Goal: Task Accomplishment & Management: Manage account settings

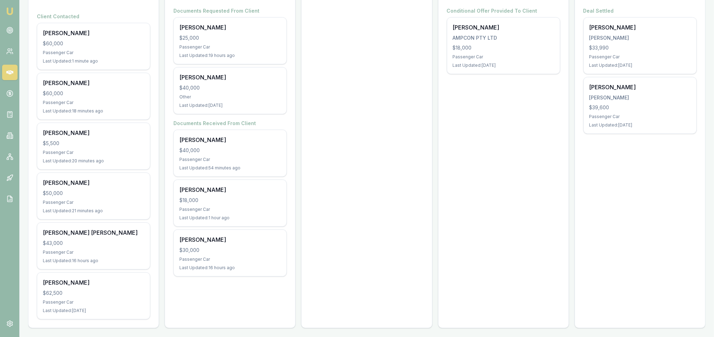
click at [489, 133] on div "Approval $18,000 1 deal Conditional Offer Provided To Client [PERSON_NAME] AMPC…" at bounding box center [503, 145] width 131 height 365
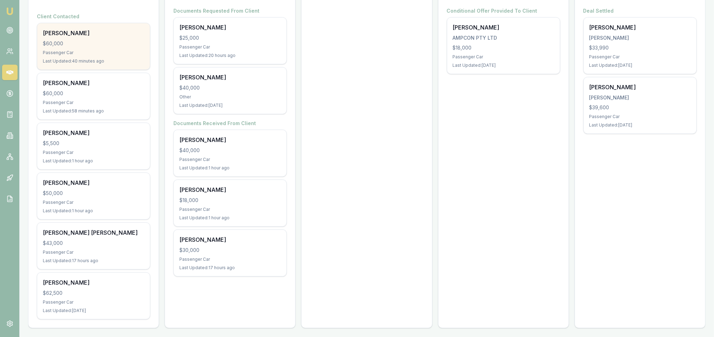
click at [90, 41] on div "$60,000" at bounding box center [93, 43] width 101 height 7
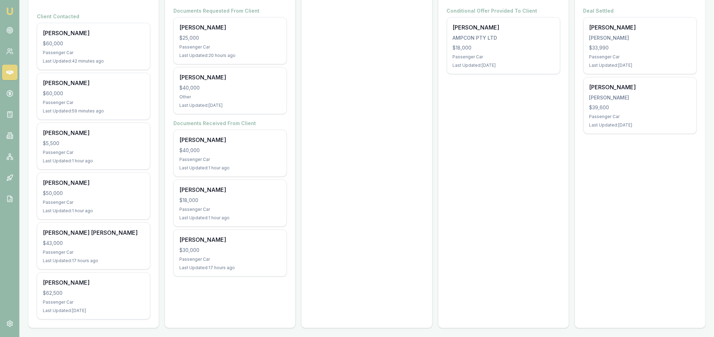
click at [7, 12] on img at bounding box center [10, 11] width 8 height 8
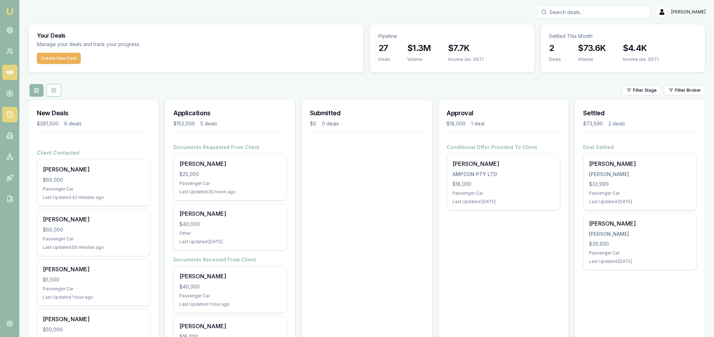
click at [10, 113] on line at bounding box center [9, 113] width 2 height 0
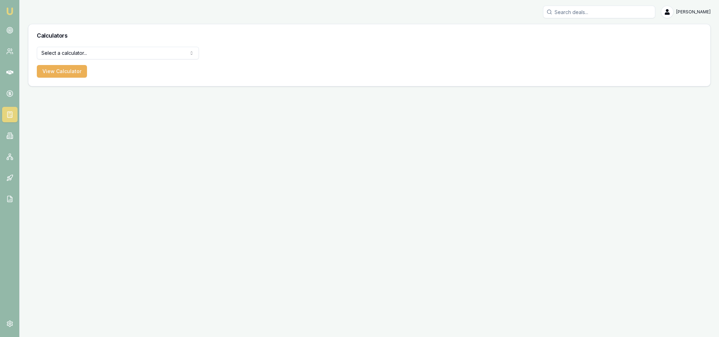
click at [80, 51] on html "Emu Broker Robyn Adams Toggle Menu Calculators Select a calculator... Finance Q…" at bounding box center [359, 168] width 719 height 337
click at [63, 75] on button "View Calculator" at bounding box center [62, 71] width 50 height 13
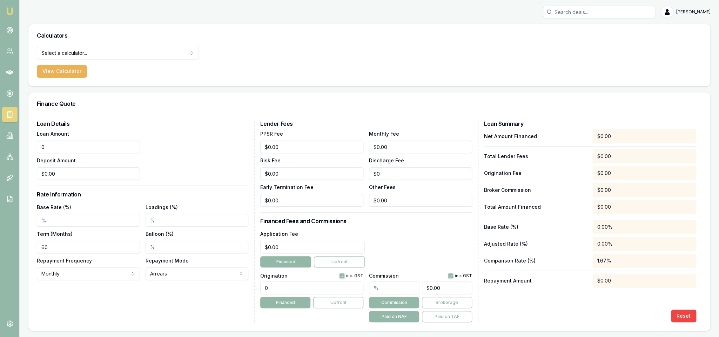
drag, startPoint x: 57, startPoint y: 147, endPoint x: 13, endPoint y: 144, distance: 44.0
click at [12, 147] on div "Emu Broker Robyn Adams Toggle Menu Calculators Select a calculator... Finance Q…" at bounding box center [359, 168] width 719 height 337
type input "$60,000.00"
drag, startPoint x: 58, startPoint y: 176, endPoint x: 57, endPoint y: 180, distance: 3.5
click at [58, 176] on input "0" at bounding box center [88, 173] width 103 height 13
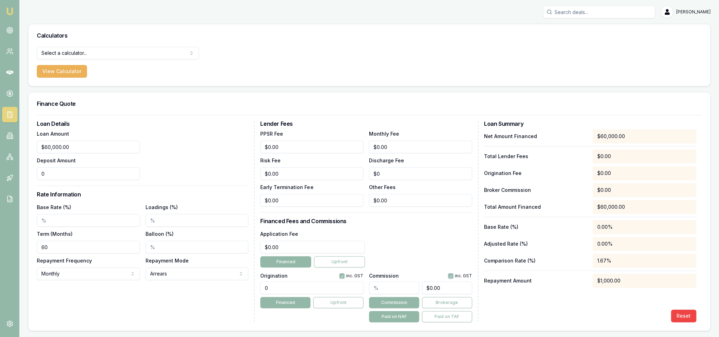
type input "$0.00"
click at [46, 219] on input "Base Rate (%)" at bounding box center [88, 220] width 103 height 13
type input "5.85%"
click at [165, 224] on input "Loadings (%)" at bounding box center [197, 220] width 103 height 13
drag, startPoint x: 294, startPoint y: 245, endPoint x: 233, endPoint y: 251, distance: 61.3
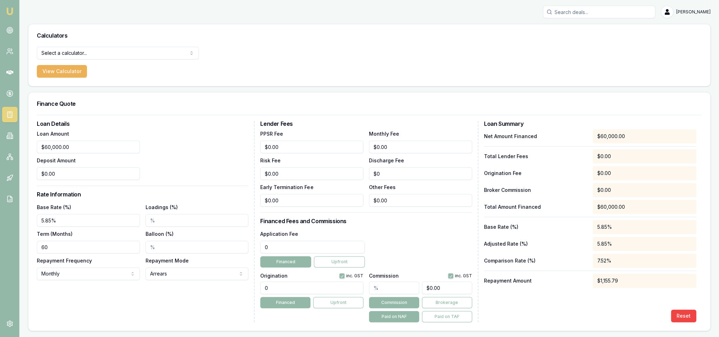
click at [233, 251] on div "Loan Details Loan Amount $60,000.00 Deposit Amount $0.00 Rate Information Base …" at bounding box center [369, 221] width 665 height 201
drag, startPoint x: 276, startPoint y: 245, endPoint x: 239, endPoint y: 251, distance: 36.9
click at [239, 251] on div "Loan Details Loan Amount $60,000.00 Deposit Amount $0.00 Rate Information Base …" at bounding box center [369, 221] width 665 height 201
type input "$550.00"
drag, startPoint x: 284, startPoint y: 288, endPoint x: 235, endPoint y: 294, distance: 49.5
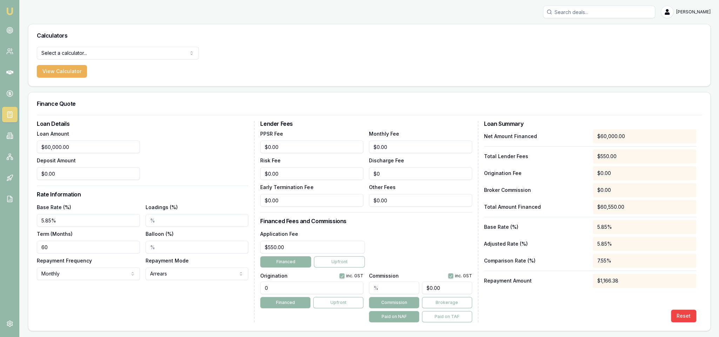
click at [235, 294] on div "Loan Details Loan Amount $60,000.00 Deposit Amount $0.00 Rate Information Base …" at bounding box center [369, 221] width 665 height 201
type input "990.00"
click at [404, 246] on div "Application Fee $550.00 Financed Upfront" at bounding box center [366, 248] width 212 height 38
drag, startPoint x: 394, startPoint y: 144, endPoint x: 354, endPoint y: 144, distance: 40.0
click at [354, 144] on div "PPSR Fee $0.00 Monthly Fee 0 Risk Fee $0.00 Discharge Fee $0 Early Termination …" at bounding box center [366, 167] width 212 height 77
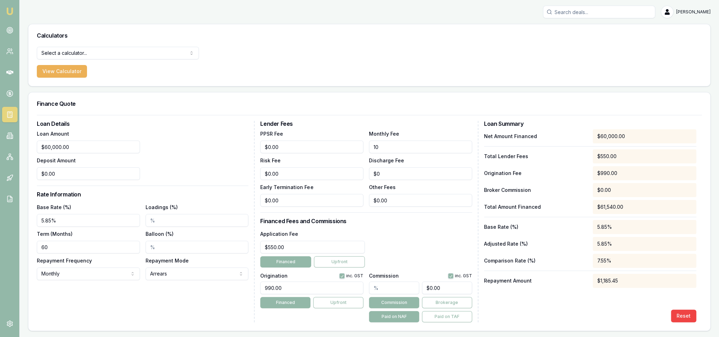
type input "$10.00"
click at [405, 227] on div "Lender Fees PPSR Fee $0.00 Monthly Fee $10.00 Risk Fee $0.00 Discharge Fee $0 E…" at bounding box center [369, 221] width 218 height 201
click at [7, 9] on img at bounding box center [10, 11] width 8 height 8
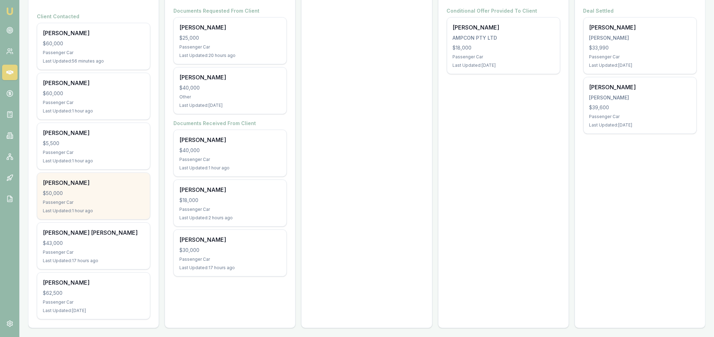
scroll to position [137, 0]
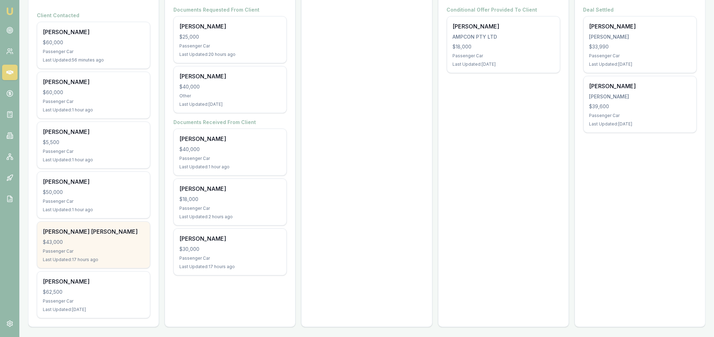
click at [101, 248] on div "Passenger Car" at bounding box center [93, 251] width 101 height 6
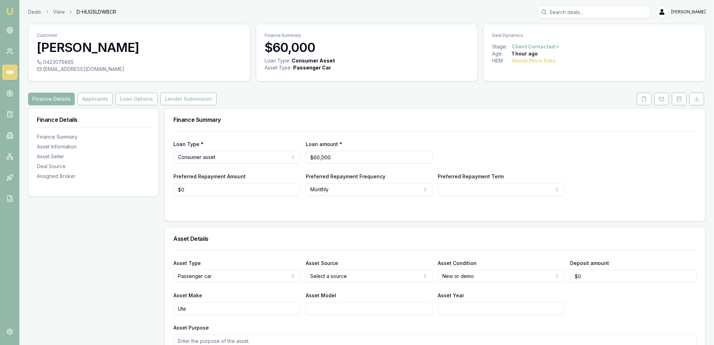
drag, startPoint x: 680, startPoint y: 103, endPoint x: 675, endPoint y: 109, distance: 7.7
click at [680, 103] on button at bounding box center [679, 99] width 15 height 13
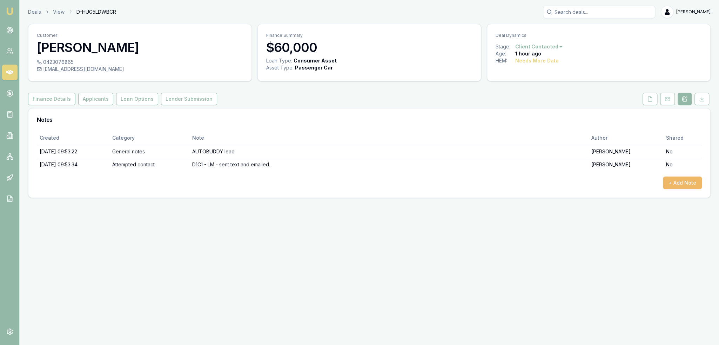
click at [678, 179] on button "+ Add Note" at bounding box center [682, 183] width 39 height 13
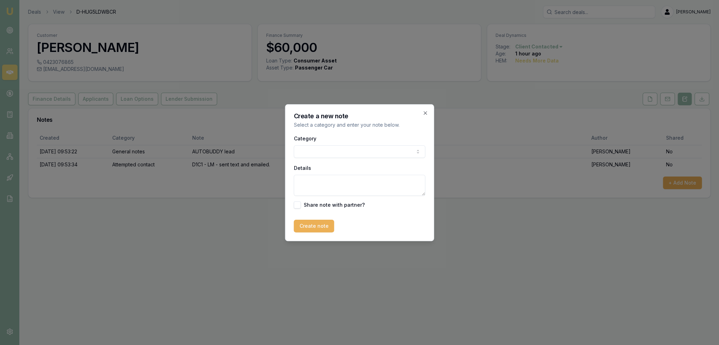
click at [320, 154] on body "Emu Broker Deals View D-HUG5LDWBCR Robyn Adams Toggle Menu Customer Daniel Wate…" at bounding box center [359, 172] width 719 height 345
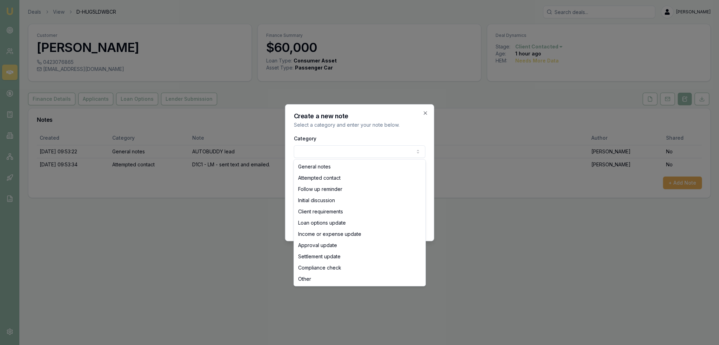
select select "INITIAL_DISCUSSION"
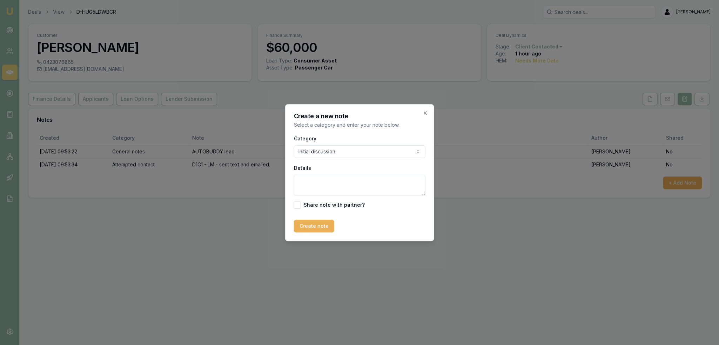
click at [328, 190] on textarea "Details" at bounding box center [360, 185] width 132 height 21
click at [334, 185] on textarea "Text discussion - just wanted idea of rates and repayments" at bounding box center [360, 185] width 132 height 21
click at [309, 194] on textarea "Text discussion - just wanted idea of rates and repayments. Not moving forward …" at bounding box center [360, 185] width 132 height 21
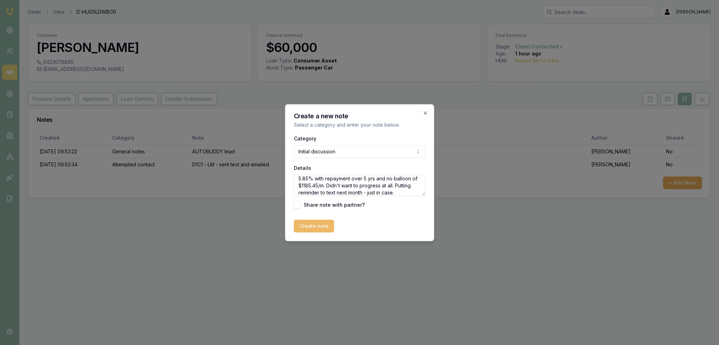
type textarea "Text discussion - just wanted idea of rates and repayments. Not moving forward …"
click at [311, 228] on button "Create note" at bounding box center [314, 226] width 40 height 13
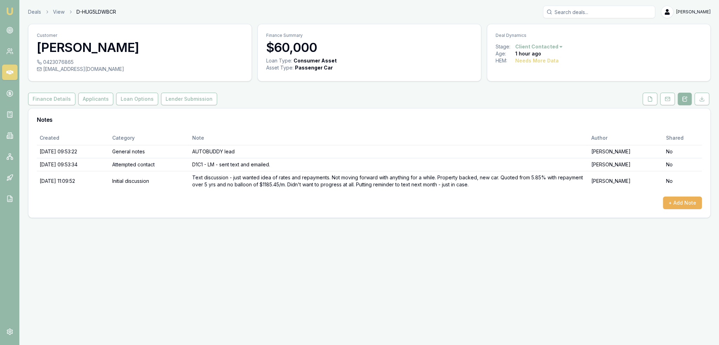
click at [551, 47] on html "Emu Broker Deals View D-HUG5LDWBCR Robyn Adams Toggle Menu Customer Daniel Wate…" at bounding box center [359, 172] width 719 height 345
click at [545, 105] on div "- Not Interested" at bounding box center [537, 104] width 41 height 11
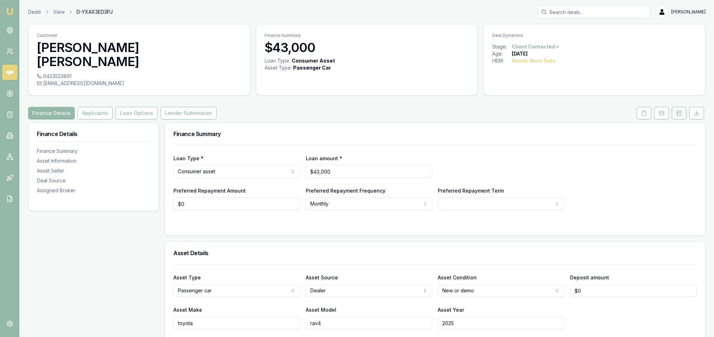
click at [677, 113] on icon at bounding box center [677, 113] width 1 height 0
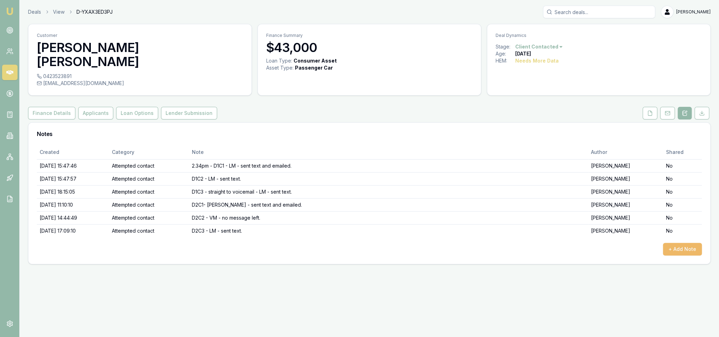
click at [676, 243] on button "+ Add Note" at bounding box center [682, 249] width 39 height 13
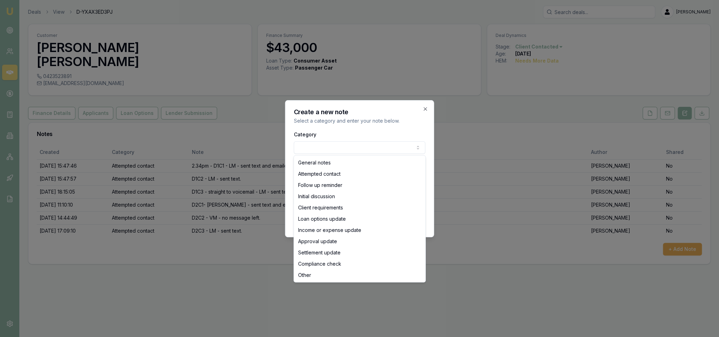
click at [373, 145] on body "Emu Broker Deals View D-YXAX3ED3PJ Robyn Adams Toggle Menu Customer Mohammad Sh…" at bounding box center [359, 168] width 719 height 337
select select "ATTEMPTED_CONTACT"
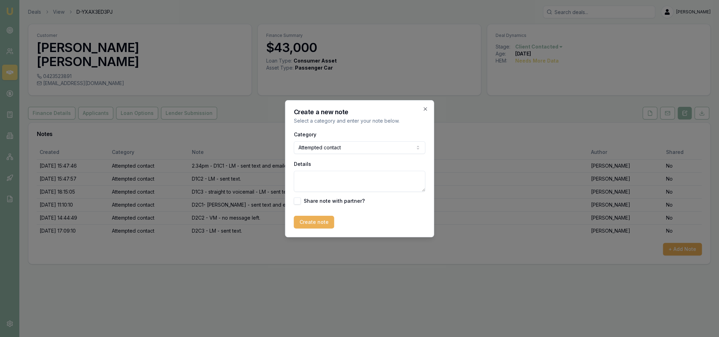
click at [331, 176] on textarea "Details" at bounding box center [360, 181] width 132 height 21
type textarea "D3C1 - LM - sent text."
click at [311, 221] on button "Create note" at bounding box center [314, 221] width 40 height 13
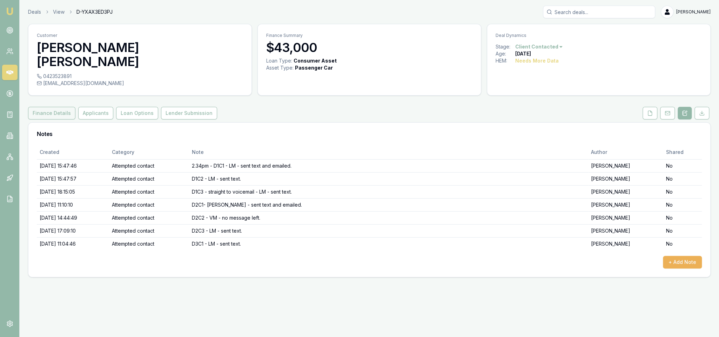
click at [48, 107] on button "Finance Details" at bounding box center [51, 113] width 47 height 13
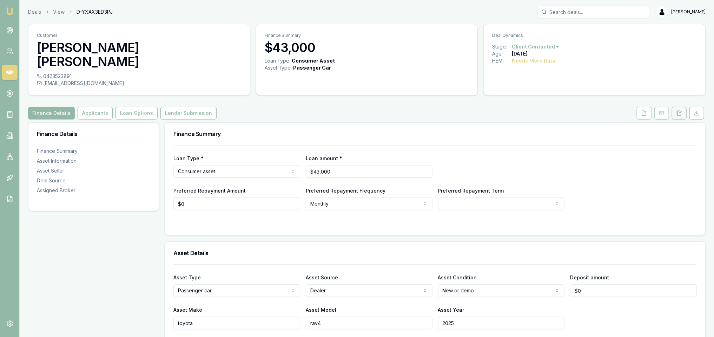
click at [682, 107] on button at bounding box center [679, 113] width 15 height 13
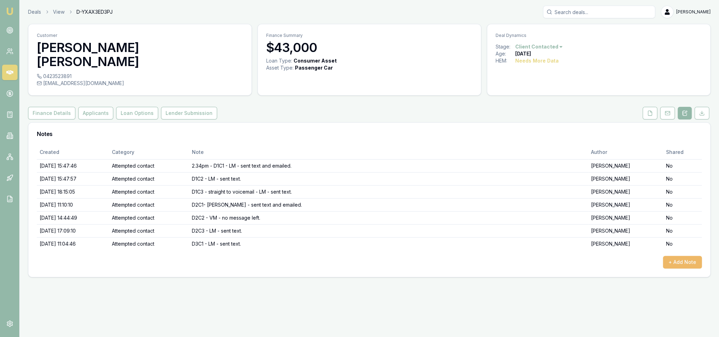
click at [681, 255] on button "+ Add Note" at bounding box center [682, 261] width 39 height 13
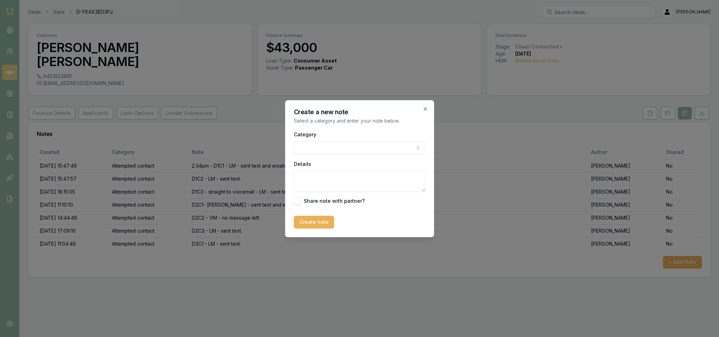
click at [329, 153] on body "Emu Broker Deals View D-YXAX3ED3PJ Robyn Adams Toggle Menu Customer Mohammad Sh…" at bounding box center [359, 168] width 719 height 337
click at [321, 181] on textarea "Details" at bounding box center [360, 181] width 132 height 21
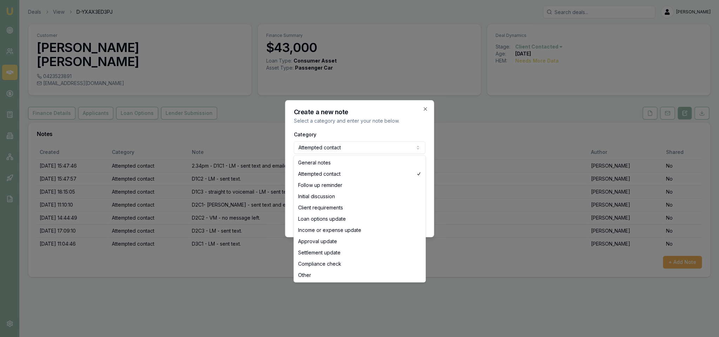
click at [344, 147] on body "Emu Broker Deals View D-YXAX3ED3PJ Robyn Adams Toggle Menu Customer Mohammad Sh…" at bounding box center [359, 168] width 719 height 337
select select "GENERAL_NOTES"
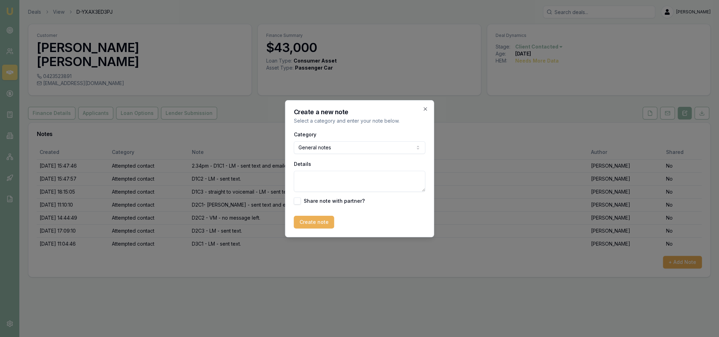
drag, startPoint x: 324, startPoint y: 176, endPoint x: 349, endPoint y: 150, distance: 36.2
click at [325, 174] on textarea "Details" at bounding box center [360, 181] width 132 height 21
type textarea "EMU Google lead"
click at [319, 221] on button "Create note" at bounding box center [314, 221] width 40 height 13
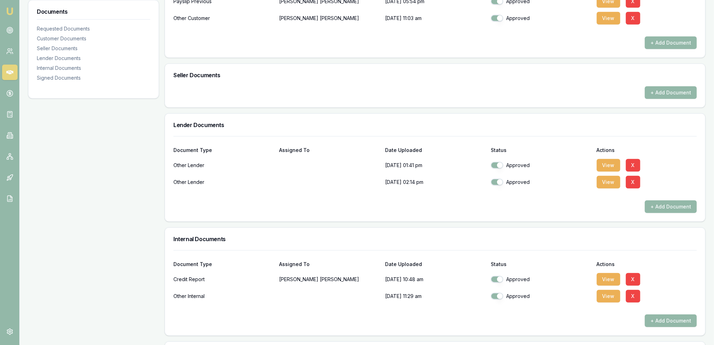
scroll to position [305, 0]
click at [603, 281] on button "View" at bounding box center [609, 279] width 24 height 13
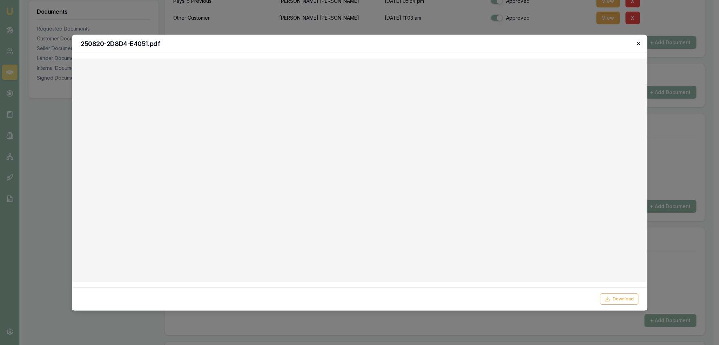
click at [639, 41] on icon "button" at bounding box center [639, 43] width 6 height 6
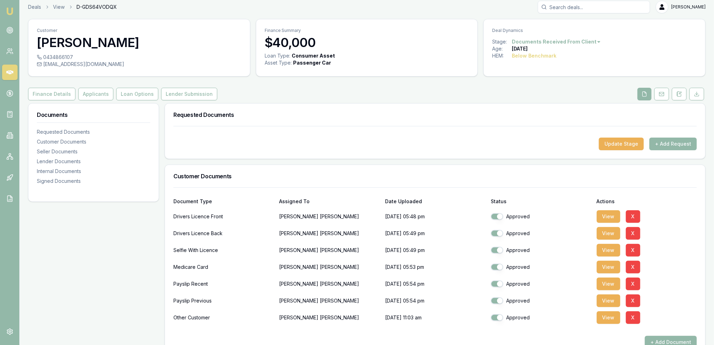
scroll to position [0, 0]
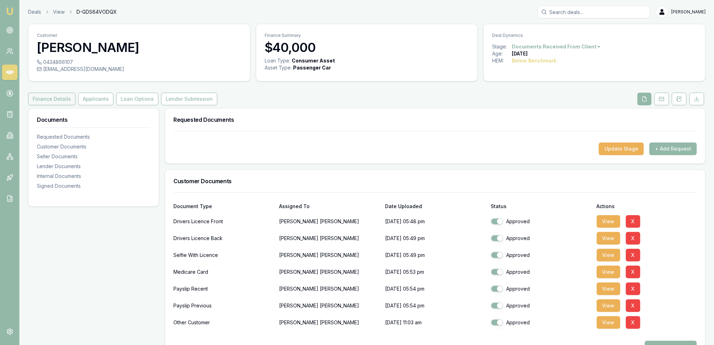
click at [42, 100] on button "Finance Details" at bounding box center [51, 99] width 47 height 13
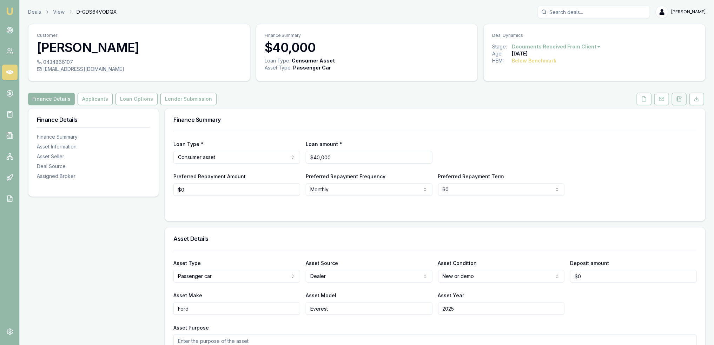
click at [681, 98] on icon at bounding box center [679, 99] width 6 height 6
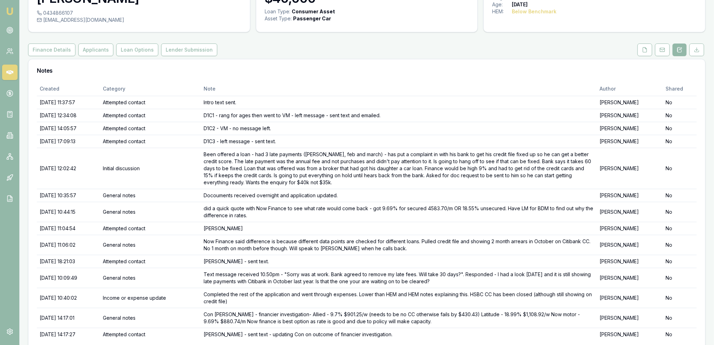
scroll to position [76, 0]
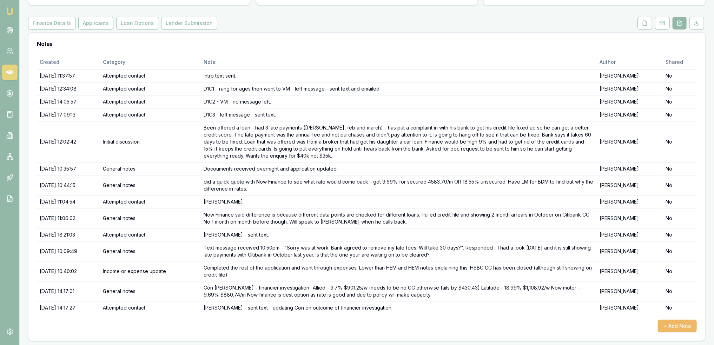
click at [677, 324] on button "+ Add Note" at bounding box center [677, 326] width 39 height 13
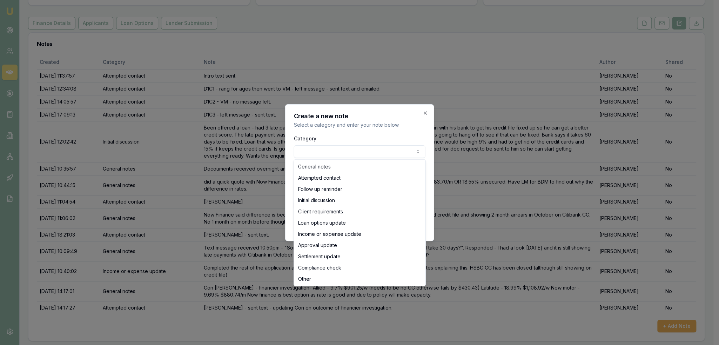
click at [329, 153] on body "Emu Broker Deals View D-GDS64VODQX Robyn Adams Toggle Menu Customer Cornelius O…" at bounding box center [357, 96] width 714 height 345
select select "LOAN_OPTIONS_UPDATE"
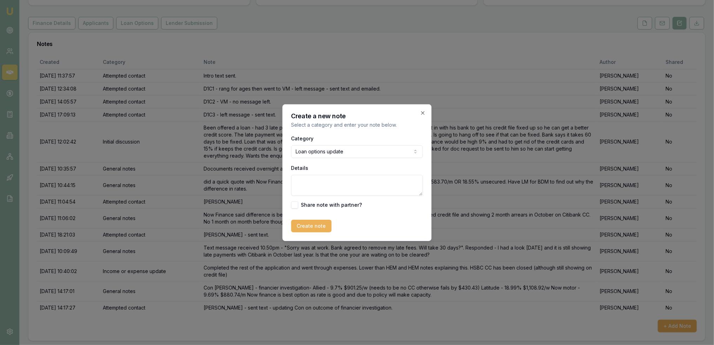
click at [321, 186] on textarea "Details" at bounding box center [357, 185] width 132 height 21
type textarea "Spoke to Con about Now Finance option. Confirmed 5 year loan term, wants to tal…"
click at [315, 226] on button "Create note" at bounding box center [311, 226] width 40 height 13
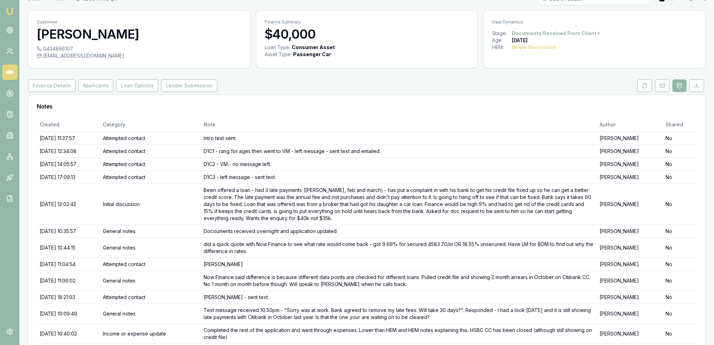
scroll to position [0, 0]
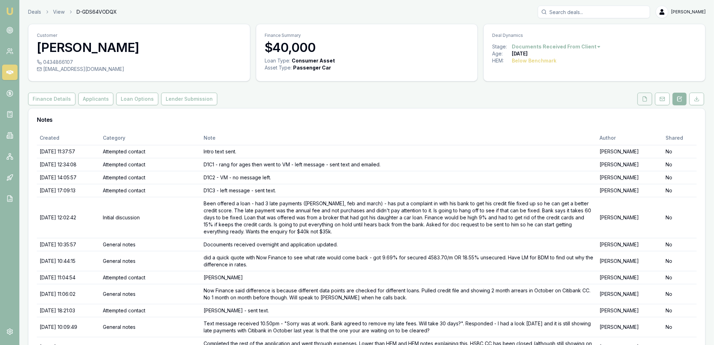
click at [644, 98] on icon at bounding box center [645, 99] width 6 height 6
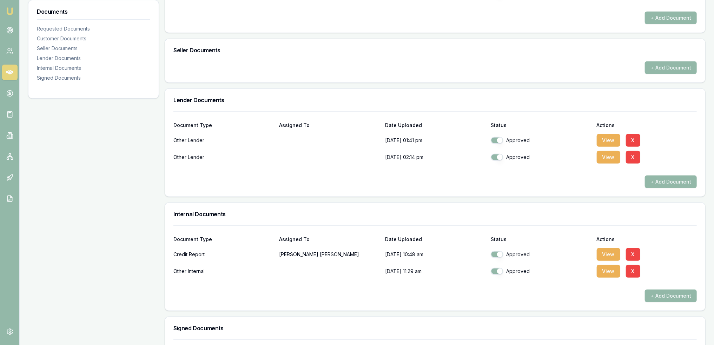
scroll to position [338, 0]
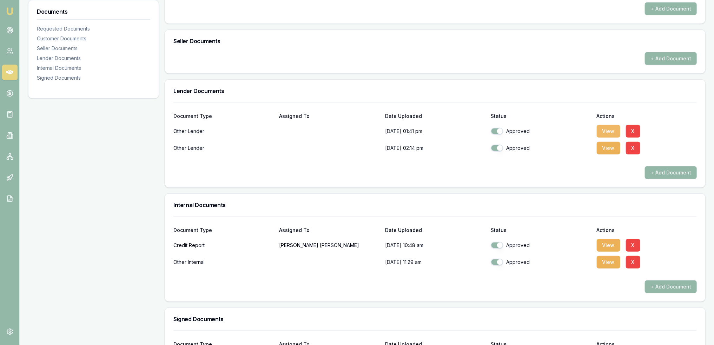
click at [604, 130] on button "View" at bounding box center [609, 131] width 24 height 13
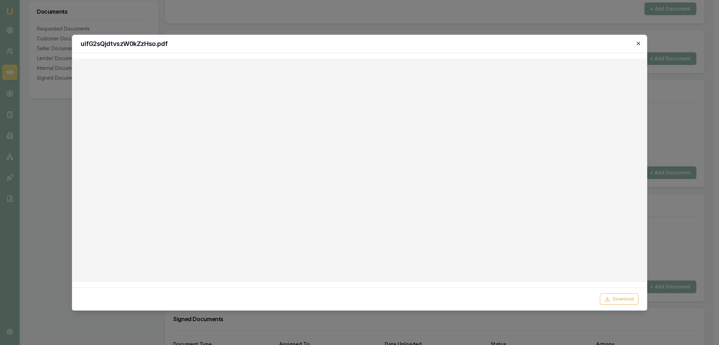
click at [639, 41] on icon "button" at bounding box center [639, 43] width 6 height 6
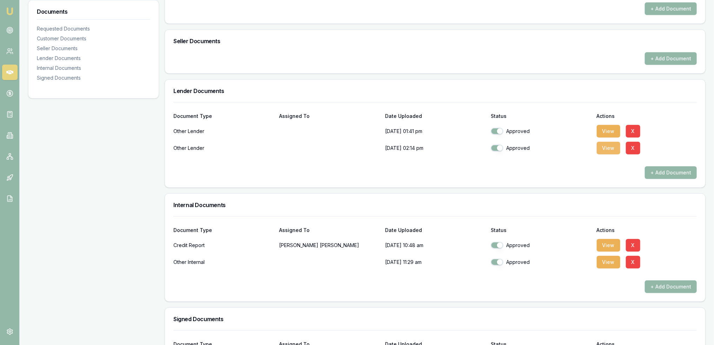
click at [607, 143] on button "View" at bounding box center [609, 148] width 24 height 13
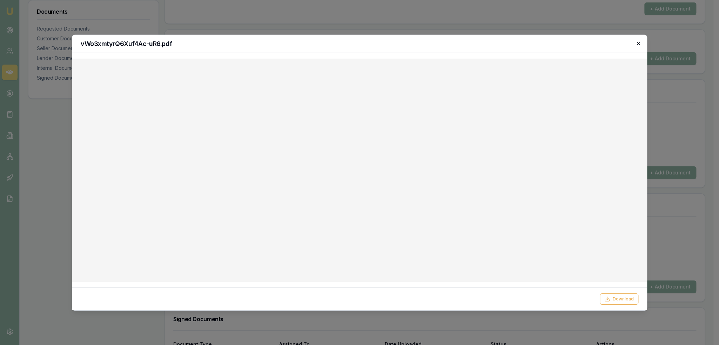
click at [638, 42] on icon "button" at bounding box center [638, 43] width 3 height 3
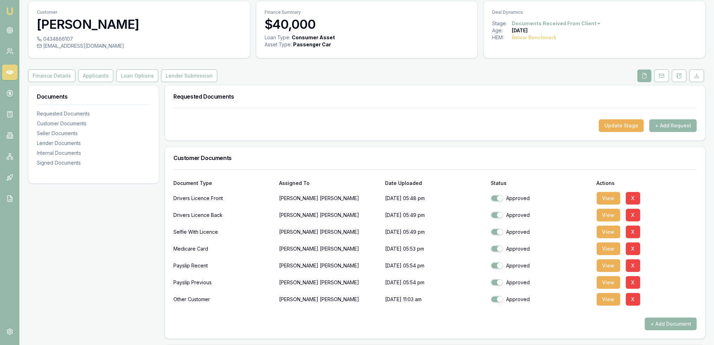
scroll to position [17, 0]
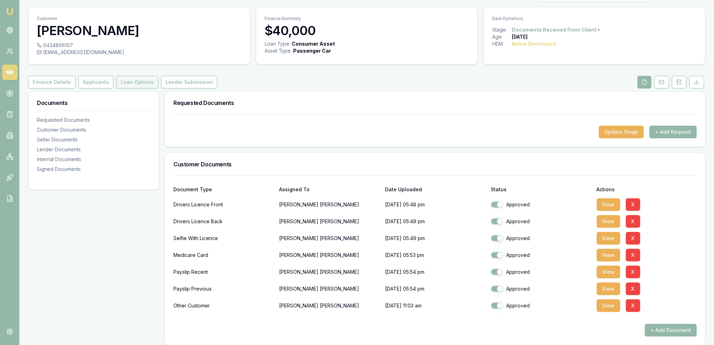
click at [125, 81] on button "Loan Options" at bounding box center [137, 82] width 42 height 13
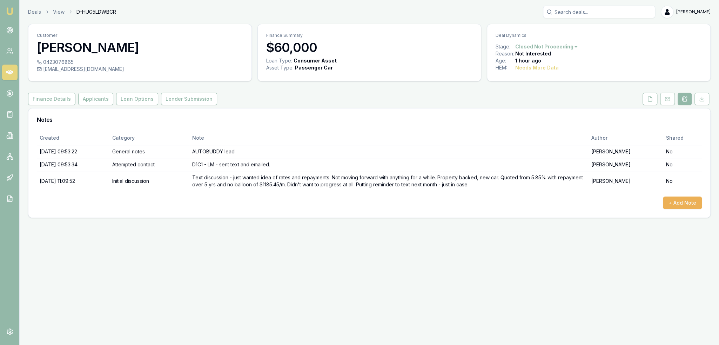
click at [10, 9] on img at bounding box center [10, 11] width 8 height 8
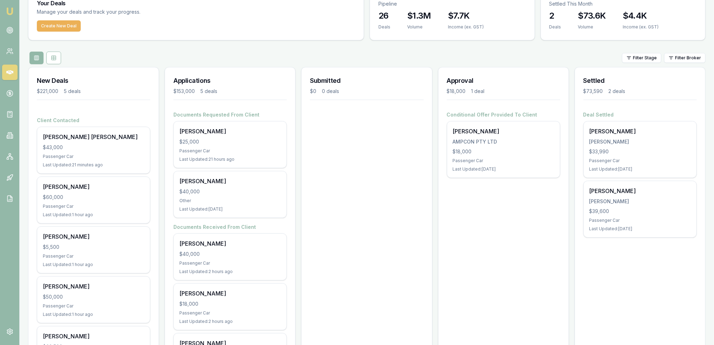
scroll to position [86, 0]
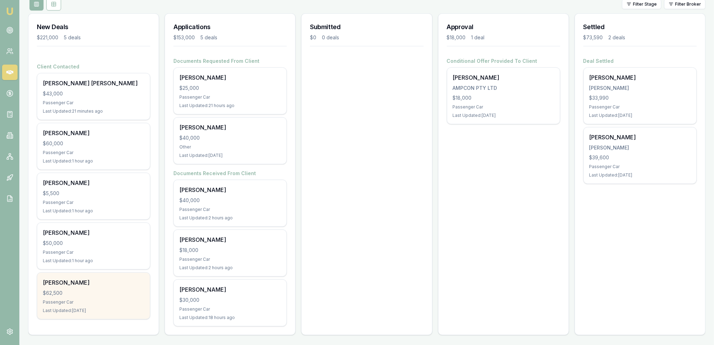
click at [101, 292] on div "$62,500" at bounding box center [93, 293] width 101 height 7
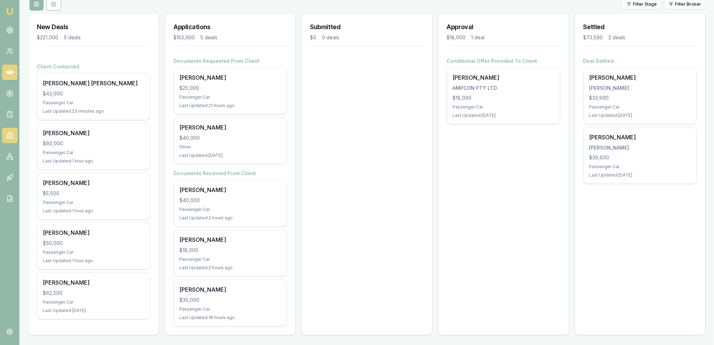
click at [7, 133] on icon at bounding box center [9, 135] width 7 height 7
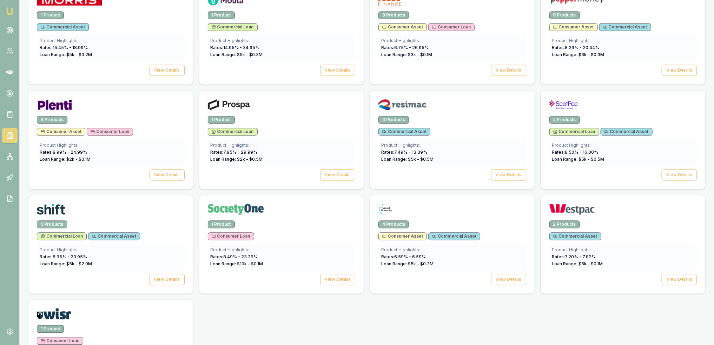
scroll to position [912, 0]
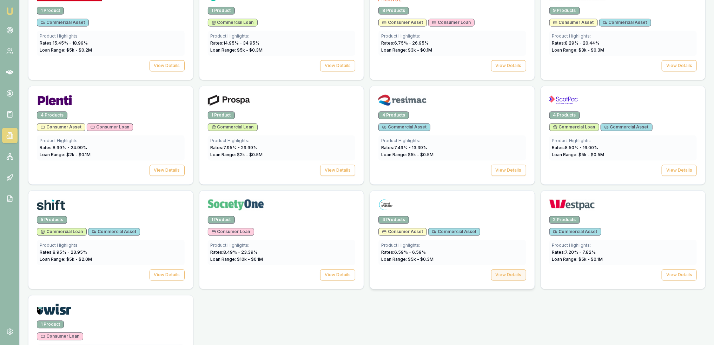
click at [511, 269] on button "View Details" at bounding box center [508, 274] width 35 height 11
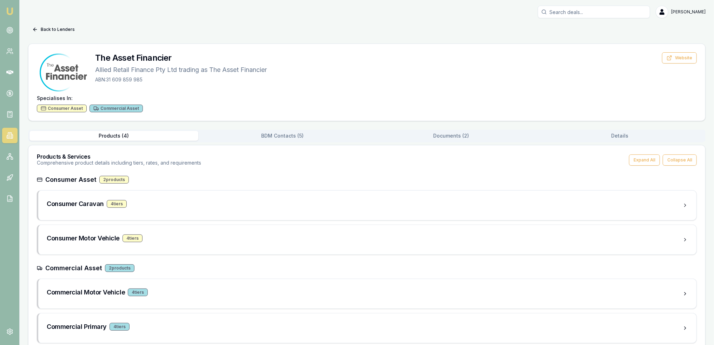
click at [449, 136] on button "Documents ( 2 )" at bounding box center [451, 136] width 169 height 10
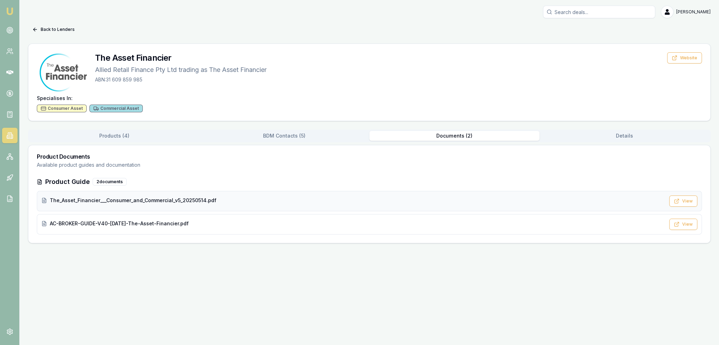
click at [133, 197] on span "The_Asset_Financier___Consumer_and_Commercial_v5_20250514.pdf" at bounding box center [133, 200] width 167 height 7
click at [7, 12] on img at bounding box center [10, 11] width 8 height 8
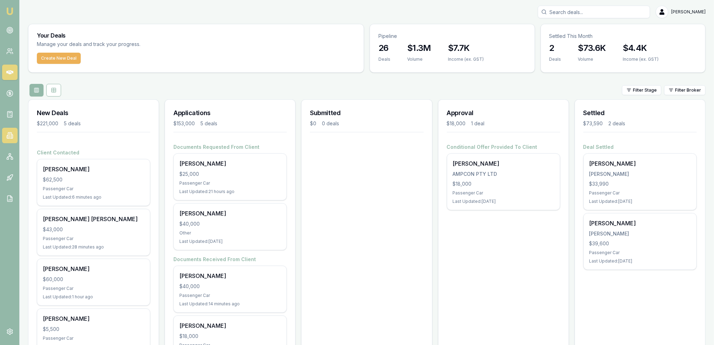
click at [7, 133] on icon at bounding box center [9, 135] width 7 height 7
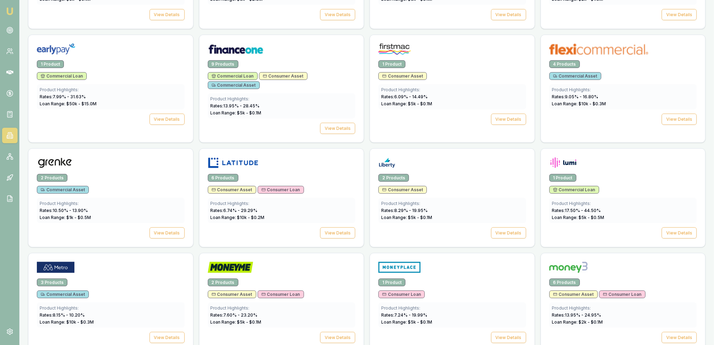
scroll to position [490, 0]
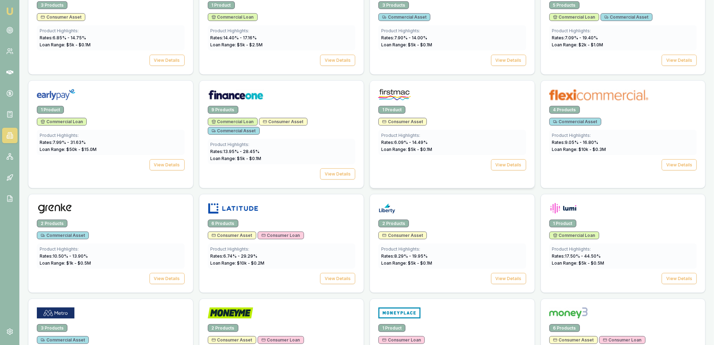
click at [472, 112] on div "1 Product Consumer Asset Product Highlights: Rates: 6.09 % - 14.49 % Loan Range…" at bounding box center [452, 142] width 165 height 73
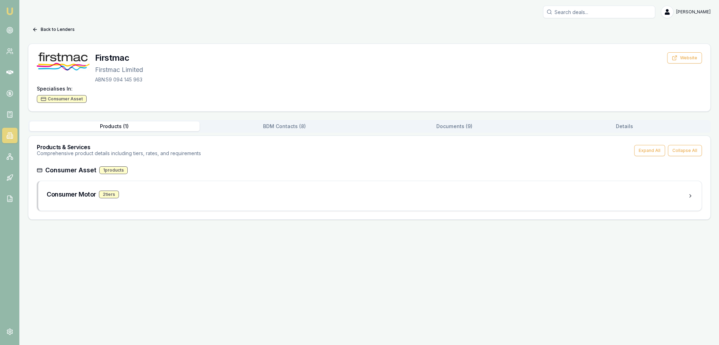
click at [441, 127] on button "Documents ( 9 )" at bounding box center [455, 126] width 170 height 10
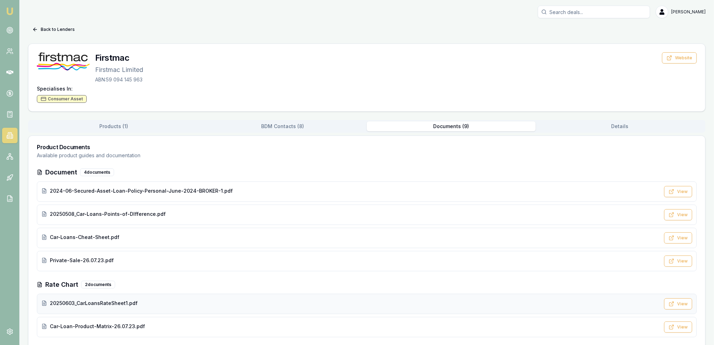
click at [105, 303] on span "20250603_CarLoansRateSheet1.pdf" at bounding box center [94, 303] width 88 height 7
click at [6, 10] on img at bounding box center [10, 11] width 8 height 8
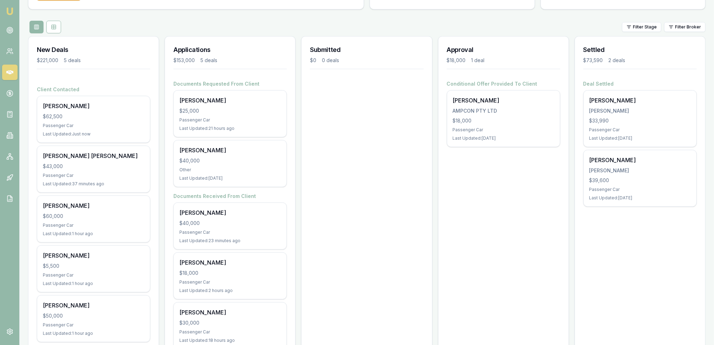
scroll to position [86, 0]
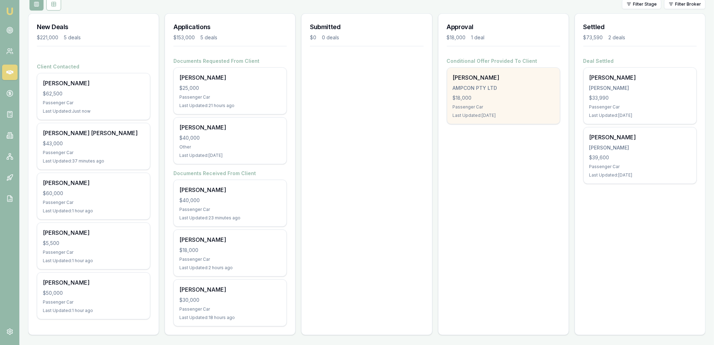
click at [519, 99] on div "$18,000" at bounding box center [503, 97] width 101 height 7
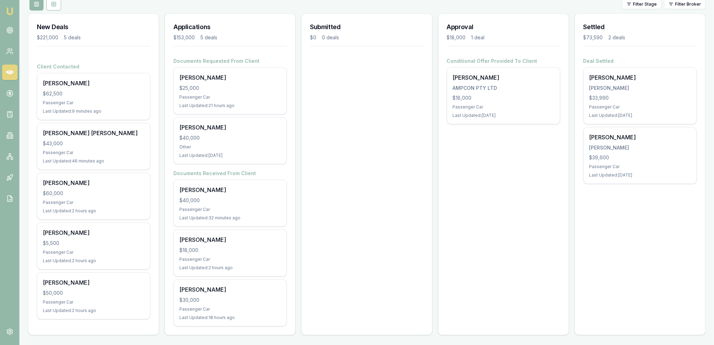
click at [11, 11] on img at bounding box center [10, 11] width 8 height 8
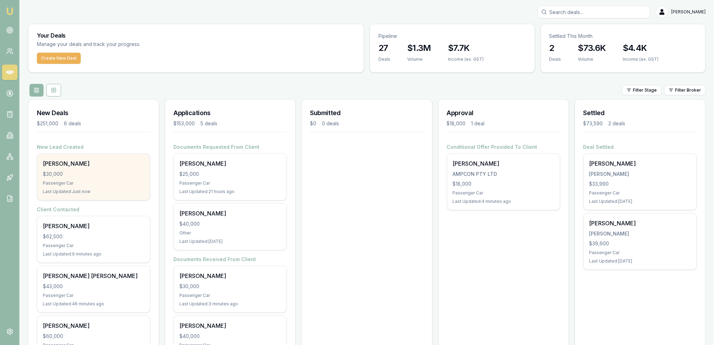
click at [87, 162] on div "Samir Lahoud" at bounding box center [93, 163] width 101 height 8
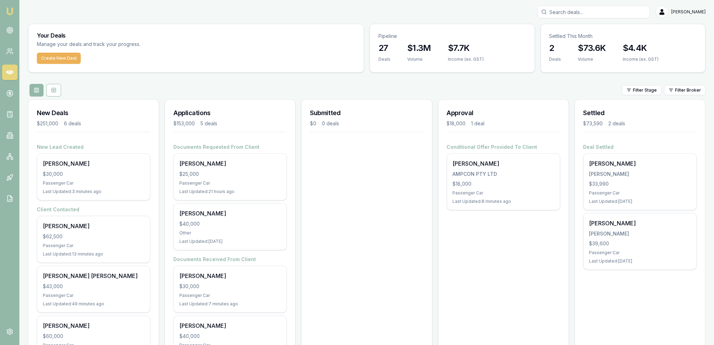
click at [6, 12] on img at bounding box center [10, 11] width 8 height 8
click at [7, 91] on icon at bounding box center [9, 93] width 7 height 7
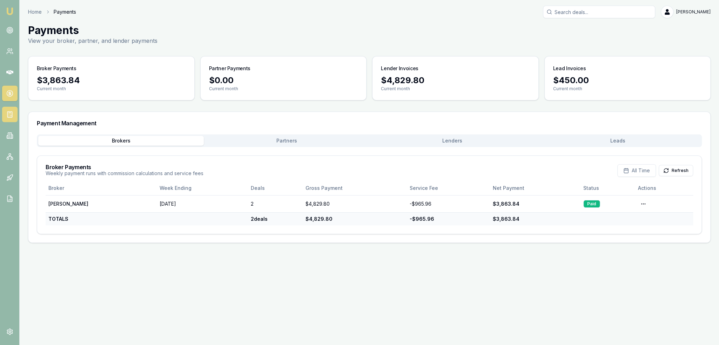
click at [7, 116] on rect at bounding box center [9, 115] width 5 height 6
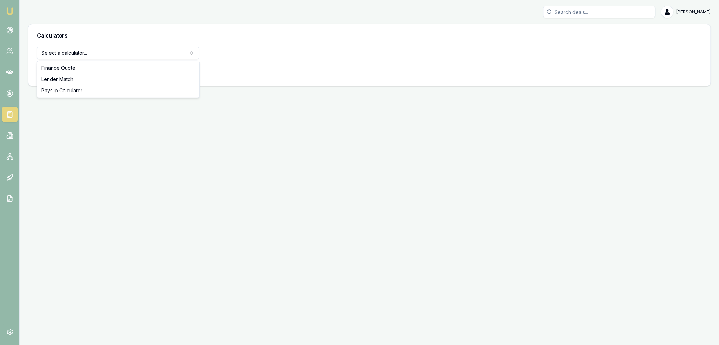
click at [61, 54] on html "Emu Broker Robyn Adams Toggle Menu Calculators Select a calculator... Finance Q…" at bounding box center [359, 172] width 719 height 345
click at [58, 71] on button "View Calculator" at bounding box center [62, 71] width 50 height 13
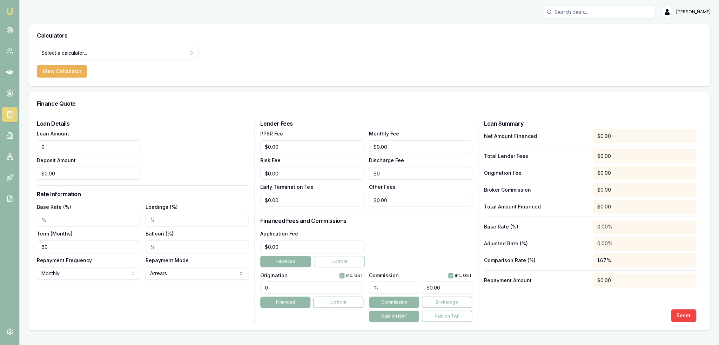
drag, startPoint x: 59, startPoint y: 146, endPoint x: 30, endPoint y: 140, distance: 29.6
click at [26, 145] on main "Calculators Select a calculator... Finance Quote Lender Match Payslip Calculato…" at bounding box center [370, 177] width 700 height 307
type input "$30,000.00"
drag, startPoint x: 64, startPoint y: 220, endPoint x: 31, endPoint y: 224, distance: 33.0
click at [31, 224] on div "Loan Details Loan Amount $30,000.00 Deposit Amount $0.00 Rate Information Base …" at bounding box center [369, 222] width 682 height 215
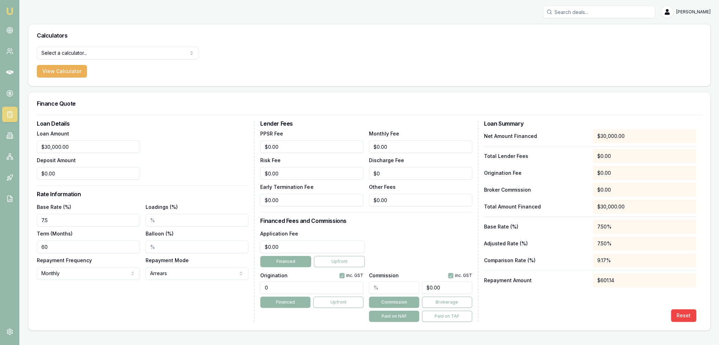
type input "7.50%"
click at [94, 247] on input "60" at bounding box center [88, 246] width 103 height 13
drag, startPoint x: 272, startPoint y: 252, endPoint x: 262, endPoint y: 253, distance: 9.6
click at [262, 253] on div "Application Fee 0 Financed Upfront" at bounding box center [312, 248] width 105 height 38
type input "$990.00"
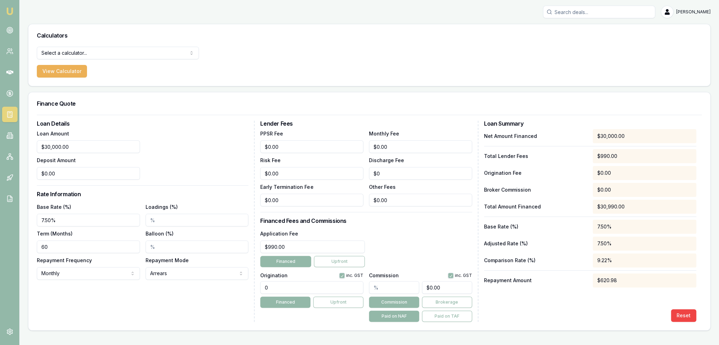
drag, startPoint x: 254, startPoint y: 289, endPoint x: 228, endPoint y: 289, distance: 25.6
click at [228, 289] on div "Loan Details Loan Amount $30,000.00 Deposit Amount $0.00 Rate Information Base …" at bounding box center [369, 221] width 665 height 201
type input "1250.00"
click at [404, 244] on div "Application Fee $990.00 Financed Upfront" at bounding box center [366, 248] width 212 height 38
click at [10, 12] on img at bounding box center [10, 11] width 8 height 8
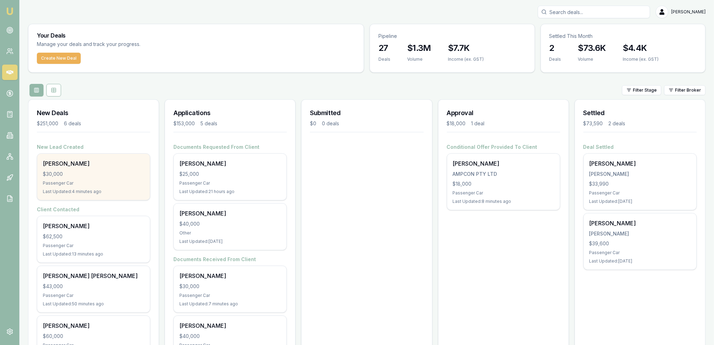
click at [121, 164] on div "Samir Lahoud" at bounding box center [93, 163] width 101 height 8
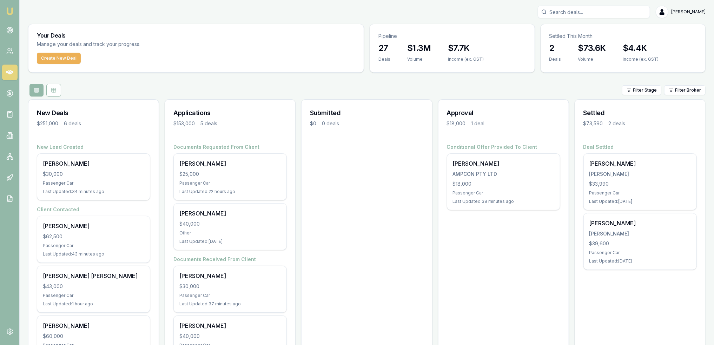
click at [13, 11] on img at bounding box center [10, 11] width 8 height 8
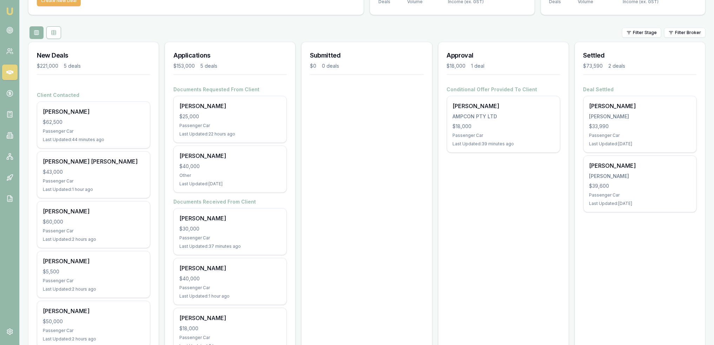
scroll to position [86, 0]
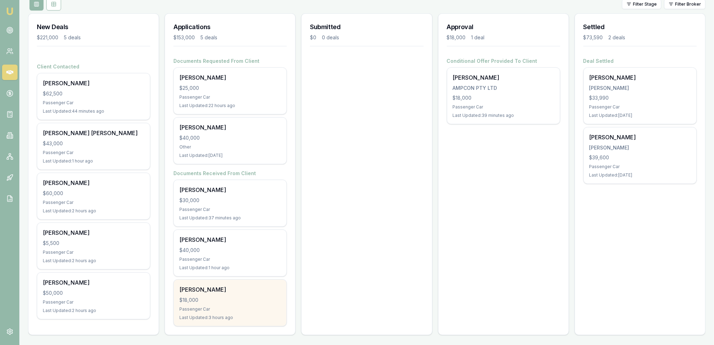
click at [234, 289] on div "Stephen Gawler" at bounding box center [229, 289] width 101 height 8
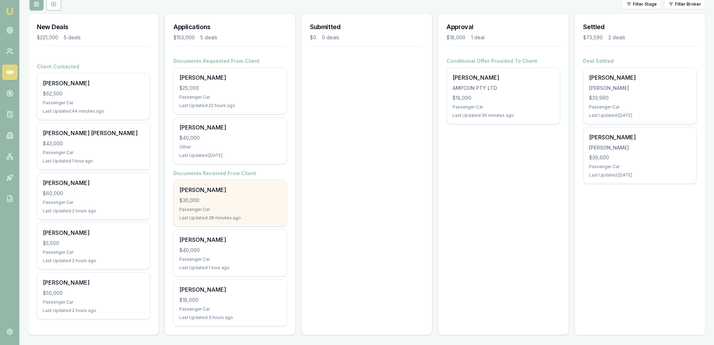
click at [219, 210] on div "Passenger Car" at bounding box center [229, 210] width 101 height 6
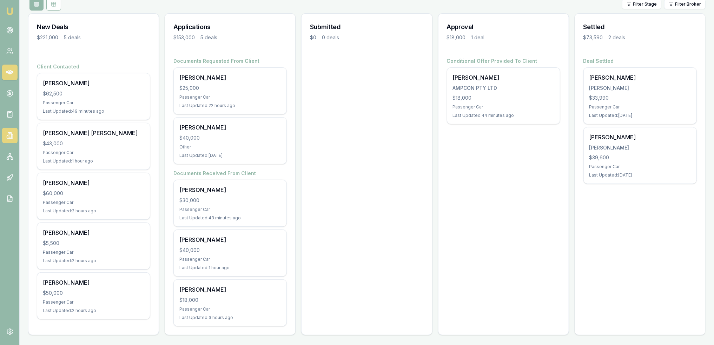
click at [11, 132] on link at bounding box center [9, 135] width 15 height 15
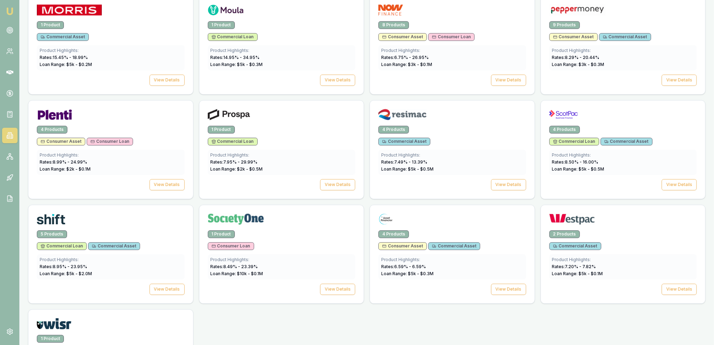
scroll to position [909, 0]
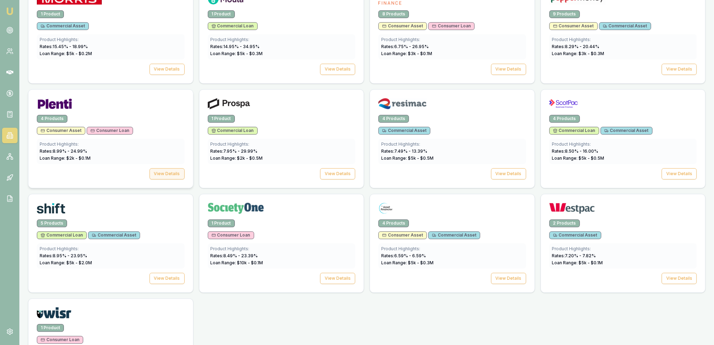
click at [171, 168] on button "View Details" at bounding box center [167, 173] width 35 height 11
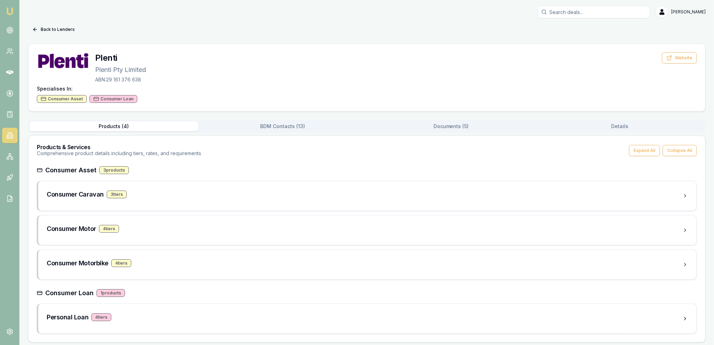
click at [447, 125] on button "Documents ( 5 )" at bounding box center [451, 126] width 169 height 10
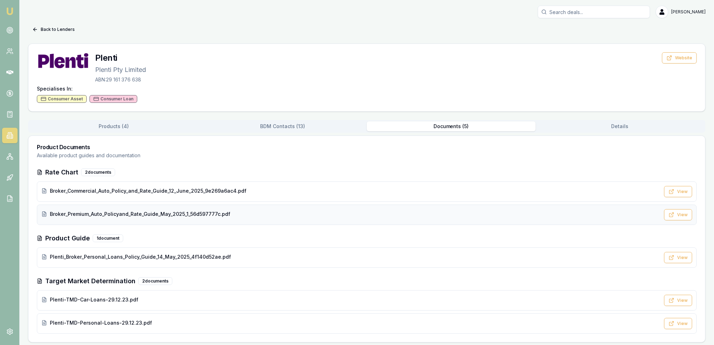
click at [140, 211] on span "Broker_Premium_Auto_Policyand_Rate_Guide_May_2025_1_56d597777c.pdf" at bounding box center [140, 214] width 180 height 7
drag, startPoint x: 7, startPoint y: 10, endPoint x: 10, endPoint y: 15, distance: 5.7
click at [7, 10] on img at bounding box center [10, 11] width 8 height 8
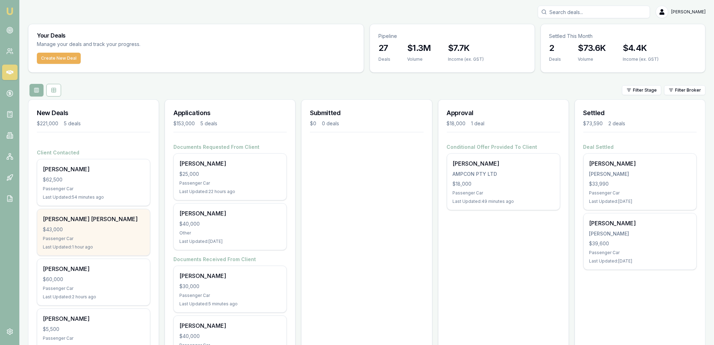
click at [109, 226] on div "$43,000" at bounding box center [93, 229] width 101 height 7
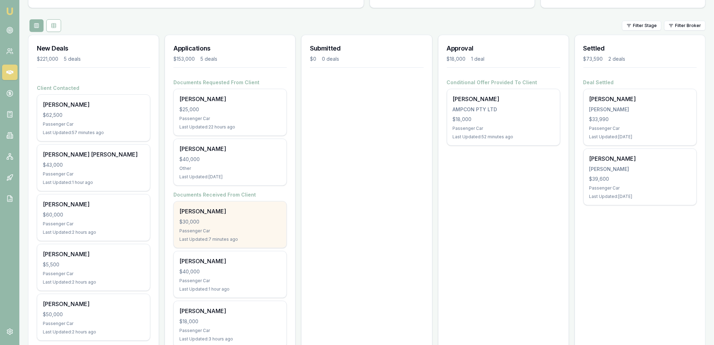
scroll to position [86, 0]
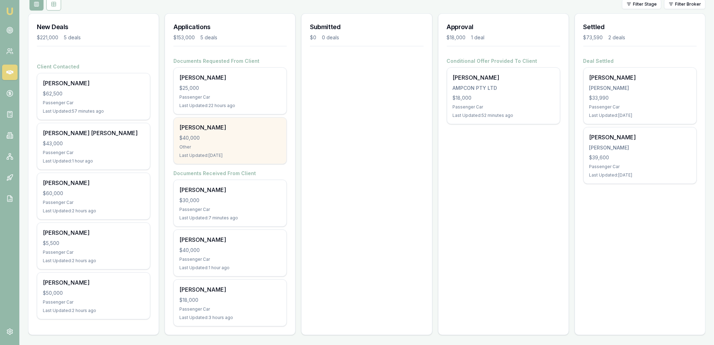
click at [222, 139] on div "$40,000" at bounding box center [229, 137] width 101 height 7
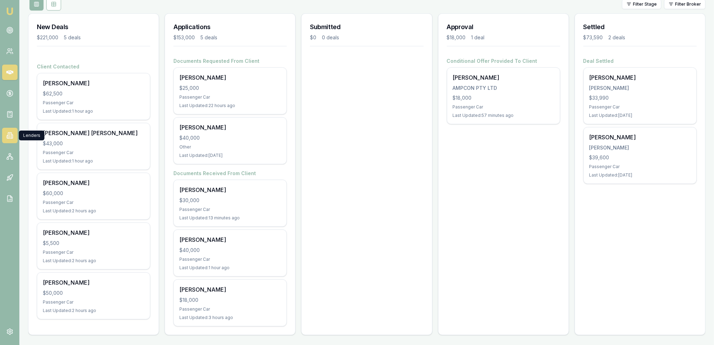
click at [9, 136] on icon at bounding box center [9, 136] width 1 height 0
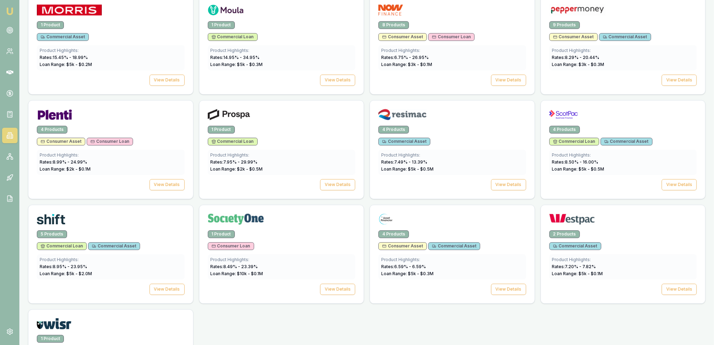
scroll to position [903, 0]
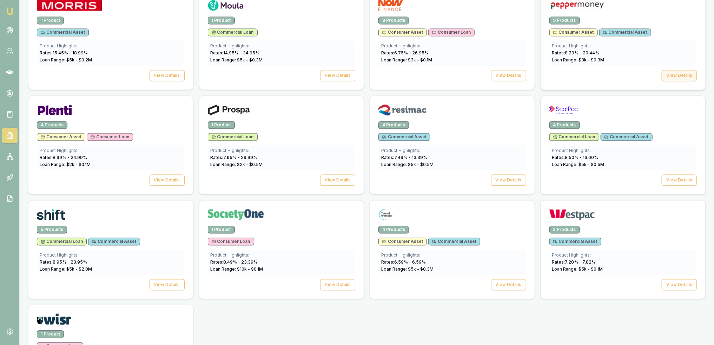
click at [677, 70] on button "View Details" at bounding box center [679, 75] width 35 height 11
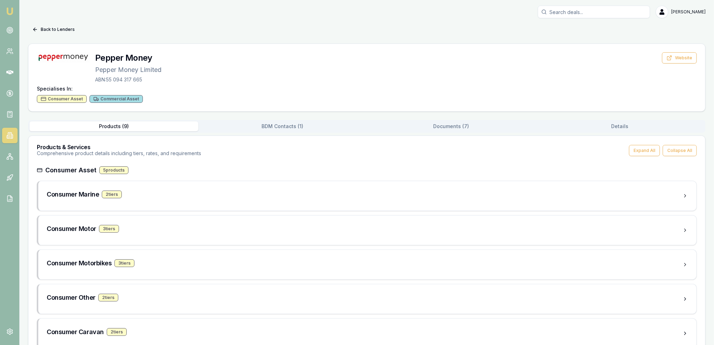
click at [450, 125] on button "Documents ( 7 )" at bounding box center [451, 126] width 169 height 10
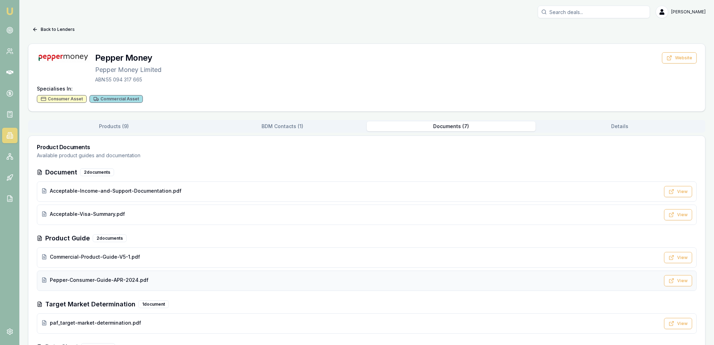
click at [86, 279] on span "Pepper-Consumer-Guide-APR-2024.pdf" at bounding box center [99, 280] width 99 height 7
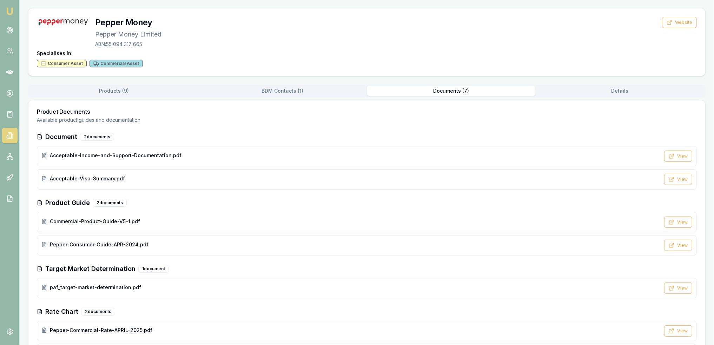
scroll to position [67, 0]
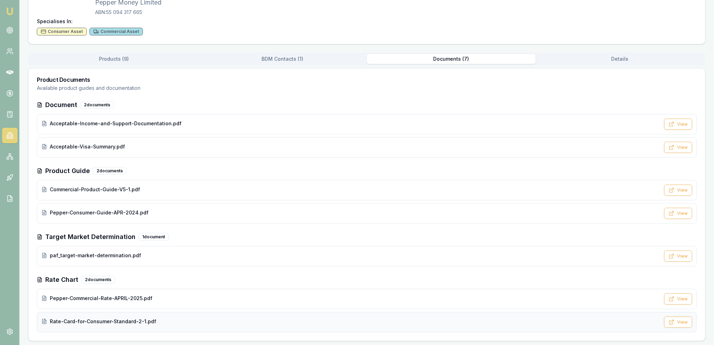
click at [98, 320] on span "Rate-Card-for-Consumer-Standard-2-1.pdf" at bounding box center [103, 321] width 106 height 7
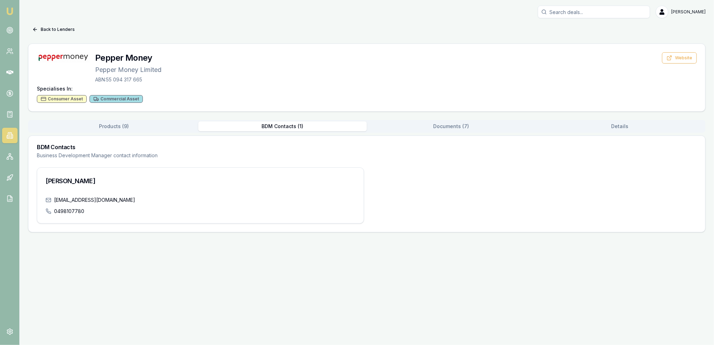
click at [285, 62] on div "Back to Lenders Pepper Money Pepper Money Limited ABN: 55 094 317 665 Website S…" at bounding box center [366, 128] width 677 height 208
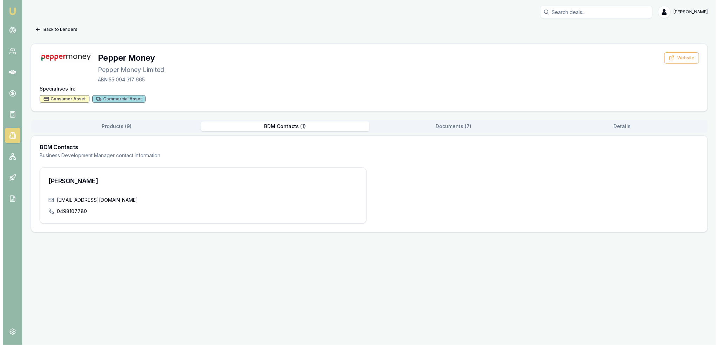
scroll to position [0, 0]
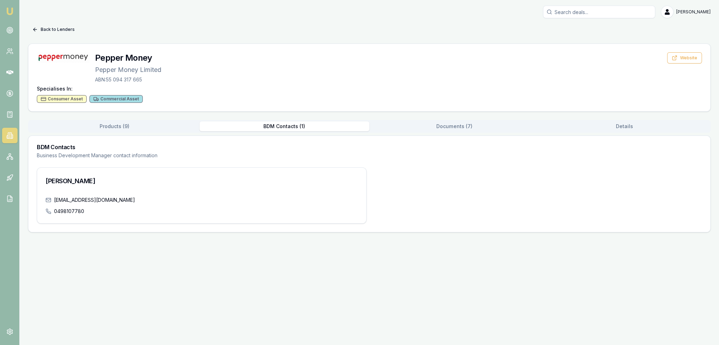
click at [48, 25] on button "Back to Lenders" at bounding box center [53, 29] width 51 height 11
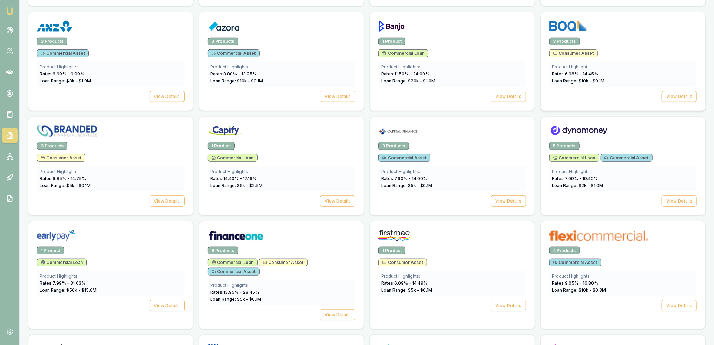
scroll to position [346, 0]
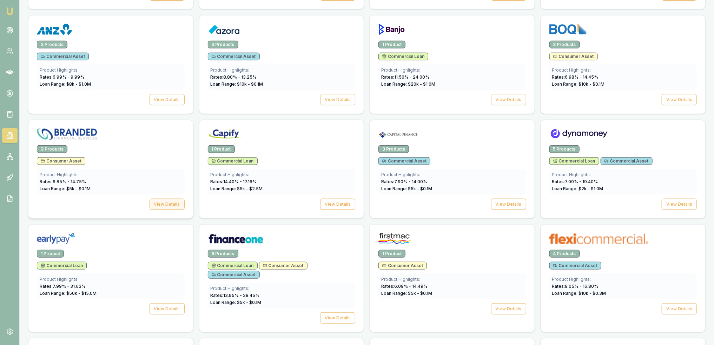
click at [175, 200] on button "View Details" at bounding box center [167, 204] width 35 height 11
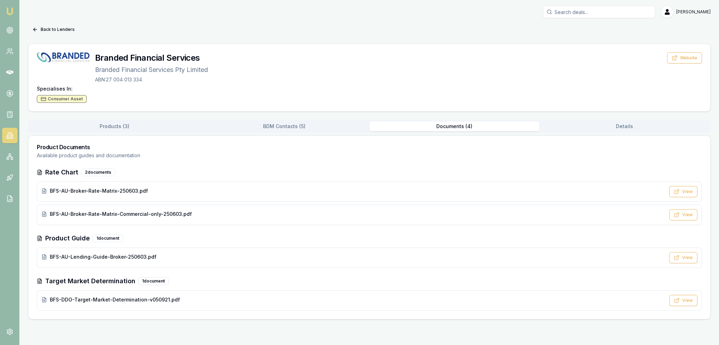
click at [472, 123] on button "Documents ( 4 )" at bounding box center [455, 126] width 170 height 10
click at [93, 191] on span "BFS-AU-Broker-Rate-Matrix-250603.pdf" at bounding box center [99, 190] width 98 height 7
click at [129, 257] on span "BFS-AU-Lending-Guide-Broker-250603.pdf" at bounding box center [103, 256] width 107 height 7
click at [42, 30] on button "Back to Lenders" at bounding box center [53, 29] width 51 height 11
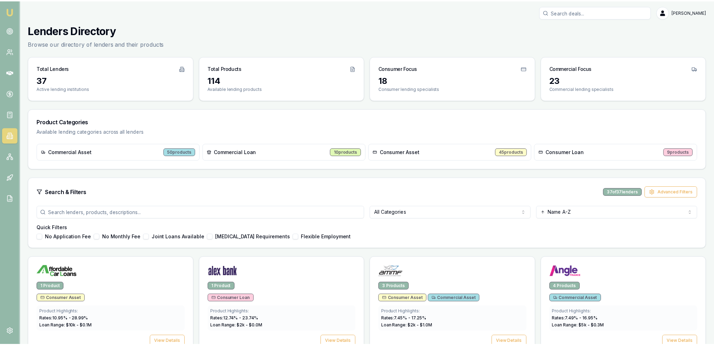
scroll to position [346, 0]
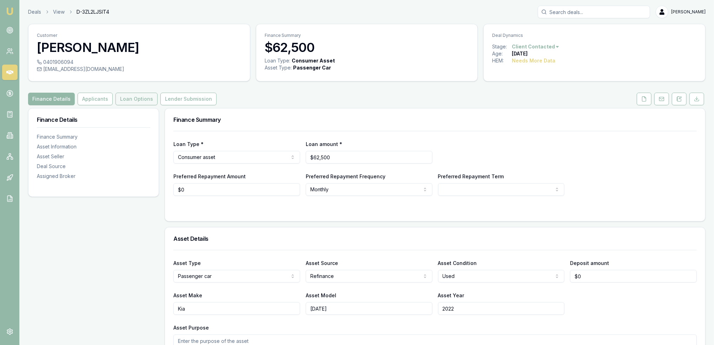
click at [121, 101] on button "Loan Options" at bounding box center [136, 99] width 42 height 13
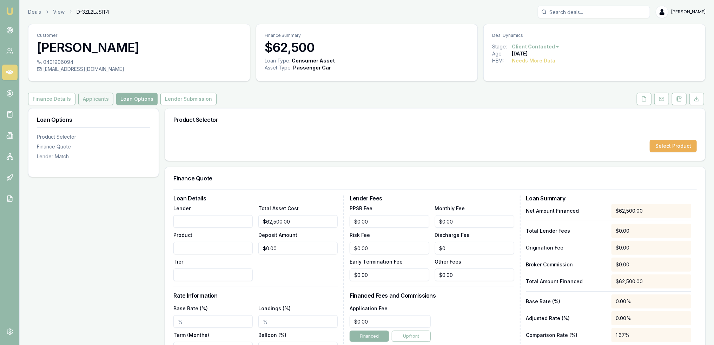
click at [84, 93] on button "Applicants" at bounding box center [95, 99] width 35 height 13
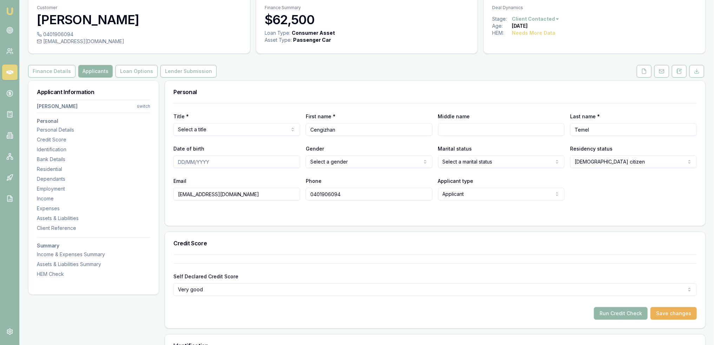
scroll to position [25, 0]
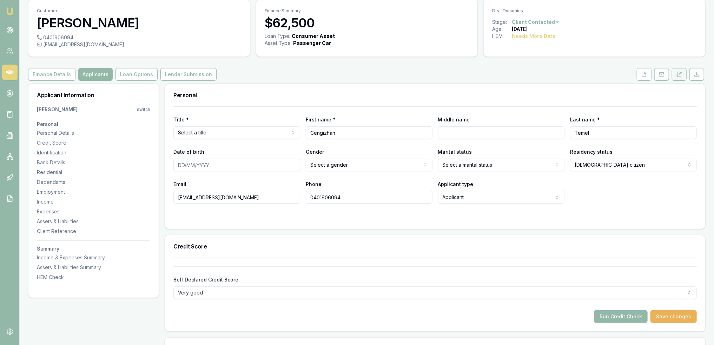
drag, startPoint x: 683, startPoint y: 72, endPoint x: 677, endPoint y: 72, distance: 6.3
click at [683, 72] on button at bounding box center [679, 74] width 15 height 13
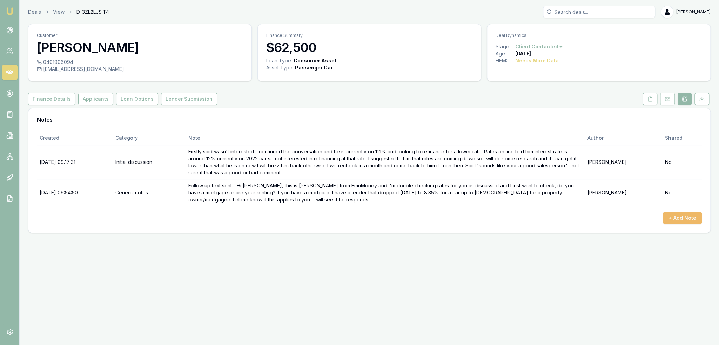
click at [688, 217] on button "+ Add Note" at bounding box center [682, 218] width 39 height 13
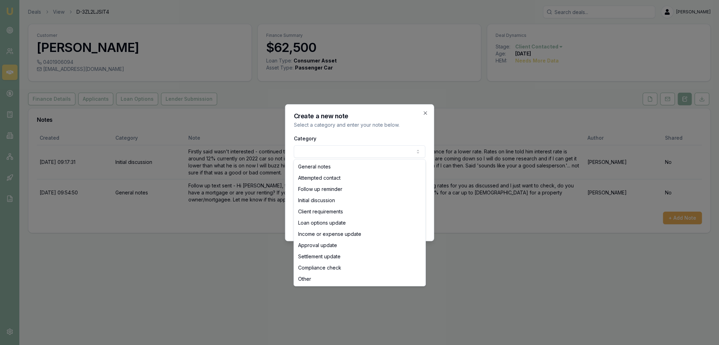
click at [340, 153] on body "Emu Broker Deals View D-3ZL2LJSIT4 Robyn Adams Toggle Menu Customer Cengizhan T…" at bounding box center [359, 172] width 719 height 345
click at [425, 112] on body "Emu Broker Deals View D-3ZL2LJSIT4 Robyn Adams Toggle Menu Customer Cengizhan T…" at bounding box center [359, 172] width 719 height 345
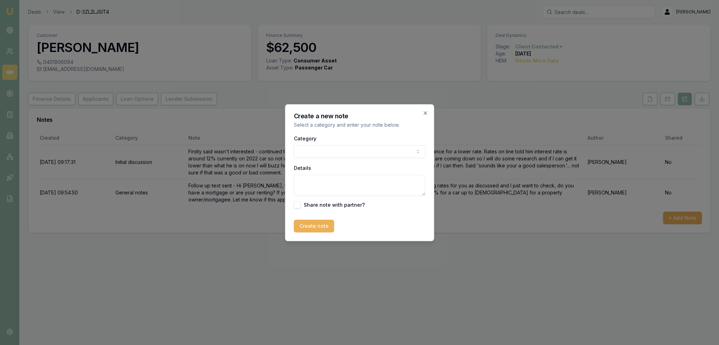
drag, startPoint x: 423, startPoint y: 112, endPoint x: 427, endPoint y: 119, distance: 8.2
click at [423, 112] on icon "button" at bounding box center [426, 113] width 6 height 6
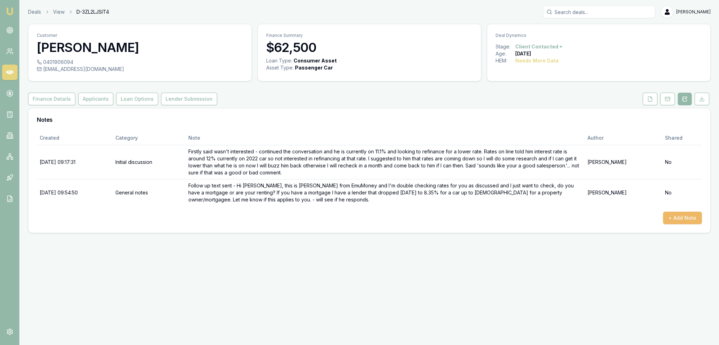
click at [681, 216] on button "+ Add Note" at bounding box center [682, 218] width 39 height 13
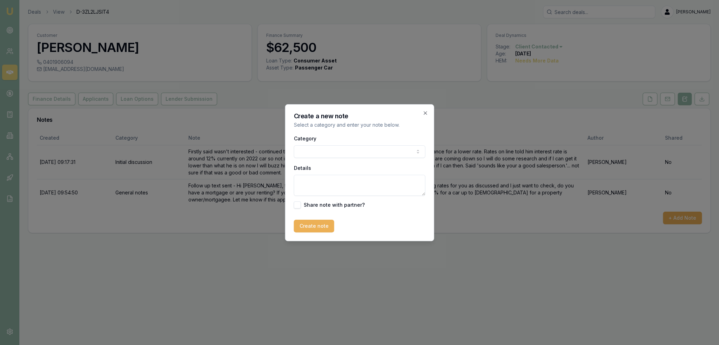
click at [316, 154] on body "Emu Broker Deals View D-3ZL2LJSIT4 Robyn Adams Toggle Menu Customer Cengizhan T…" at bounding box center [359, 172] width 719 height 345
click at [315, 178] on textarea "Details" at bounding box center [360, 185] width 132 height 21
click at [338, 192] on textarea "Looking at refinance options because Cengizhan is not property backed atm. Have…" at bounding box center [360, 185] width 132 height 21
paste textarea "FirstMac - 10.49% (F) or 10.19%(V) Now - 10.29% (+800 credit score)"
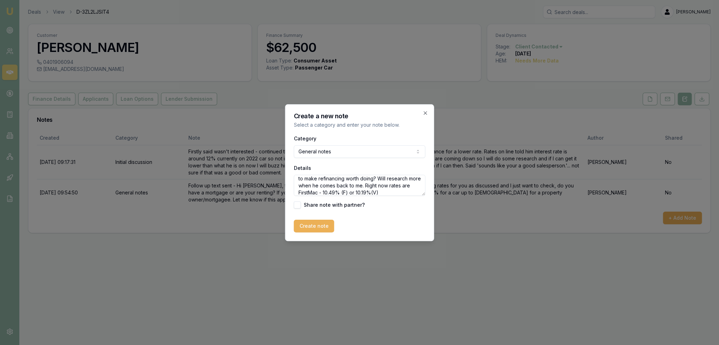
scroll to position [38, 0]
click at [382, 185] on textarea "Looking at refinance options because Cengizhan is not property backed atm. Have…" at bounding box center [360, 185] width 132 height 21
type textarea "Looking at refinance options because Cengizhan is not property backed atm. Have…"
click at [320, 226] on button "Create note" at bounding box center [314, 226] width 40 height 13
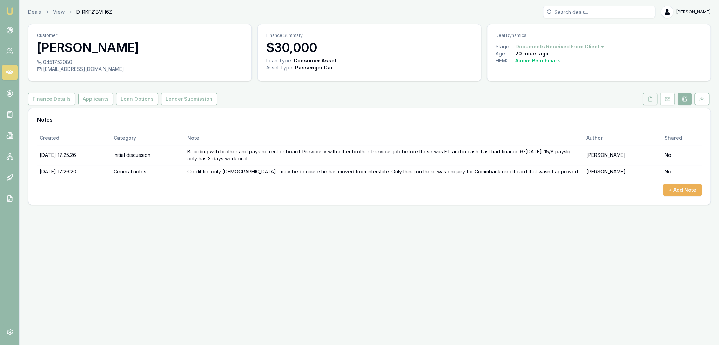
click at [649, 101] on icon at bounding box center [651, 99] width 4 height 5
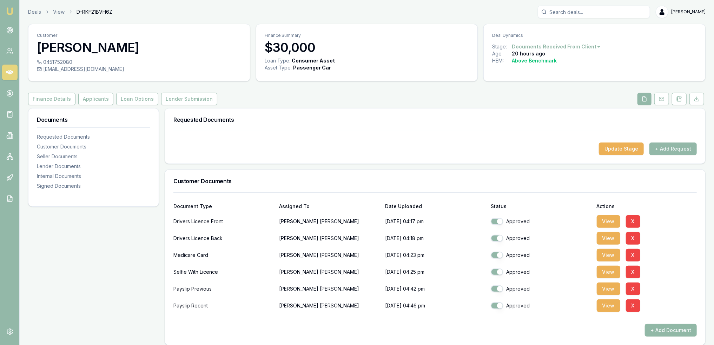
click at [677, 325] on button "+ Add Document" at bounding box center [671, 330] width 52 height 13
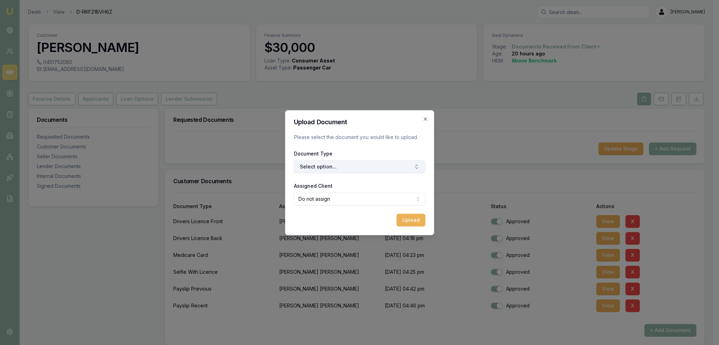
click at [371, 164] on button "Select option..." at bounding box center [360, 166] width 132 height 13
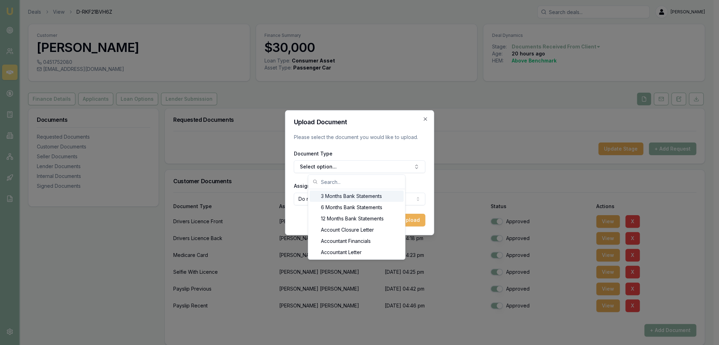
click at [357, 199] on div "3 Months Bank Statements" at bounding box center [357, 196] width 94 height 11
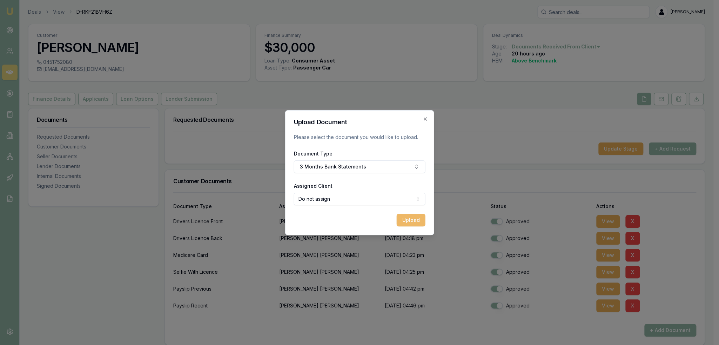
click at [410, 220] on button "Upload" at bounding box center [411, 220] width 29 height 13
click at [423, 120] on icon "button" at bounding box center [426, 119] width 6 height 6
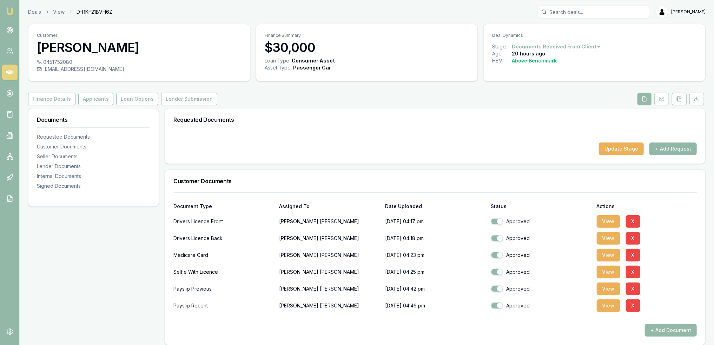
click at [670, 148] on button "+ Add Request" at bounding box center [672, 148] width 47 height 13
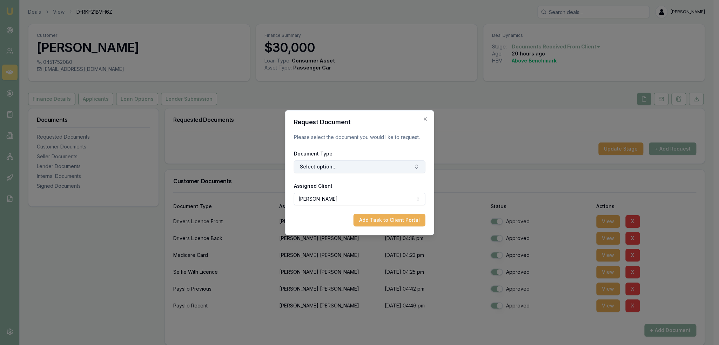
click at [348, 169] on button "Select option..." at bounding box center [360, 166] width 132 height 13
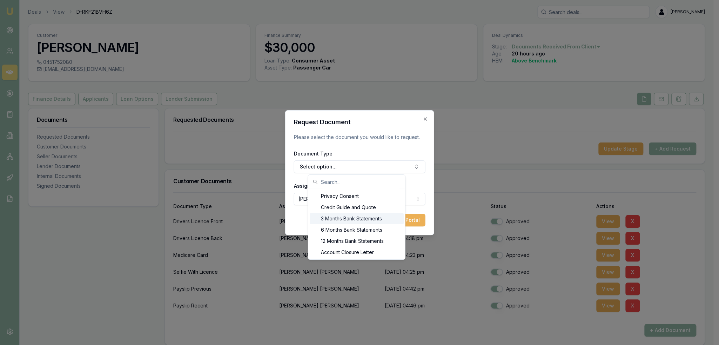
click at [348, 219] on div "3 Months Bank Statements" at bounding box center [357, 218] width 94 height 11
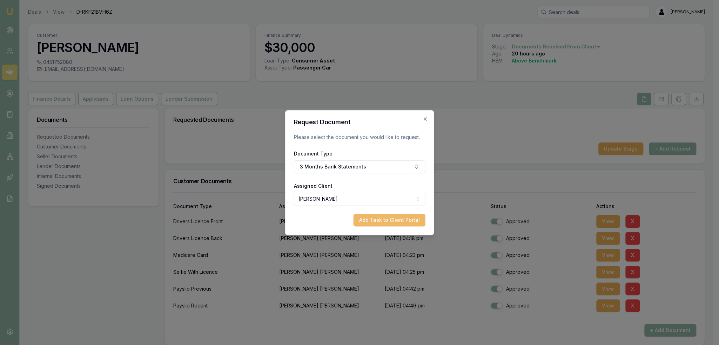
click at [381, 218] on button "Add Task to Client Portal" at bounding box center [390, 220] width 72 height 13
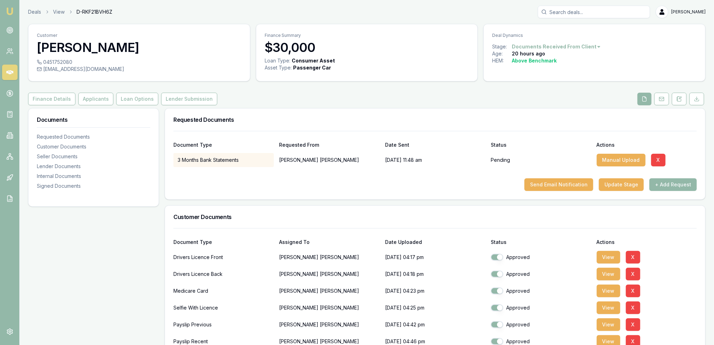
drag, startPoint x: 81, startPoint y: 100, endPoint x: 93, endPoint y: 109, distance: 14.9
click at [81, 100] on button "Applicants" at bounding box center [95, 99] width 35 height 13
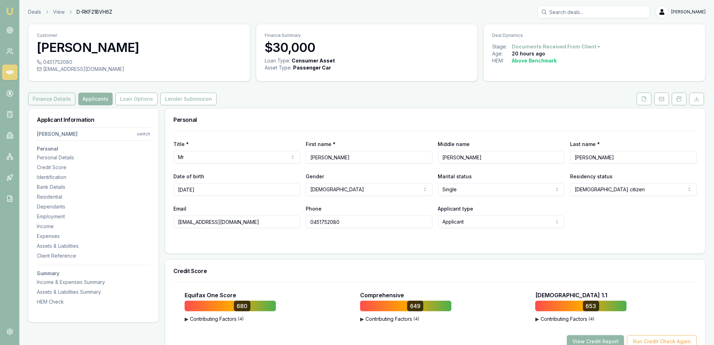
click at [62, 99] on button "Finance Details" at bounding box center [51, 99] width 47 height 13
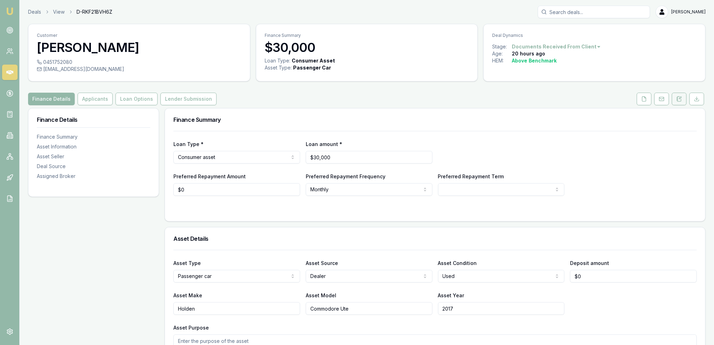
click at [677, 95] on button at bounding box center [679, 99] width 15 height 13
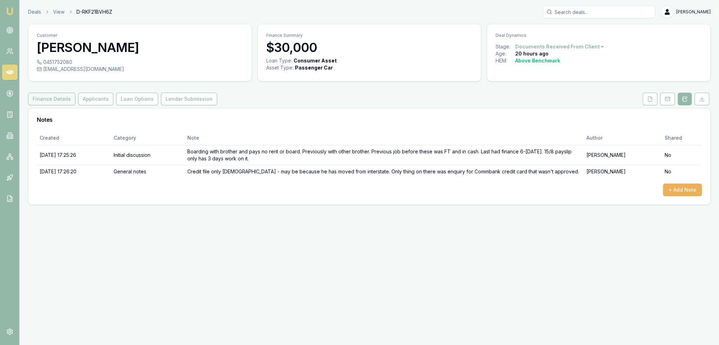
click at [55, 104] on button "Finance Details" at bounding box center [51, 99] width 47 height 13
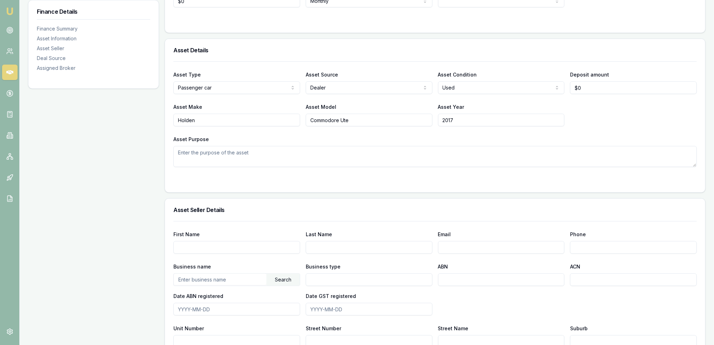
scroll to position [198, 0]
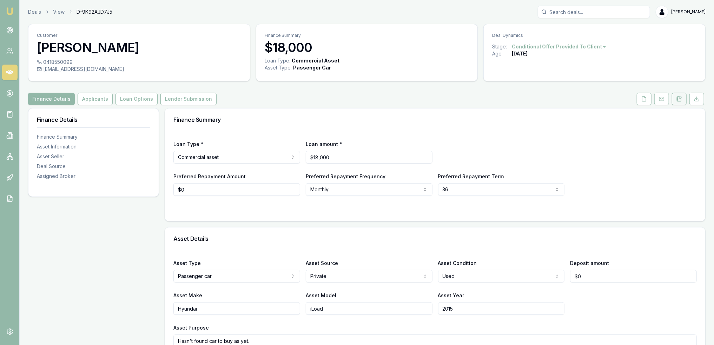
click at [680, 99] on icon at bounding box center [679, 99] width 6 height 6
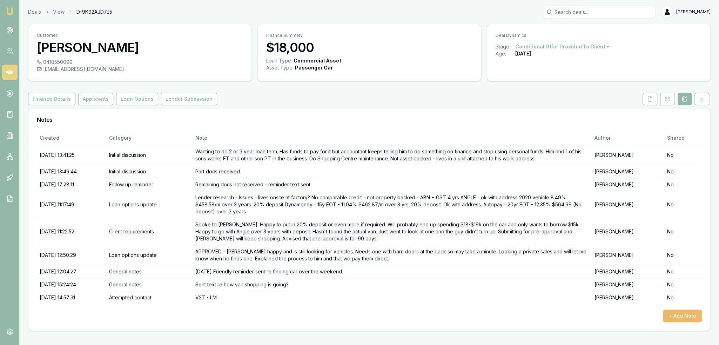
click at [683, 315] on button "+ Add Note" at bounding box center [682, 316] width 39 height 13
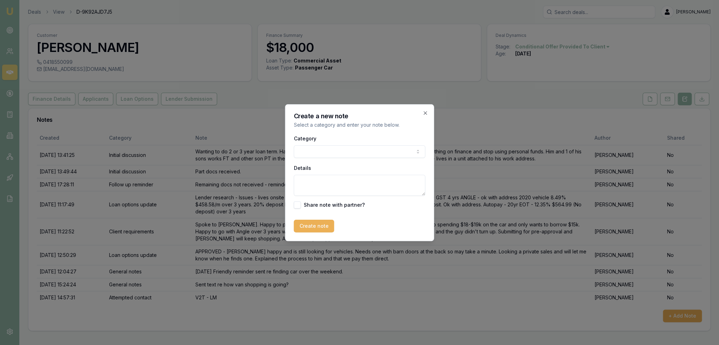
click at [333, 154] on body "Emu Broker Deals View D-9K92AJD7J5 [PERSON_NAME] Toggle Menu Customer [PERSON_N…" at bounding box center [359, 172] width 719 height 345
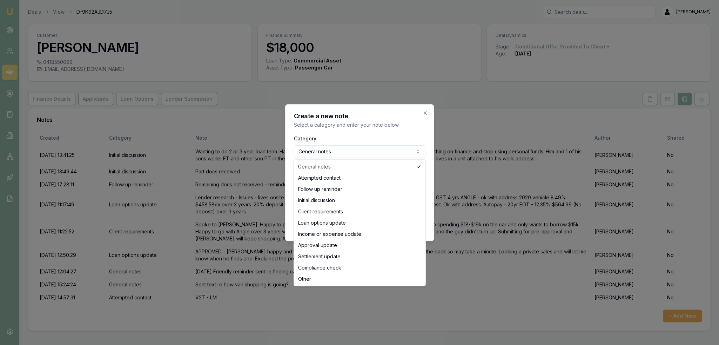
click at [329, 150] on body "Emu Broker Deals View D-9K92AJD7J5 Robyn Adams Toggle Menu Customer Marc Philli…" at bounding box center [359, 172] width 719 height 345
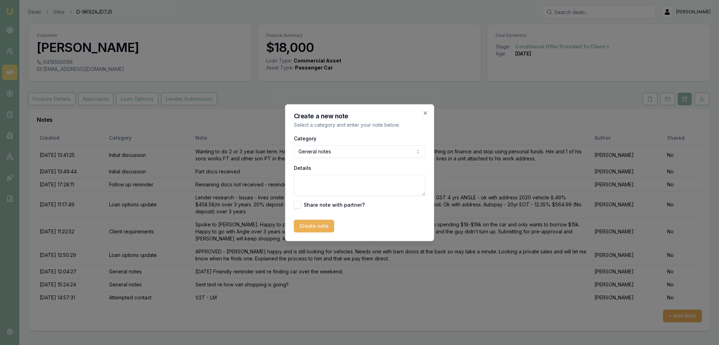
click at [344, 185] on textarea "Details" at bounding box center [360, 185] width 132 height 21
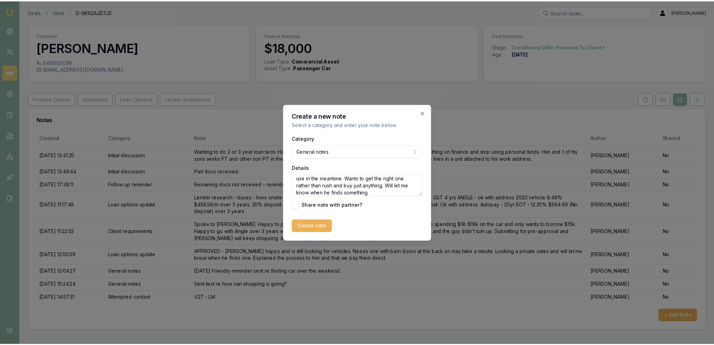
scroll to position [45, 0]
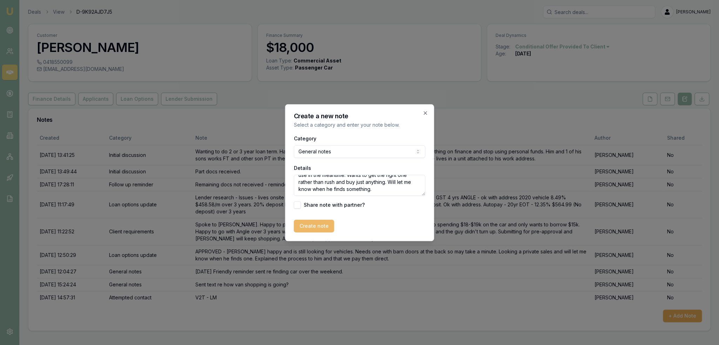
type textarea "Spoke to Marc. Hasn't looked for the last few days as has been too busy. Will h…"
click at [308, 227] on button "Create note" at bounding box center [314, 226] width 40 height 13
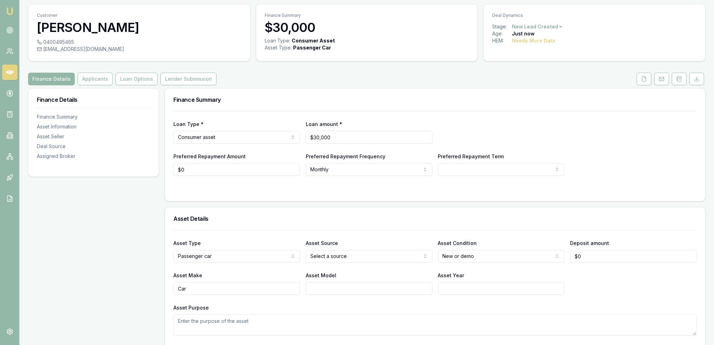
scroll to position [19, 0]
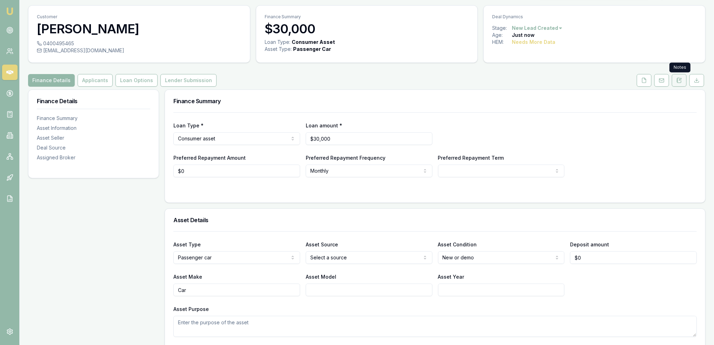
click at [678, 80] on icon at bounding box center [679, 81] width 6 height 6
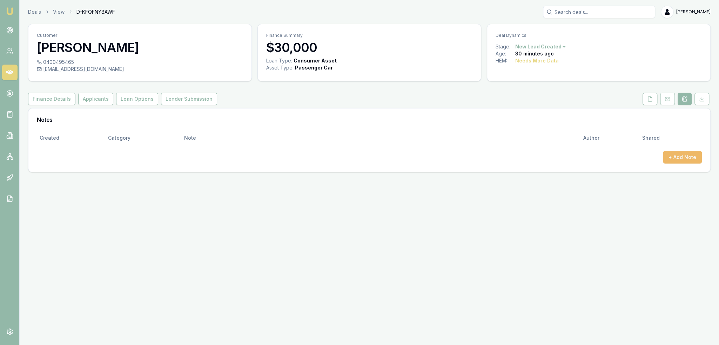
click at [677, 154] on button "+ Add Note" at bounding box center [682, 157] width 39 height 13
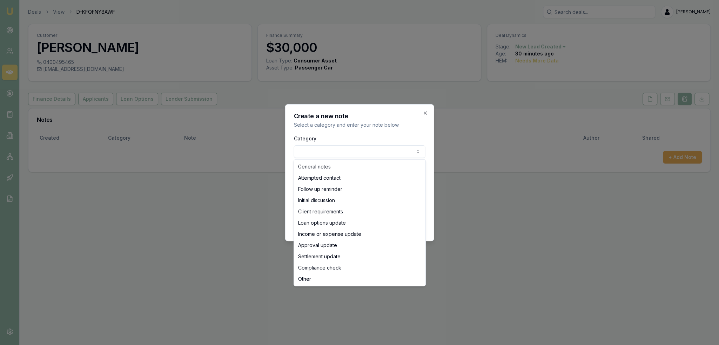
click at [392, 150] on body "Emu Broker Deals View D-KFQFNY8AWF [PERSON_NAME] Toggle Menu Customer [PERSON_N…" at bounding box center [359, 172] width 719 height 345
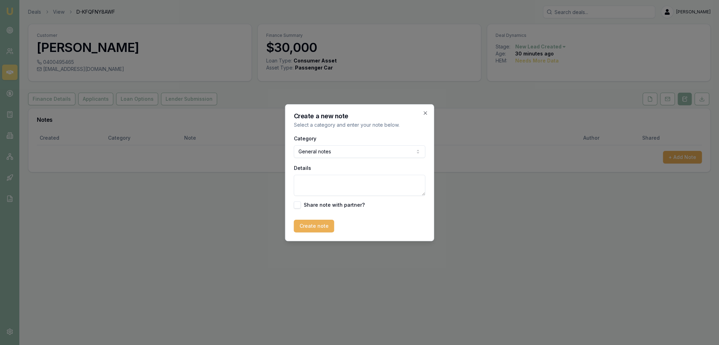
click at [360, 151] on body "Emu Broker Deals View D-KFQFNY8AWF [PERSON_NAME] Toggle Menu Customer [PERSON_N…" at bounding box center [359, 172] width 719 height 345
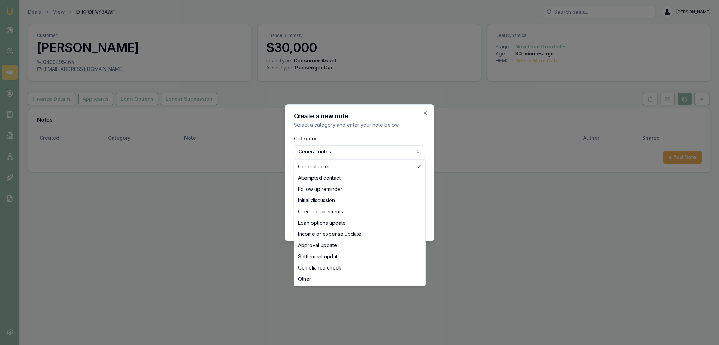
select select "INITIAL_DISCUSSION"
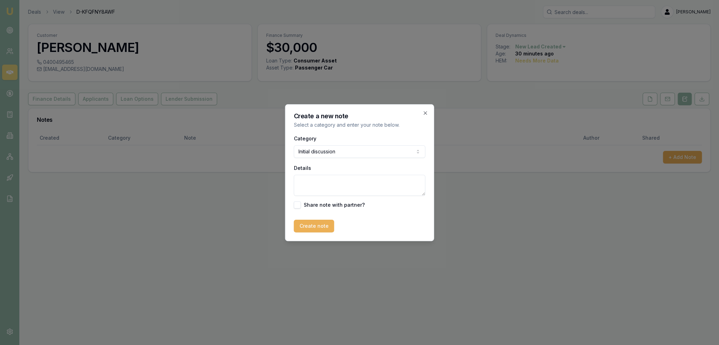
click at [404, 190] on textarea "Details" at bounding box center [360, 185] width 132 height 21
type textarea "I"
click at [409, 181] on textarea "Semi-retired and does Uber. ABN and GST" at bounding box center [360, 185] width 132 height 21
type textarea "Semi-retired and does Uber. ABN and GST since 2000, property backed with $35k l…"
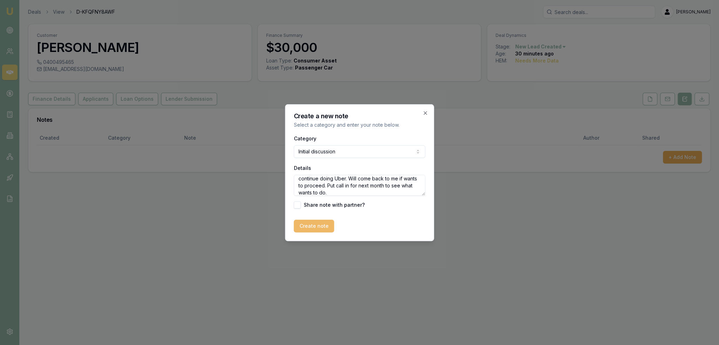
click at [317, 224] on button "Create note" at bounding box center [314, 226] width 40 height 13
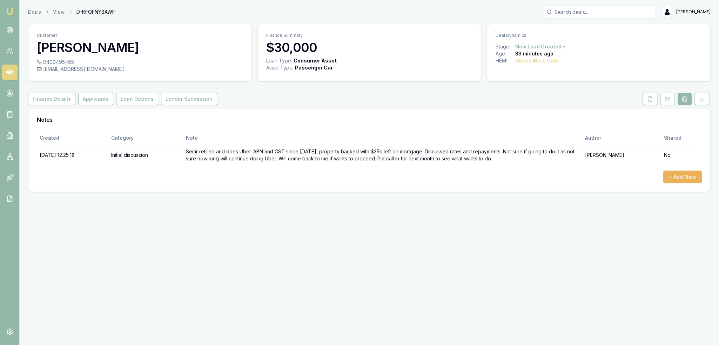
click at [552, 47] on html "Emu Broker Deals View D-KFQFNY8AWF Robyn Adams Toggle Menu Customer Samir Lahou…" at bounding box center [359, 172] width 719 height 345
click at [542, 60] on div "Deal On Hold" at bounding box center [539, 58] width 41 height 11
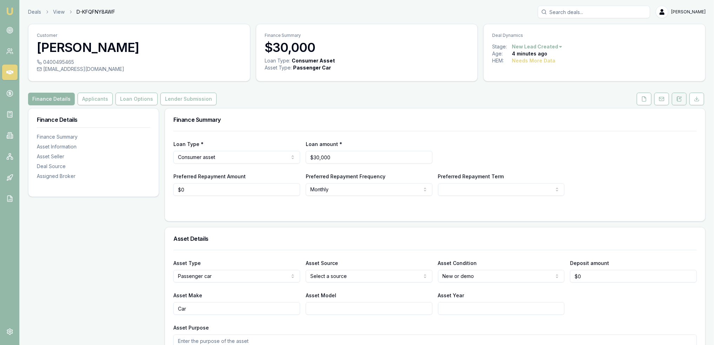
click at [677, 98] on icon at bounding box center [679, 99] width 6 height 6
click at [679, 100] on icon at bounding box center [679, 99] width 6 height 6
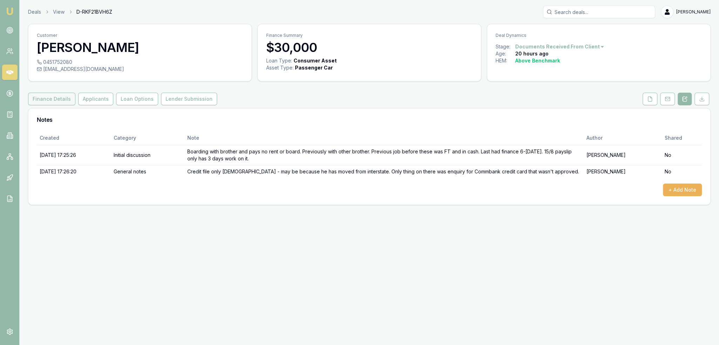
click at [55, 101] on button "Finance Details" at bounding box center [51, 99] width 47 height 13
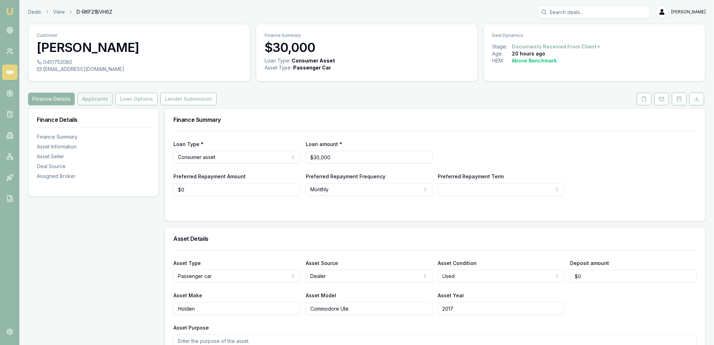
click at [91, 98] on button "Applicants" at bounding box center [95, 99] width 35 height 13
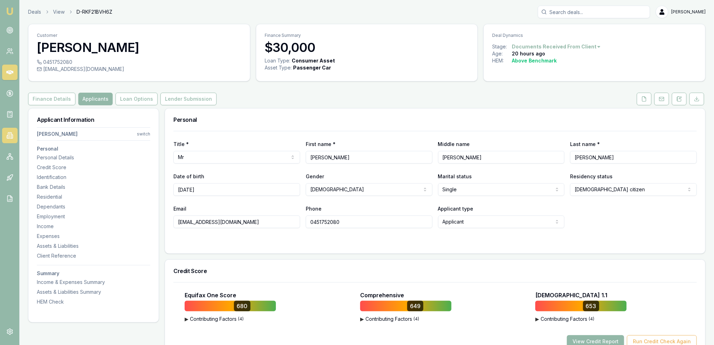
click at [8, 133] on icon at bounding box center [10, 136] width 4 height 6
click at [56, 99] on button "Finance Details" at bounding box center [51, 99] width 47 height 13
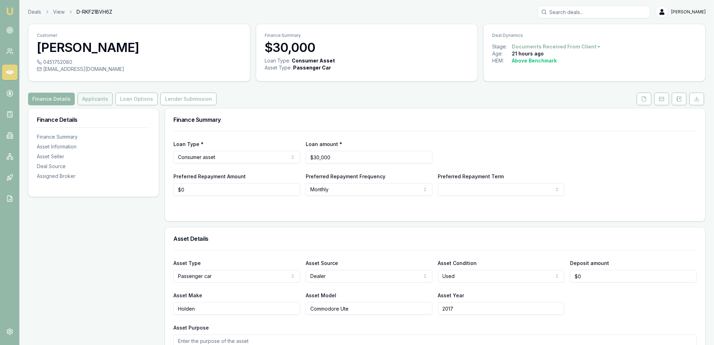
click at [92, 97] on button "Applicants" at bounding box center [95, 99] width 35 height 13
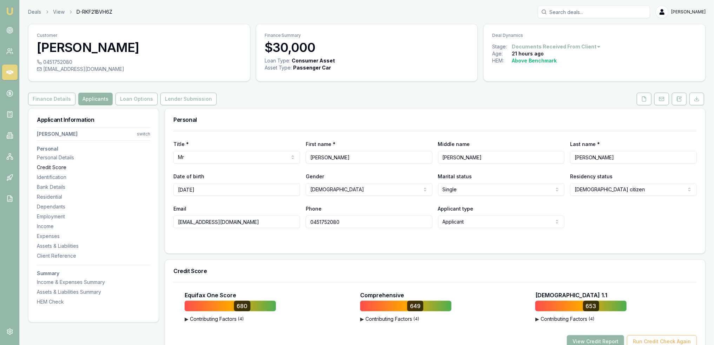
click at [59, 167] on div "Credit Score" at bounding box center [93, 167] width 113 height 7
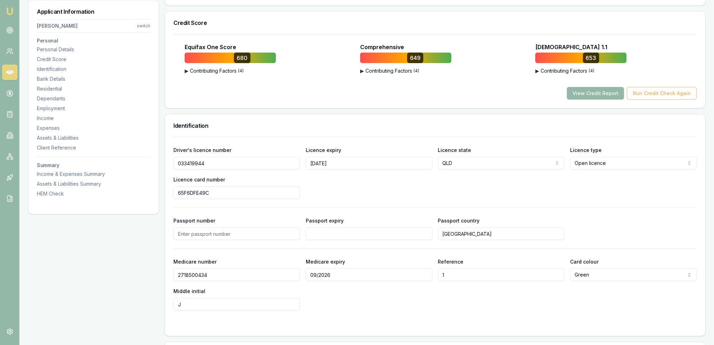
scroll to position [259, 0]
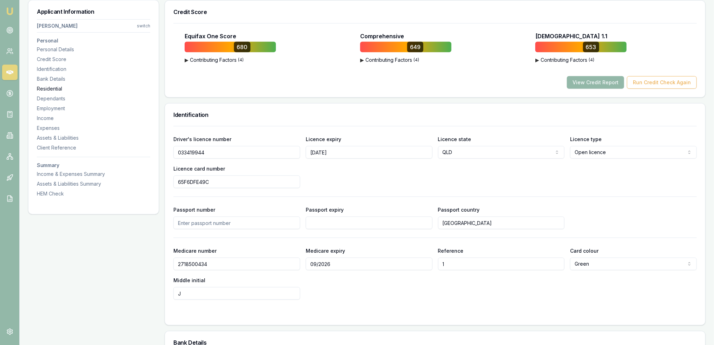
click at [60, 89] on div "Residential" at bounding box center [93, 88] width 113 height 7
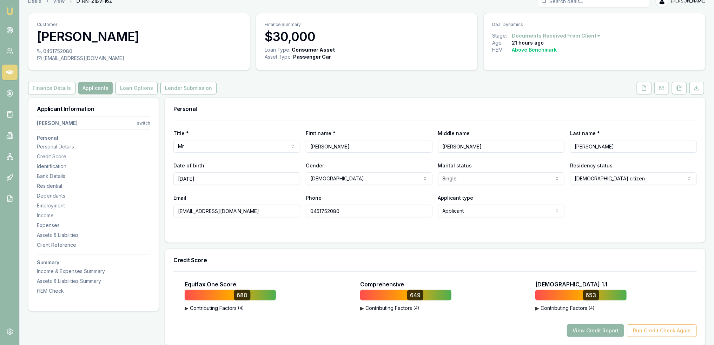
scroll to position [0, 0]
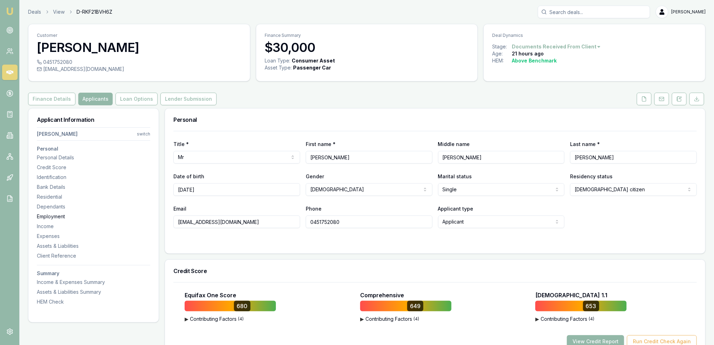
drag, startPoint x: 51, startPoint y: 196, endPoint x: 54, endPoint y: 190, distance: 7.1
click at [51, 196] on div "Residential" at bounding box center [93, 196] width 113 height 7
click at [53, 97] on button "Finance Details" at bounding box center [51, 99] width 47 height 13
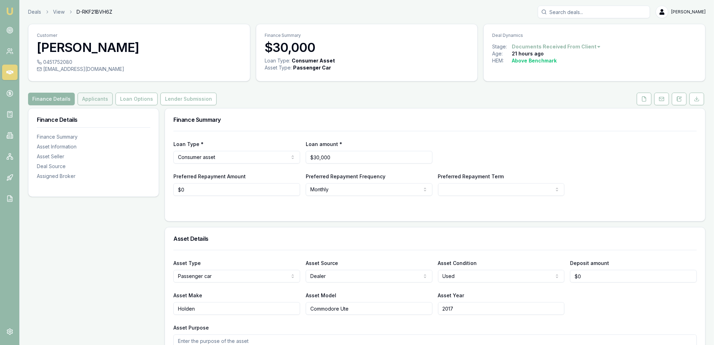
drag, startPoint x: 100, startPoint y: 96, endPoint x: 95, endPoint y: 102, distance: 7.6
click at [100, 96] on button "Applicants" at bounding box center [95, 99] width 35 height 13
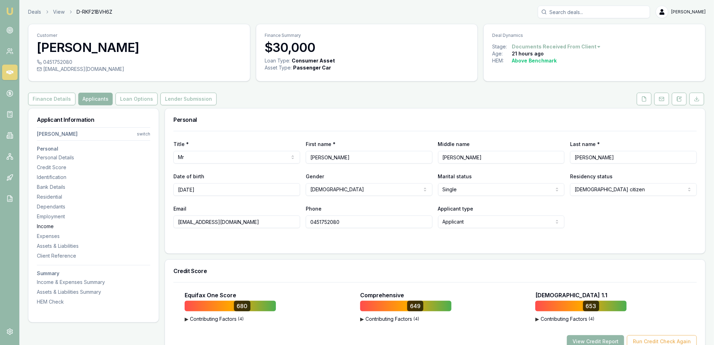
click at [48, 225] on div "Income" at bounding box center [93, 226] width 113 height 7
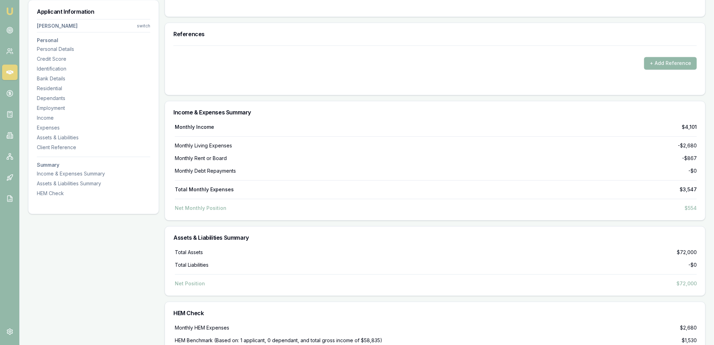
scroll to position [2646, 0]
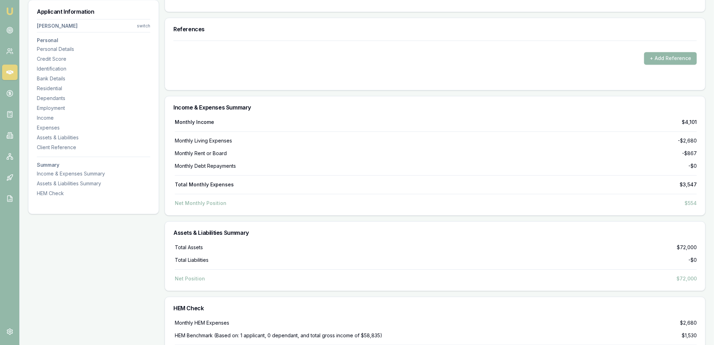
click at [423, 191] on div "Monthly Income $4,101 Monthly Living Expenses -$2,680 Monthly Rent or Board -$8…" at bounding box center [434, 163] width 523 height 88
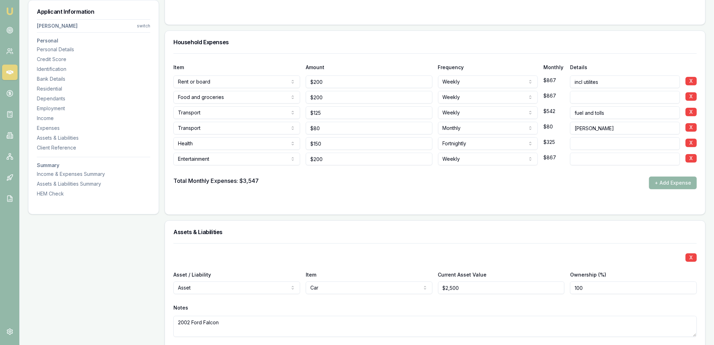
scroll to position [1808, 0]
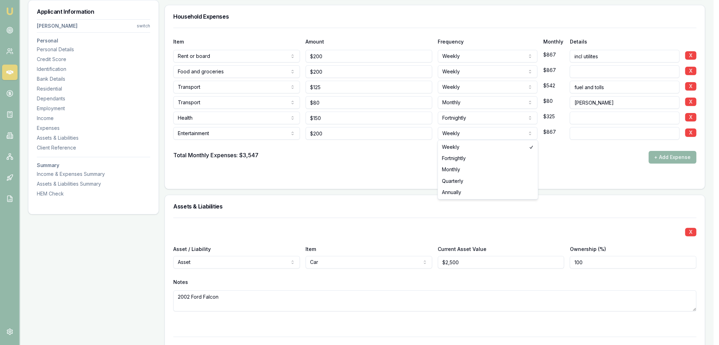
select select "FORTNIGHTLY"
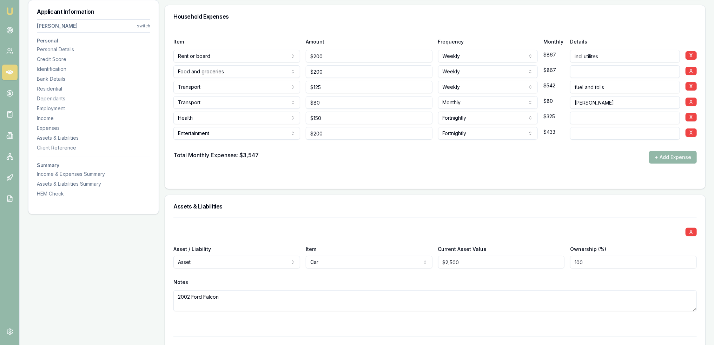
click at [586, 132] on input at bounding box center [625, 133] width 110 height 13
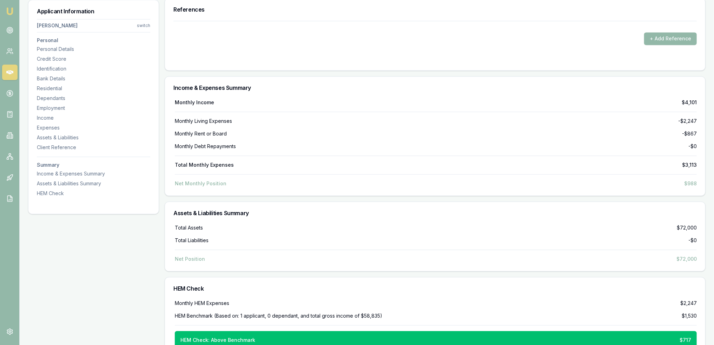
scroll to position [2683, 0]
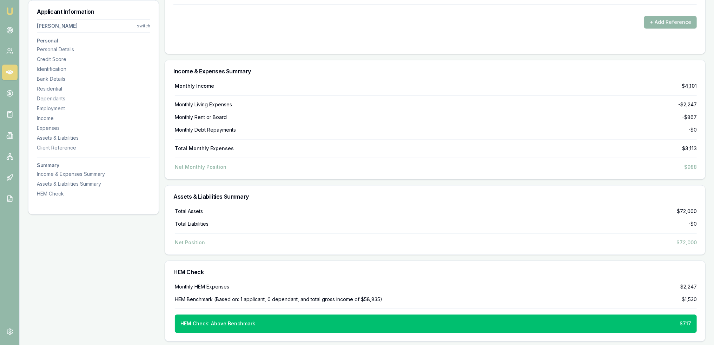
click at [479, 95] on div "Monthly Income $4,101 Monthly Living Expenses -$2,247 Monthly Rent or Board -$8…" at bounding box center [434, 126] width 523 height 88
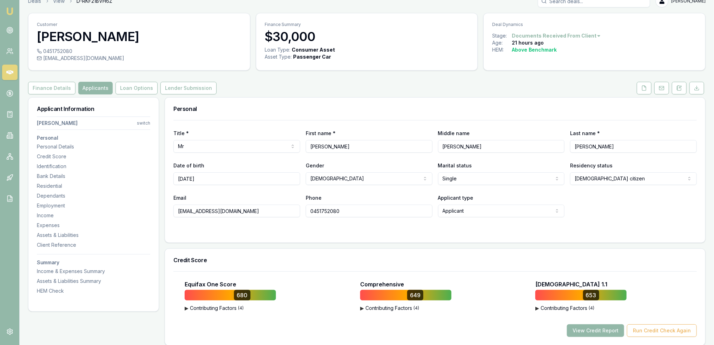
scroll to position [0, 0]
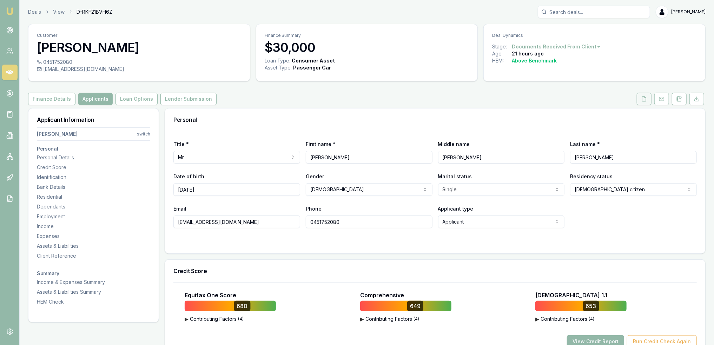
click at [643, 99] on icon at bounding box center [644, 99] width 6 height 6
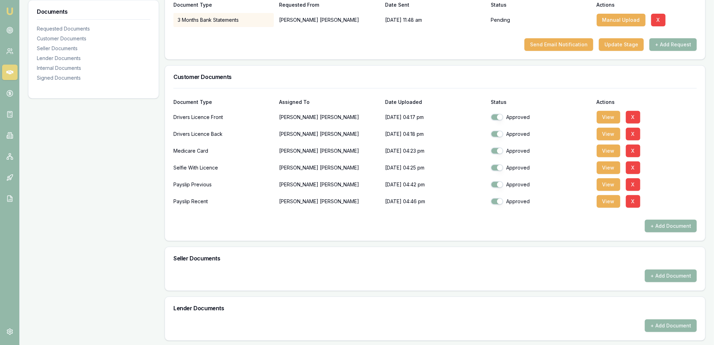
scroll to position [141, 0]
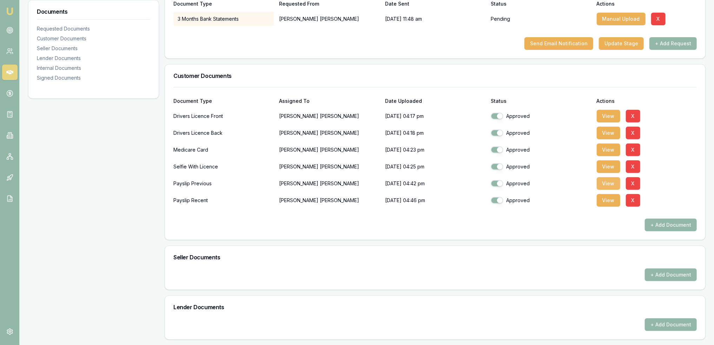
click at [604, 181] on button "View" at bounding box center [609, 183] width 24 height 13
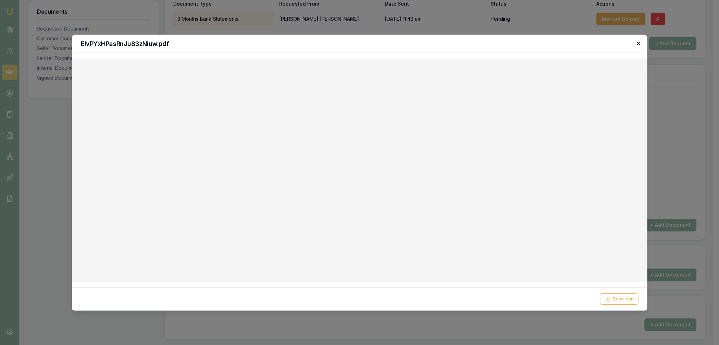
click at [639, 42] on icon "button" at bounding box center [639, 43] width 6 height 6
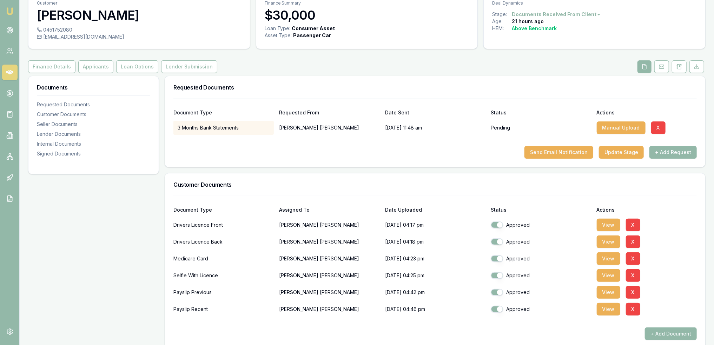
scroll to position [22, 0]
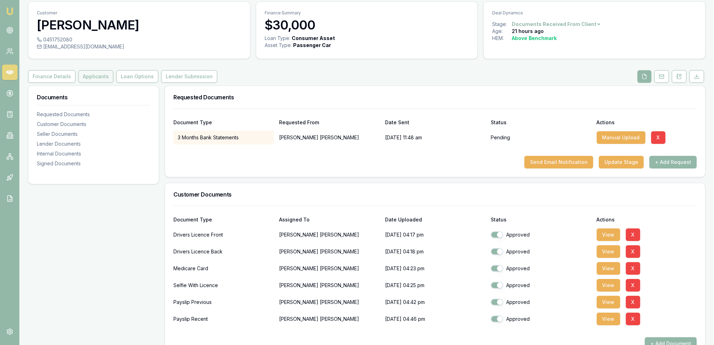
click at [91, 79] on button "Applicants" at bounding box center [95, 76] width 35 height 13
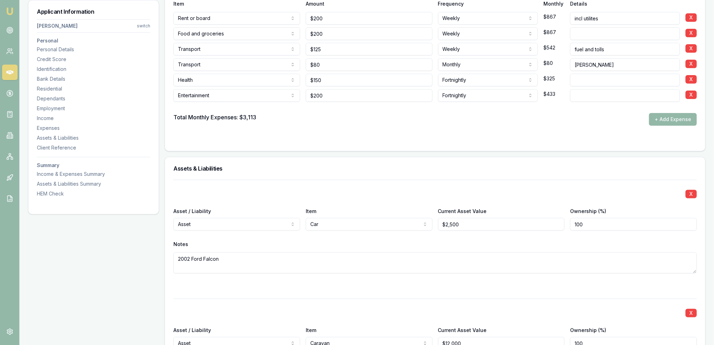
scroll to position [1848, 0]
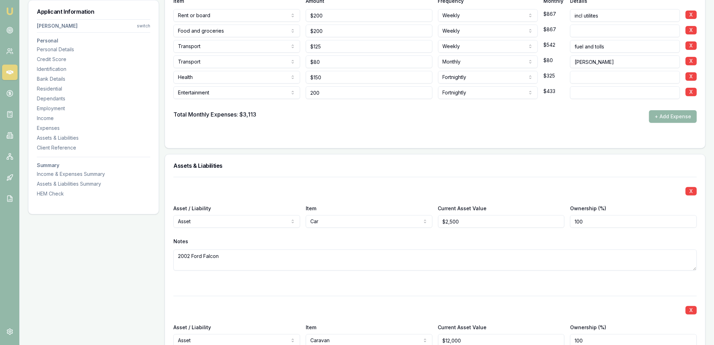
drag, startPoint x: 336, startPoint y: 92, endPoint x: 298, endPoint y: 89, distance: 38.0
click at [293, 91] on div "Entertainment Rent or board Food and groceries Utilities Insurance Transport He…" at bounding box center [434, 91] width 523 height 15
type input "100"
drag, startPoint x: 334, startPoint y: 97, endPoint x: 297, endPoint y: 97, distance: 36.8
click at [297, 97] on div "Entertainment Rent or board Food and groceries Utilities Insurance Transport He…" at bounding box center [434, 91] width 523 height 15
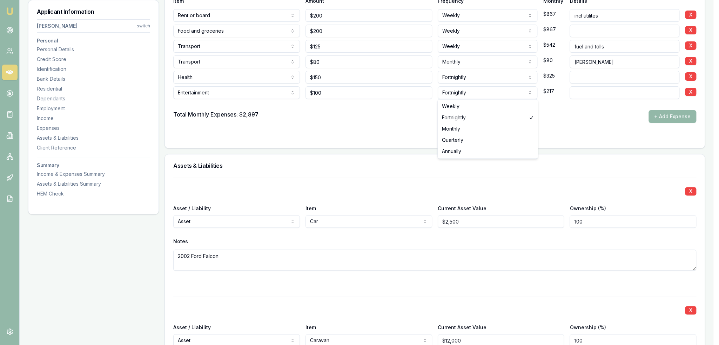
select select "WEEKLY"
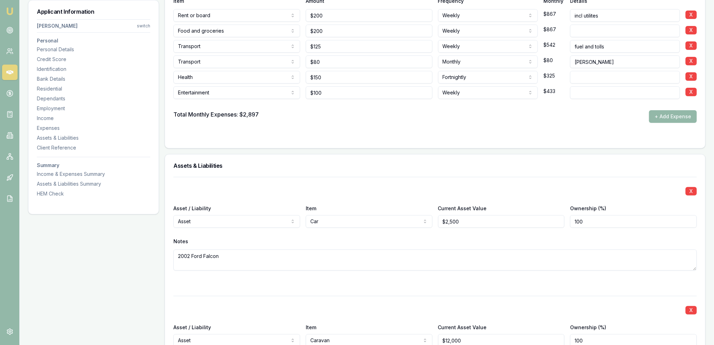
click at [587, 92] on input at bounding box center [625, 92] width 110 height 13
type input "Confirmed that entertainment is $100 not $200/w"
click at [526, 141] on div "Item Amount Frequency Monthly Details Rent or board Rent or board Food and groc…" at bounding box center [435, 67] width 540 height 161
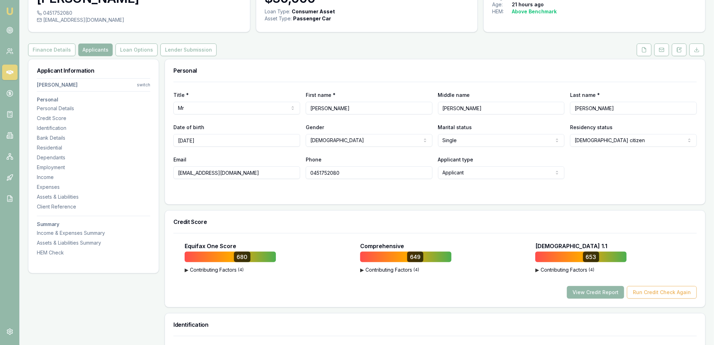
scroll to position [44, 0]
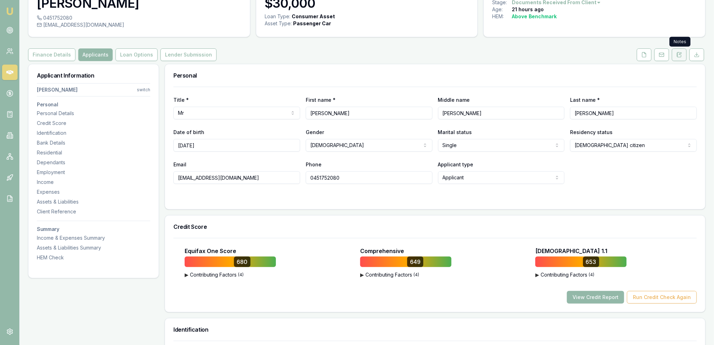
click at [681, 55] on icon at bounding box center [679, 54] width 4 height 5
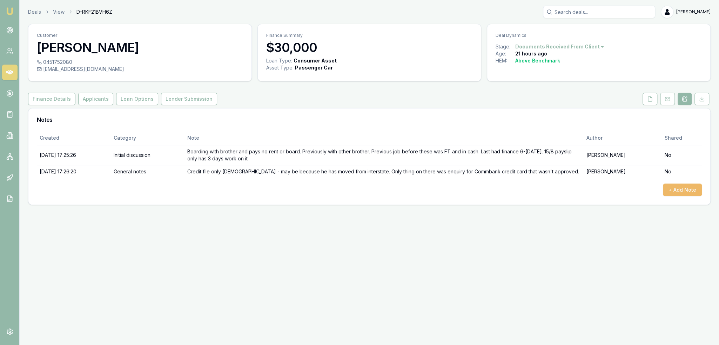
click at [687, 190] on button "+ Add Note" at bounding box center [682, 190] width 39 height 13
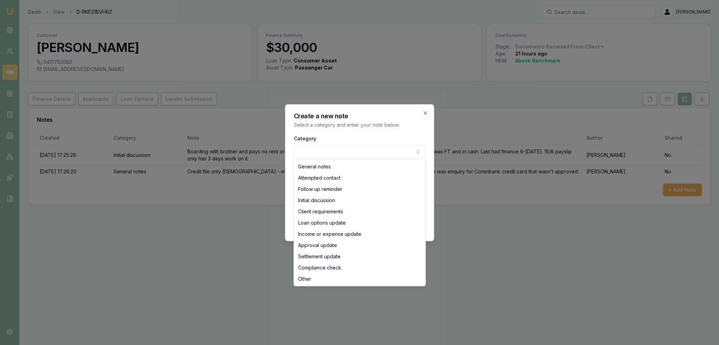
click at [324, 153] on body "Emu Broker Deals View D-RKF21BVH6Z Robyn Adams Toggle Menu Customer Timothy Las…" at bounding box center [359, 172] width 719 height 345
select select "INCOME_OR_EXPENSE_UPDATE"
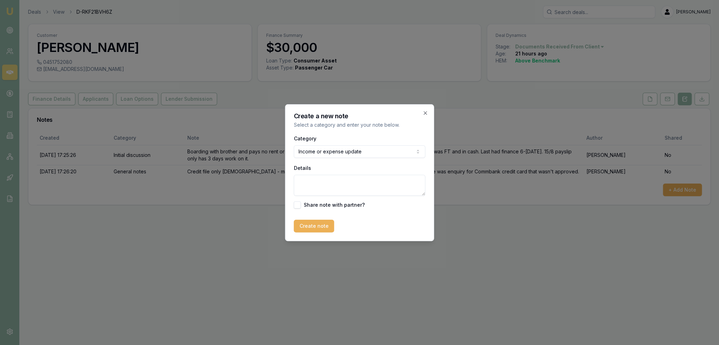
click at [326, 179] on textarea "Details" at bounding box center [360, 185] width 132 height 21
type textarea "Went through income and expenses with Tim again. His entertainment should be $1…"
click at [320, 226] on button "Create note" at bounding box center [314, 226] width 40 height 13
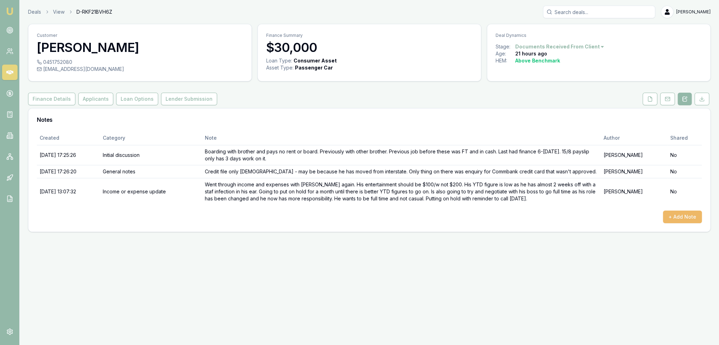
click at [686, 215] on button "+ Add Note" at bounding box center [682, 217] width 39 height 13
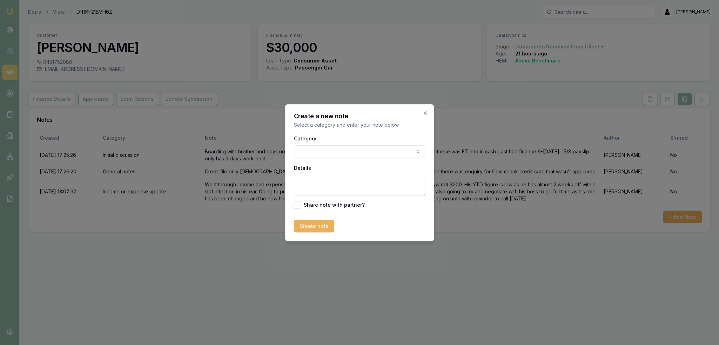
click at [371, 147] on body "Emu Broker Deals View D-RKF21BVH6Z Robyn Adams Toggle Menu Customer Timothy Las…" at bounding box center [359, 172] width 719 height 345
click at [330, 186] on textarea "Details" at bounding box center [360, 185] width 132 height 21
paste textarea "Boarder - 8yo car - not yet found Allied - only dealer sales Plenti - 12.79% Li…"
click at [361, 193] on textarea "Boarder - 8yo car - not yet found Allied - only dealer sales Plenti - 12.79% Li…" at bounding box center [360, 185] width 132 height 21
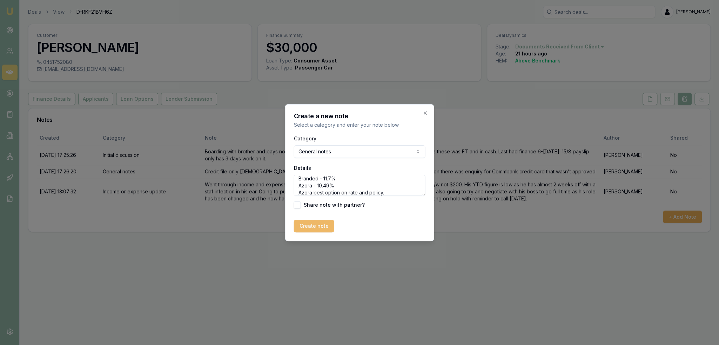
type textarea "Boarder - 8yo car - not yet found Allied - only dealer sales Plenti - 12.79% Li…"
click at [317, 227] on button "Create note" at bounding box center [314, 226] width 40 height 13
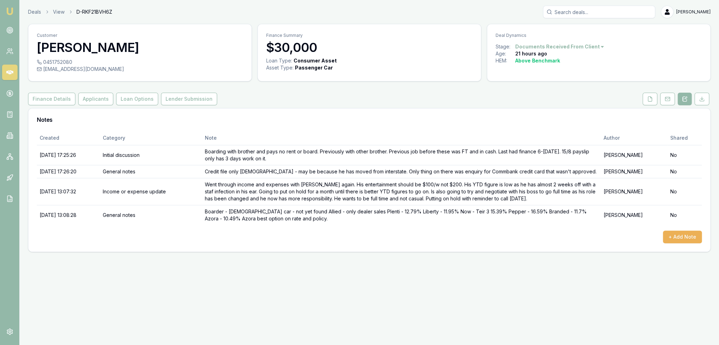
click at [598, 47] on html "Emu Broker Deals View D-RKF21BVH6Z Robyn Adams Toggle Menu Customer Timothy Las…" at bounding box center [359, 172] width 719 height 345
click at [560, 60] on div "Deal On Hold" at bounding box center [557, 58] width 41 height 11
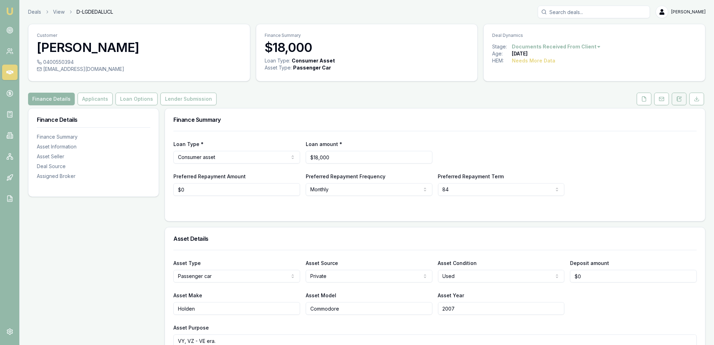
click at [680, 101] on icon at bounding box center [679, 99] width 6 height 6
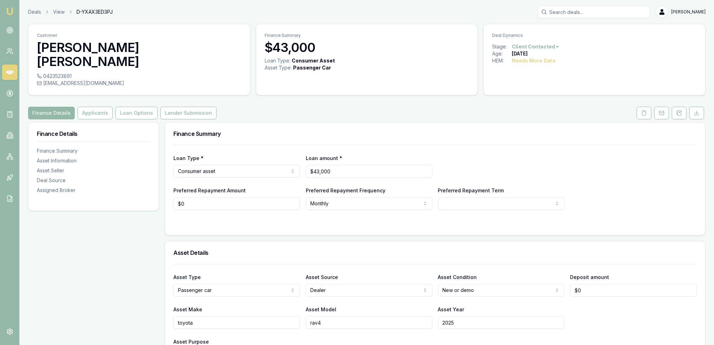
drag, startPoint x: 678, startPoint y: 102, endPoint x: 662, endPoint y: 108, distance: 17.5
click at [678, 107] on button at bounding box center [679, 113] width 15 height 13
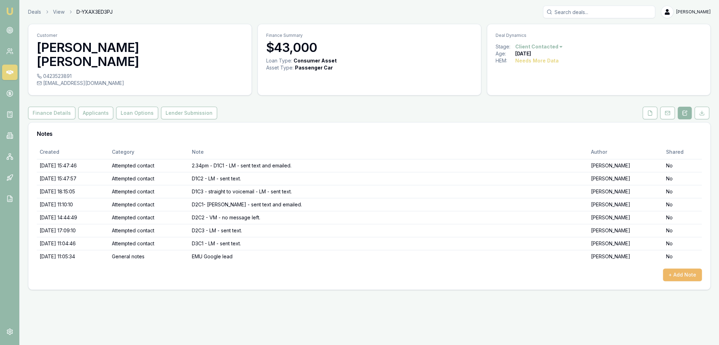
drag, startPoint x: 689, startPoint y: 256, endPoint x: 686, endPoint y: 259, distance: 4.2
click at [686, 268] on button "+ Add Note" at bounding box center [682, 274] width 39 height 13
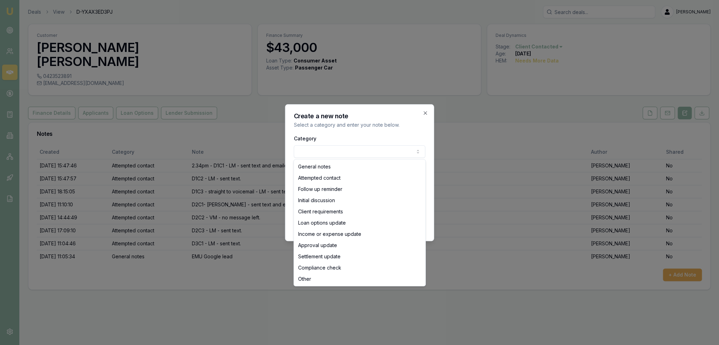
click at [379, 152] on body "Emu Broker Deals View D-YXAX3ED3PJ [PERSON_NAME] Toggle Menu Customer [PERSON_N…" at bounding box center [359, 172] width 719 height 345
select select "ATTEMPTED_CONTACT"
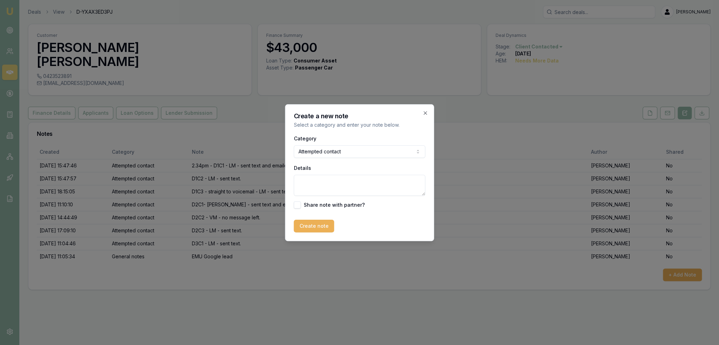
click at [345, 185] on textarea "Details" at bounding box center [360, 185] width 132 height 21
type textarea "D3C2 - no message left."
click at [315, 223] on button "Create note" at bounding box center [314, 226] width 40 height 13
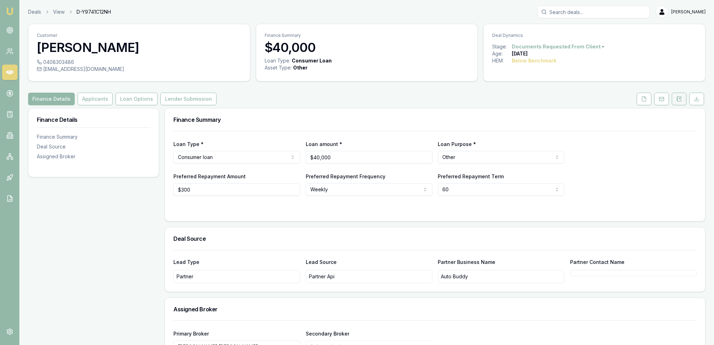
click at [678, 95] on button at bounding box center [679, 99] width 15 height 13
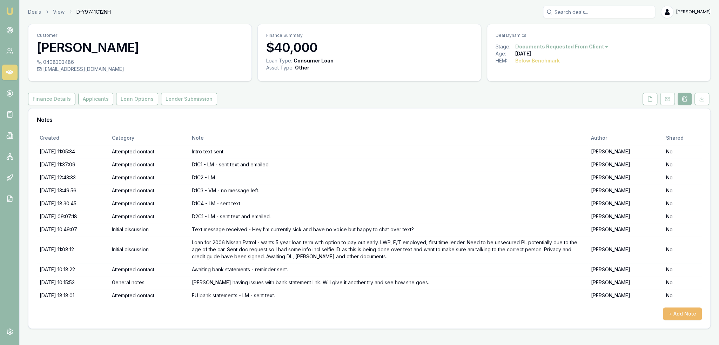
click at [672, 311] on button "+ Add Note" at bounding box center [682, 313] width 39 height 13
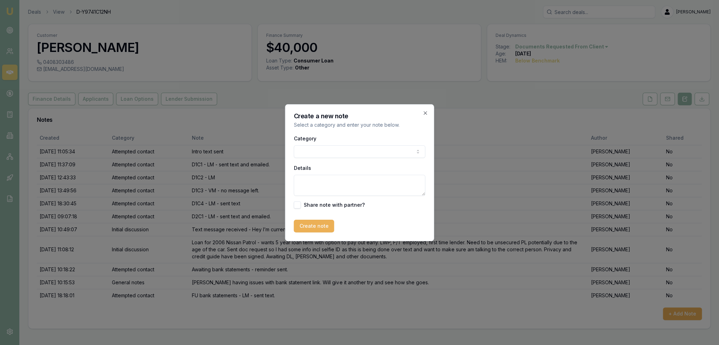
click at [339, 151] on body "Emu Broker Deals View D-Y9741C12NH [PERSON_NAME] Toggle Menu Customer Maddisson…" at bounding box center [359, 172] width 719 height 345
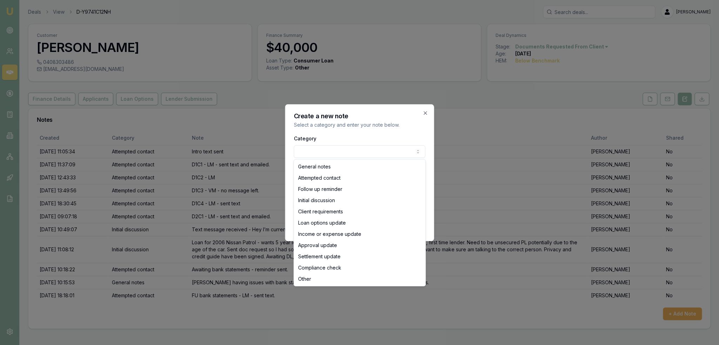
select select "ATTEMPTED_CONTACT"
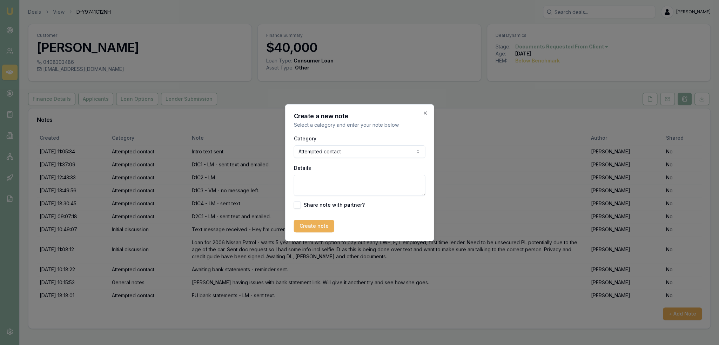
click at [330, 179] on textarea "Details" at bounding box center [360, 185] width 132 height 21
type textarea "FU bank statements - LM - sent text."
click at [316, 228] on button "Create note" at bounding box center [314, 226] width 40 height 13
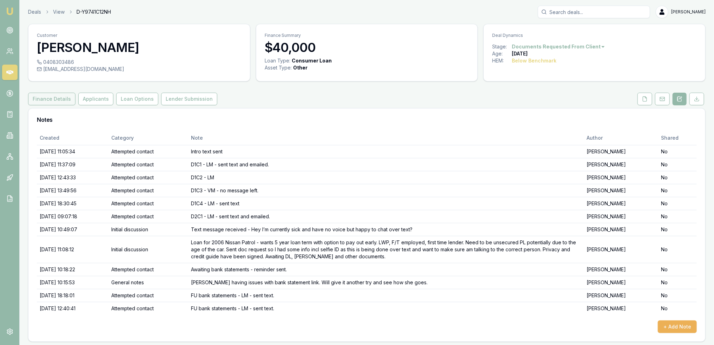
click at [60, 96] on button "Finance Details" at bounding box center [51, 99] width 47 height 13
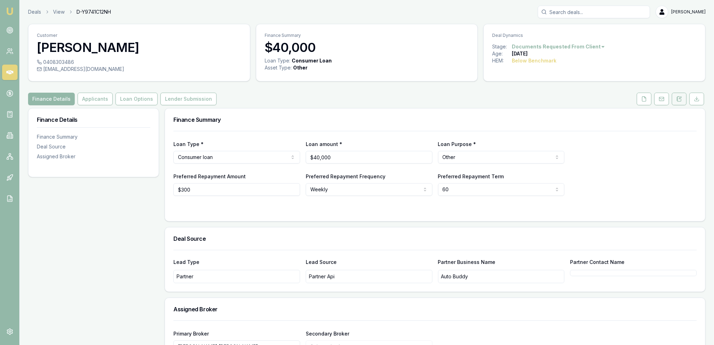
click at [678, 101] on icon at bounding box center [679, 99] width 6 height 6
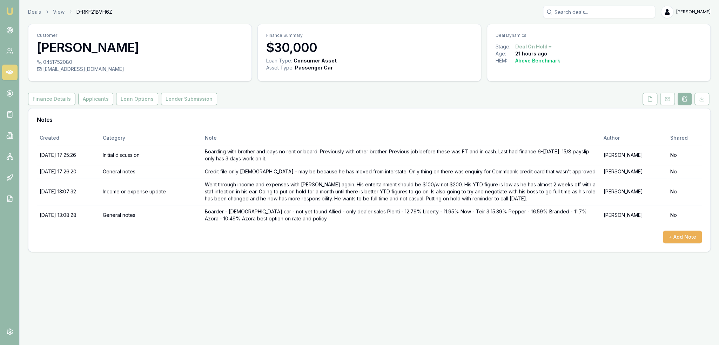
click at [11, 10] on img at bounding box center [10, 11] width 8 height 8
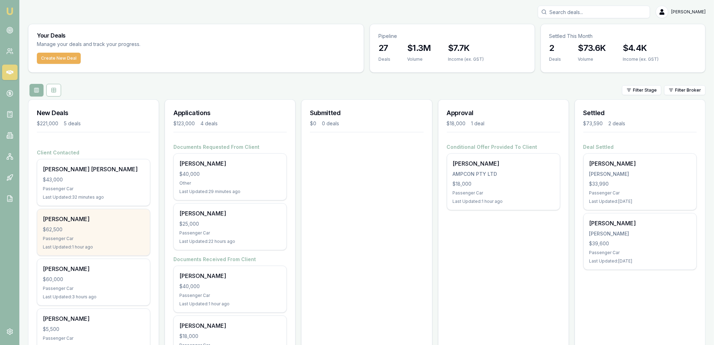
scroll to position [79, 0]
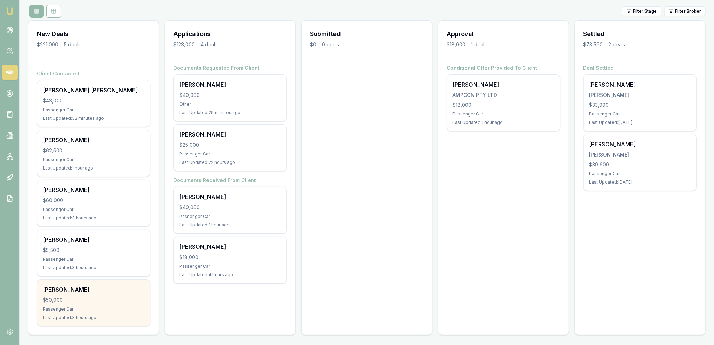
click at [110, 294] on div "[PERSON_NAME] $50,000 Passenger Car Last Updated: 3 hours ago" at bounding box center [93, 303] width 113 height 46
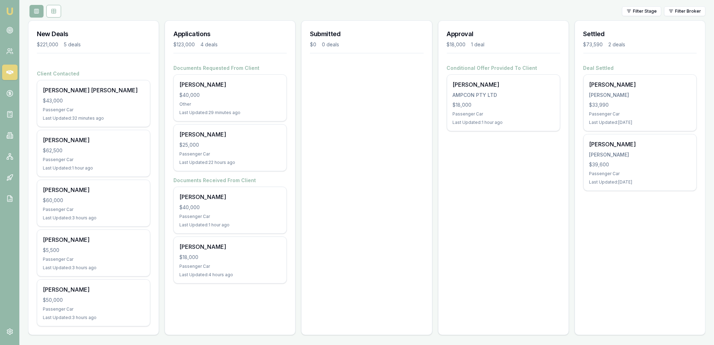
click at [8, 8] on img at bounding box center [10, 11] width 8 height 8
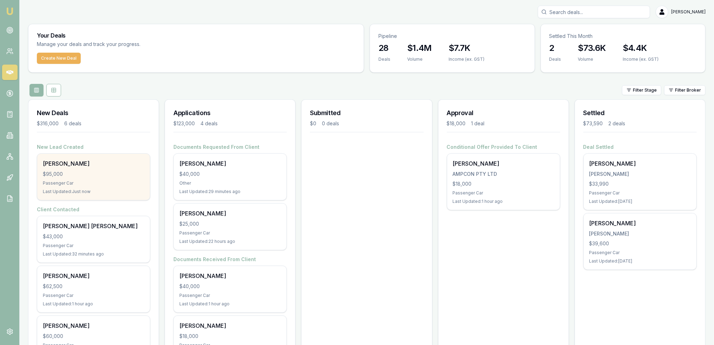
click at [69, 164] on div "[PERSON_NAME]" at bounding box center [93, 163] width 101 height 8
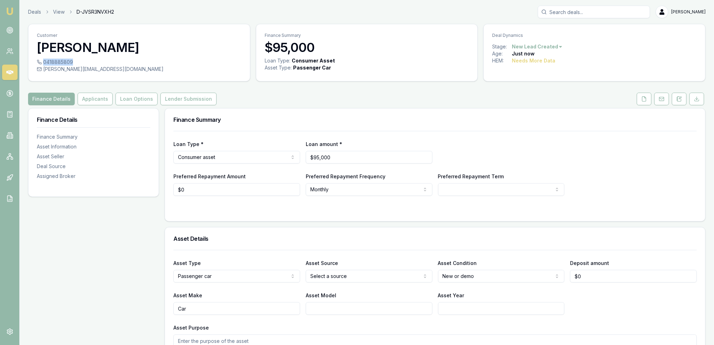
drag, startPoint x: 71, startPoint y: 62, endPoint x: 39, endPoint y: 61, distance: 31.6
click at [39, 61] on div "0418885809" at bounding box center [139, 62] width 205 height 7
copy div "0418885809"
click at [404, 274] on html "Emu Broker Deals View D-JVSR3NVXH2 [PERSON_NAME] Toggle Menu Customer [PERSON_N…" at bounding box center [357, 172] width 714 height 345
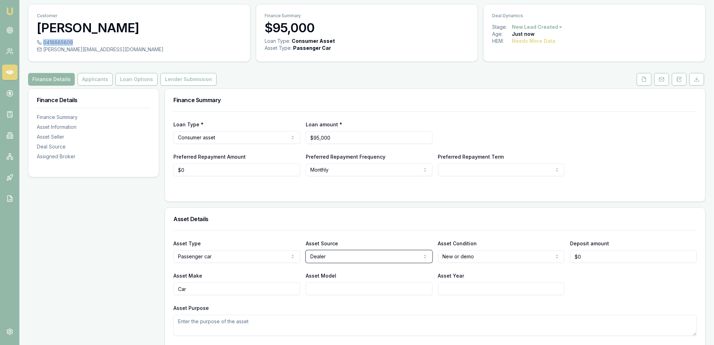
scroll to position [41, 0]
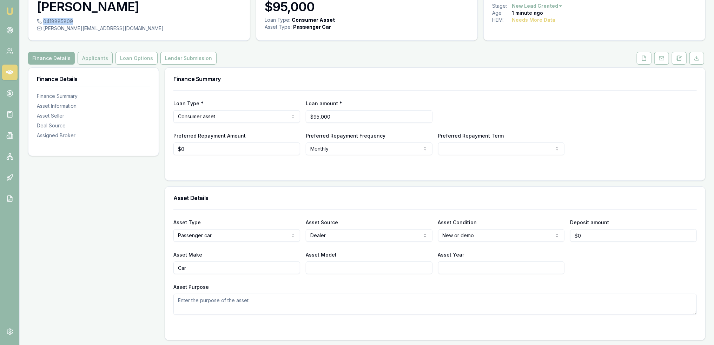
click at [93, 59] on button "Applicants" at bounding box center [95, 58] width 35 height 13
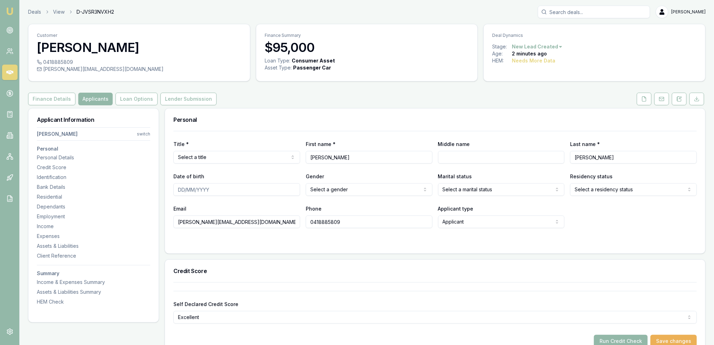
drag, startPoint x: 677, startPoint y: 98, endPoint x: 671, endPoint y: 105, distance: 9.0
click at [677, 99] on icon at bounding box center [677, 99] width 1 height 0
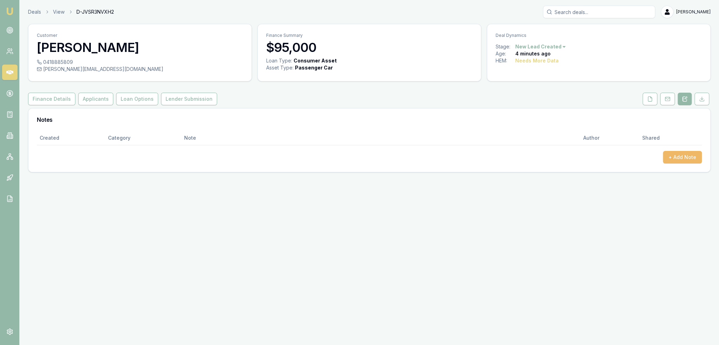
click at [680, 154] on button "+ Add Note" at bounding box center [682, 157] width 39 height 13
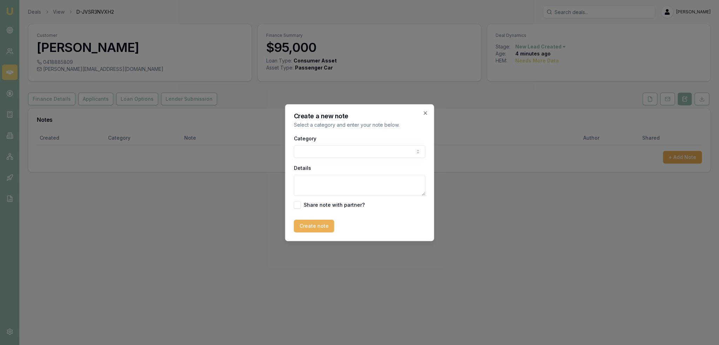
click at [335, 147] on body "Emu Broker Deals View D-JVSR3NVXH2 Robyn Adams Toggle Menu Customer Steve Liddy…" at bounding box center [359, 172] width 719 height 345
click at [327, 185] on textarea "Details" at bounding box center [360, 185] width 132 height 21
type textarea "AUTOBUDDY lead"
click at [320, 229] on button "Create note" at bounding box center [314, 226] width 40 height 13
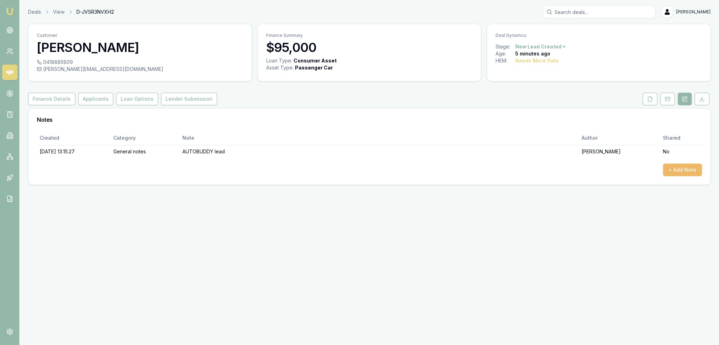
click at [682, 164] on button "+ Add Note" at bounding box center [682, 170] width 39 height 13
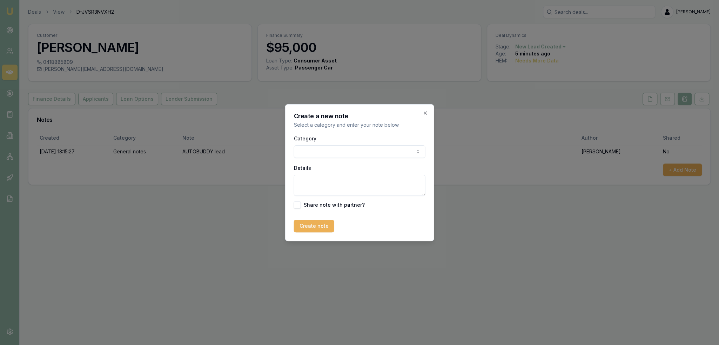
click at [326, 157] on body "Emu Broker Deals View D-JVSR3NVXH2 Robyn Adams Toggle Menu Customer Steve Liddy…" at bounding box center [359, 172] width 719 height 345
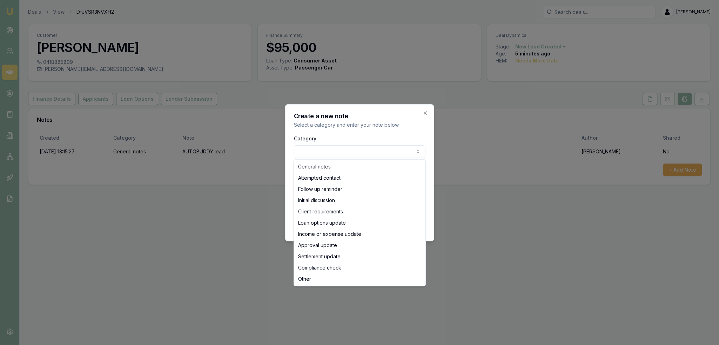
select select "INITIAL_DISCUSSION"
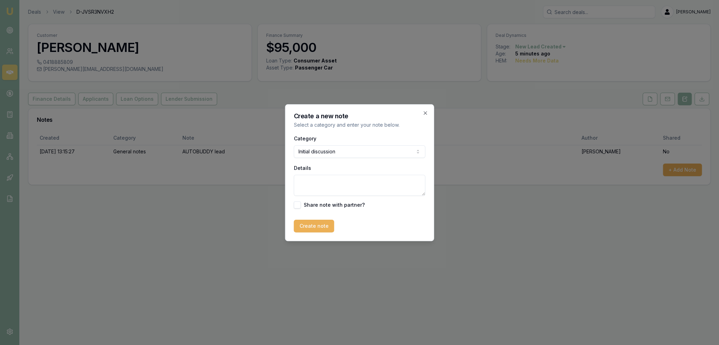
click at [327, 183] on textarea "Details" at bounding box center [360, 185] width 132 height 21
type textarea "Looking to do under ABN (came through as consumer). ABN + GST 12 years and asse…"
click at [324, 225] on button "Create note" at bounding box center [314, 226] width 40 height 13
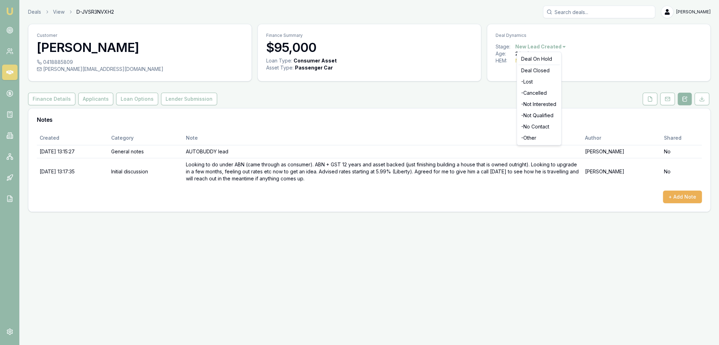
click at [558, 48] on html "Emu Broker Deals View D-JVSR3NVXH2 Robyn Adams Toggle Menu Customer Steve Liddy…" at bounding box center [359, 172] width 719 height 345
click at [537, 60] on div "Deal On Hold" at bounding box center [539, 58] width 41 height 11
drag, startPoint x: 11, startPoint y: 9, endPoint x: 20, endPoint y: 1, distance: 12.7
click at [11, 9] on img at bounding box center [10, 11] width 8 height 8
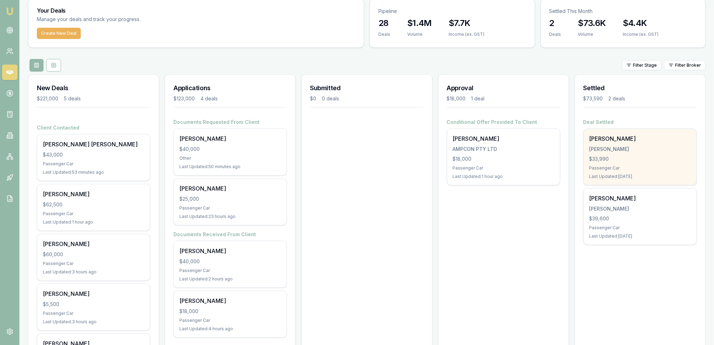
scroll to position [79, 0]
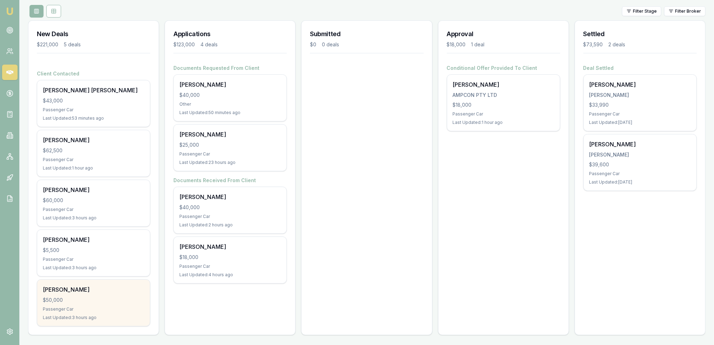
click at [117, 310] on div "Passenger Car" at bounding box center [93, 309] width 101 height 6
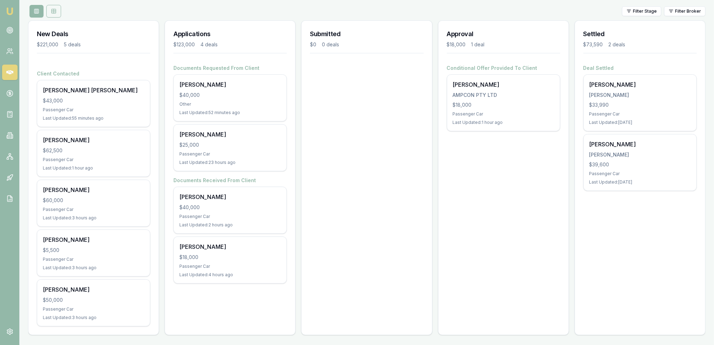
click at [51, 11] on icon at bounding box center [54, 11] width 6 height 6
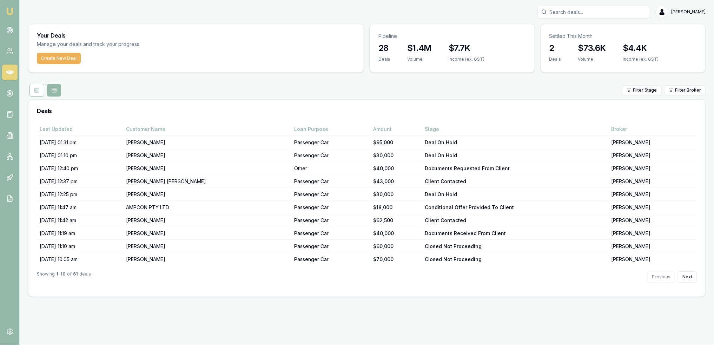
scroll to position [0, 0]
click at [688, 90] on html "Emu Broker [PERSON_NAME] Toggle Menu Your Deals Manage your deals and track you…" at bounding box center [359, 172] width 719 height 345
click at [649, 89] on html "Emu Broker [PERSON_NAME] Toggle Menu Your Deals Manage your deals and track you…" at bounding box center [359, 172] width 719 height 345
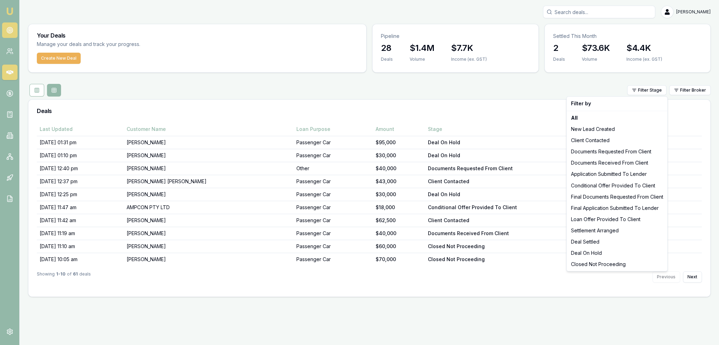
click at [10, 32] on html "Emu Broker [PERSON_NAME] Toggle Menu Your Deals Manage your deals and track you…" at bounding box center [359, 172] width 719 height 345
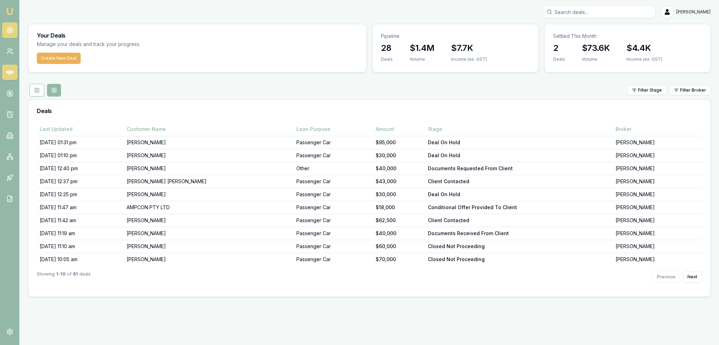
click at [10, 32] on circle at bounding box center [10, 30] width 4 height 4
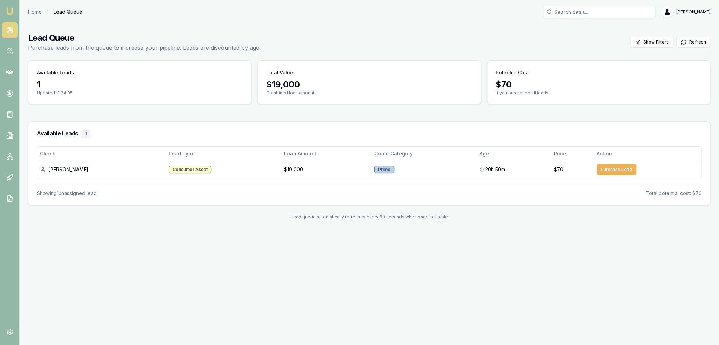
click at [11, 13] on img at bounding box center [10, 11] width 8 height 8
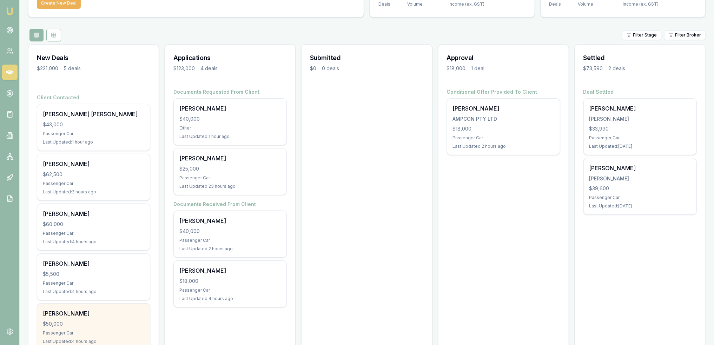
scroll to position [70, 0]
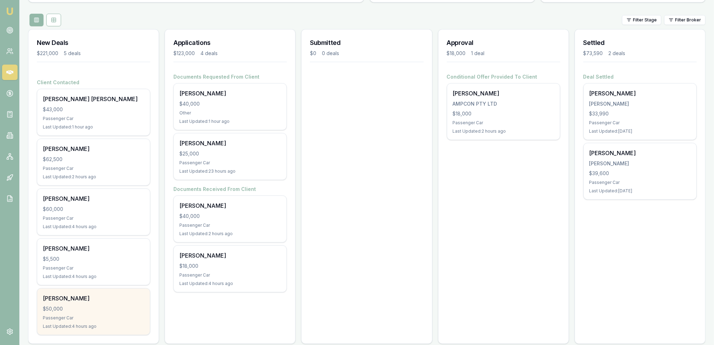
click at [95, 312] on div "[PERSON_NAME] $50,000 Passenger Car Last Updated: 4 hours ago" at bounding box center [93, 311] width 113 height 46
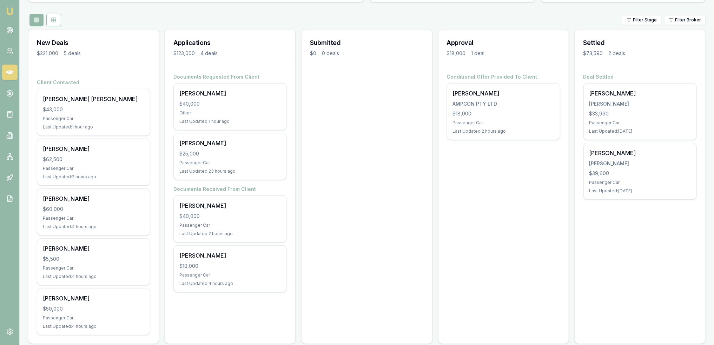
click at [7, 7] on img at bounding box center [10, 11] width 8 height 8
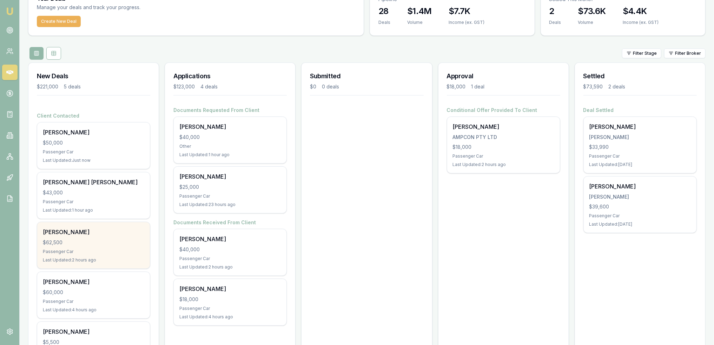
scroll to position [35, 0]
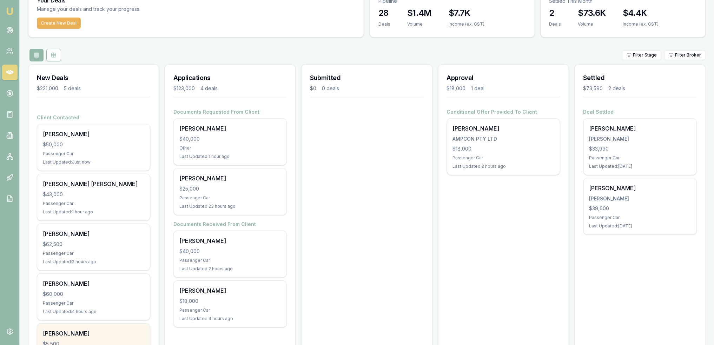
click at [87, 326] on div "[PERSON_NAME] $5,500 Passenger Car Last Updated: 4 hours ago" at bounding box center [93, 347] width 113 height 46
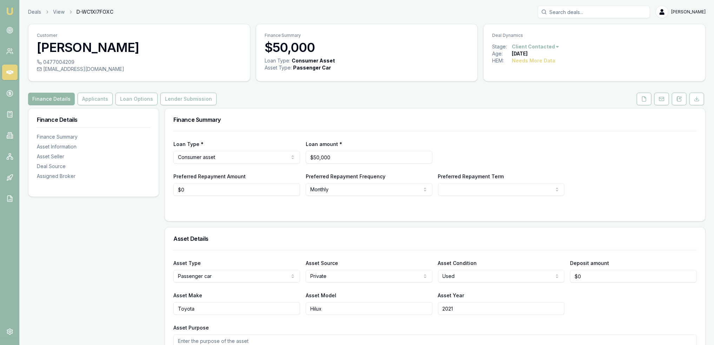
click at [665, 135] on div "Loan Type * Consumer asset Consumer loan Consumer asset Commercial loan Commerc…" at bounding box center [434, 163] width 523 height 65
click at [680, 96] on icon at bounding box center [679, 99] width 6 height 6
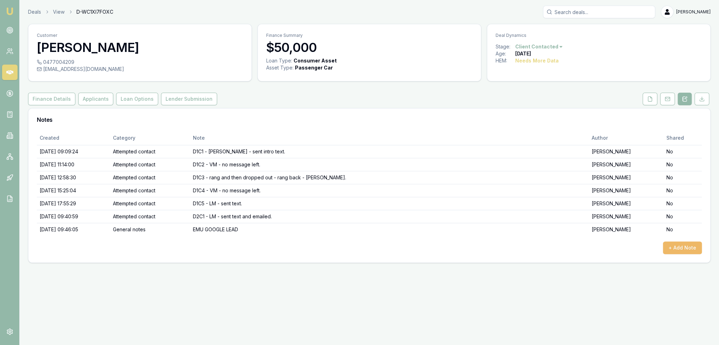
click at [688, 244] on button "+ Add Note" at bounding box center [682, 247] width 39 height 13
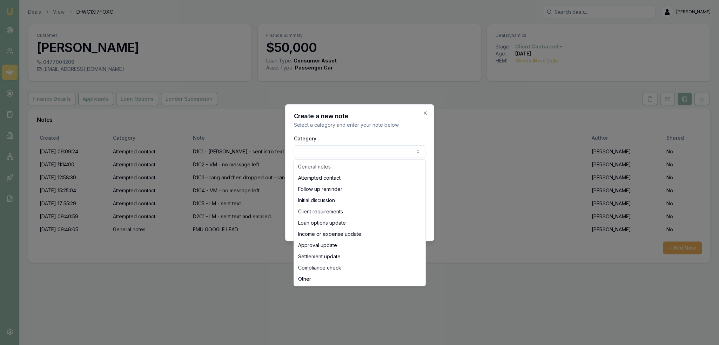
click at [379, 146] on body "Emu Broker Deals View D-WC1XI7FOXC [PERSON_NAME] Toggle Menu Customer [PERSON_N…" at bounding box center [359, 172] width 719 height 345
select select "ATTEMPTED_CONTACT"
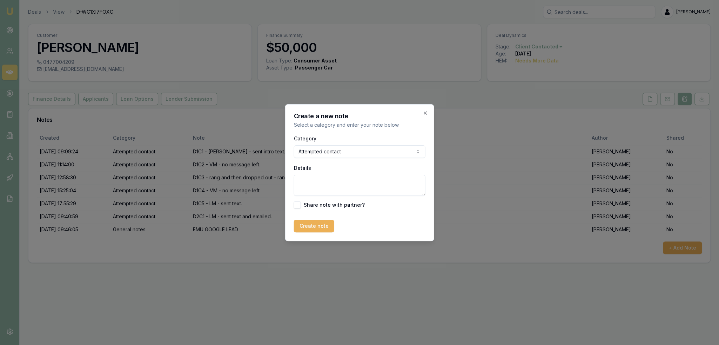
click at [337, 180] on textarea "Details" at bounding box center [360, 185] width 132 height 21
type textarea "d"
type textarea "D2C2 - no message left."
click at [314, 226] on button "Create note" at bounding box center [314, 226] width 40 height 13
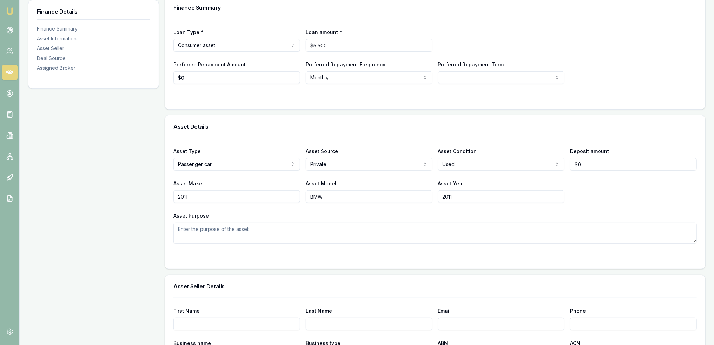
scroll to position [115, 0]
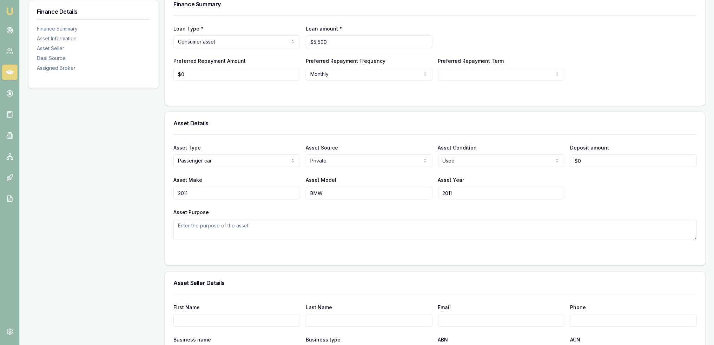
drag, startPoint x: 202, startPoint y: 192, endPoint x: 157, endPoint y: 192, distance: 46.0
type input "BMW"
drag, startPoint x: 330, startPoint y: 192, endPoint x: 298, endPoint y: 194, distance: 31.6
click at [298, 194] on div "Asset Make BMW Asset Model BMW Asset Year [DATE]" at bounding box center [434, 187] width 523 height 24
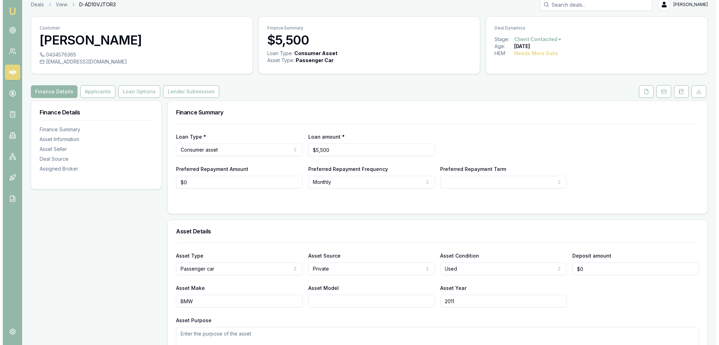
scroll to position [0, 0]
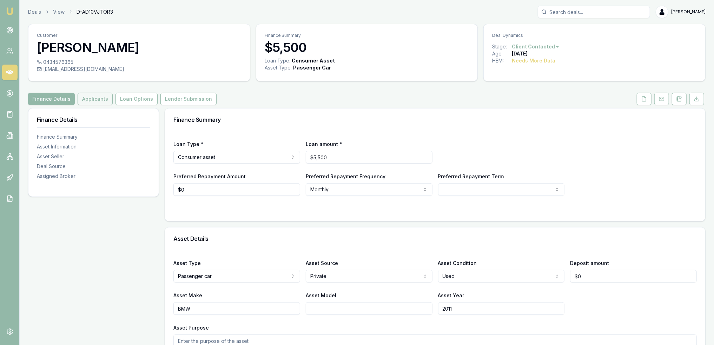
click at [90, 102] on button "Applicants" at bounding box center [95, 99] width 35 height 13
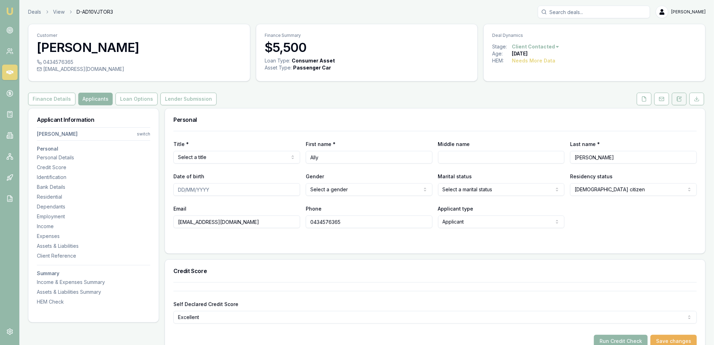
click at [678, 97] on icon at bounding box center [679, 99] width 6 height 6
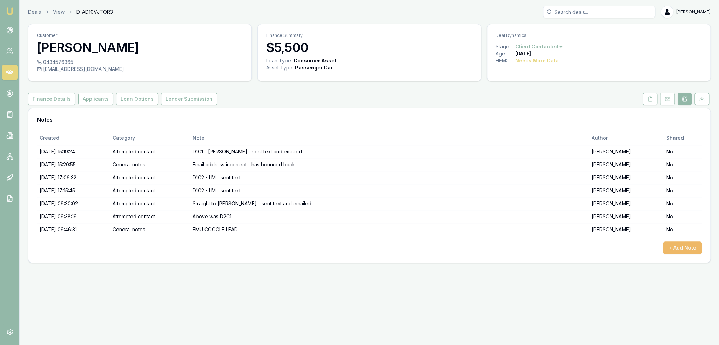
click at [677, 247] on button "+ Add Note" at bounding box center [682, 247] width 39 height 13
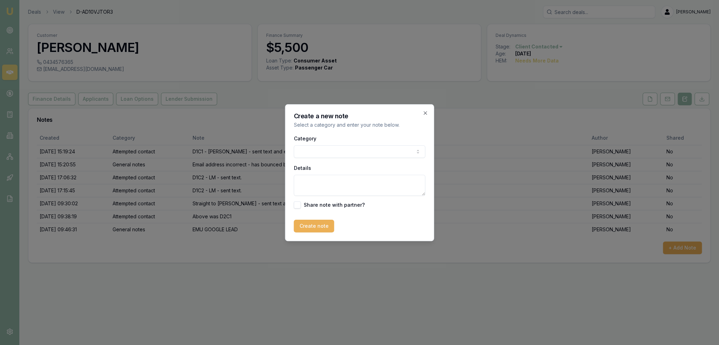
click at [345, 147] on body "Emu Broker Deals View D-AD10VJTOR3 [PERSON_NAME] Toggle Menu Customer [PERSON_N…" at bounding box center [359, 172] width 719 height 345
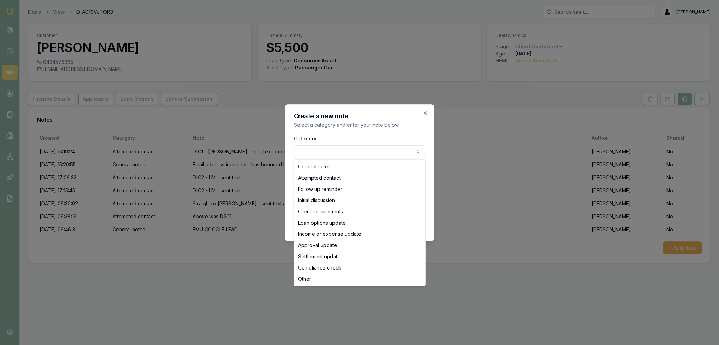
select select "INITIAL_DISCUSSION"
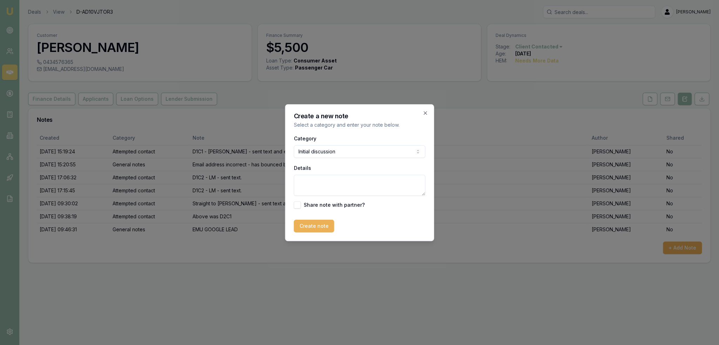
click at [324, 186] on textarea "Details" at bounding box center [360, 185] width 132 height 21
type textarea "i"
type textarea "is casual at [PERSON_NAME] getting paid between $200-$400 a week. Doesn't meet …"
drag, startPoint x: 312, startPoint y: 233, endPoint x: 312, endPoint y: 228, distance: 4.6
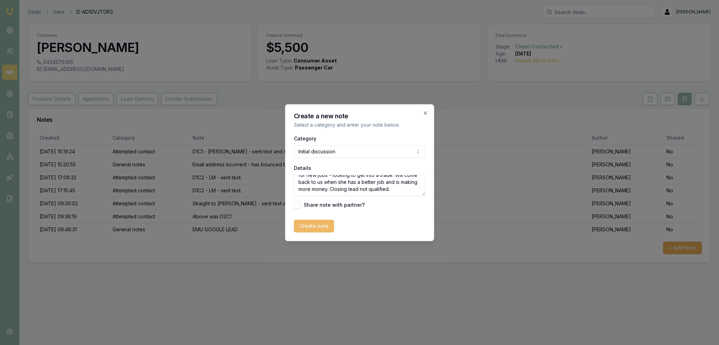
click at [312, 233] on div "Create a new note Select a category and enter your note below. Category Initial…" at bounding box center [359, 172] width 149 height 137
click at [312, 228] on button "Create note" at bounding box center [314, 226] width 40 height 13
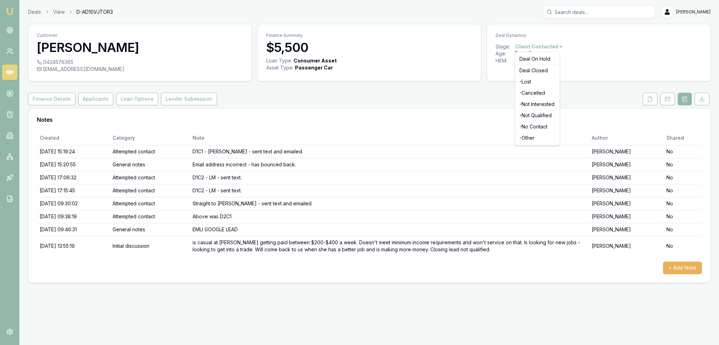
click at [552, 46] on html "Emu Broker Deals View D-AD10VJTOR3 [PERSON_NAME] Toggle Menu Customer [PERSON_N…" at bounding box center [359, 172] width 719 height 345
click at [534, 117] on div "- Not Qualified" at bounding box center [537, 115] width 41 height 11
drag, startPoint x: 11, startPoint y: 11, endPoint x: 24, endPoint y: 5, distance: 14.1
click at [11, 11] on img at bounding box center [10, 11] width 8 height 8
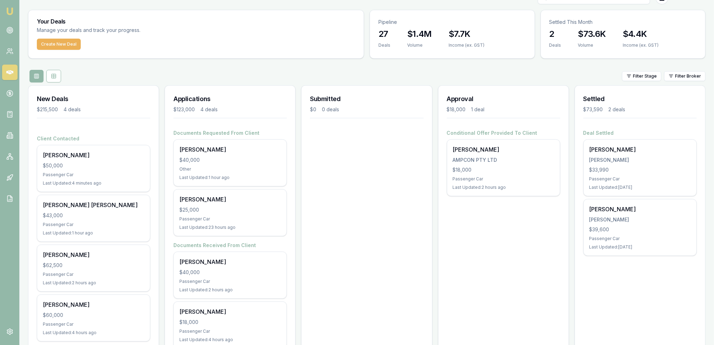
scroll to position [36, 0]
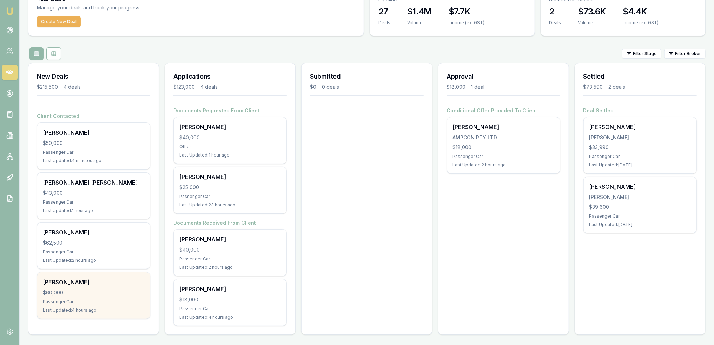
click at [87, 287] on div "[PERSON_NAME] $60,000 Passenger Car Last Updated: 4 hours ago" at bounding box center [93, 295] width 113 height 46
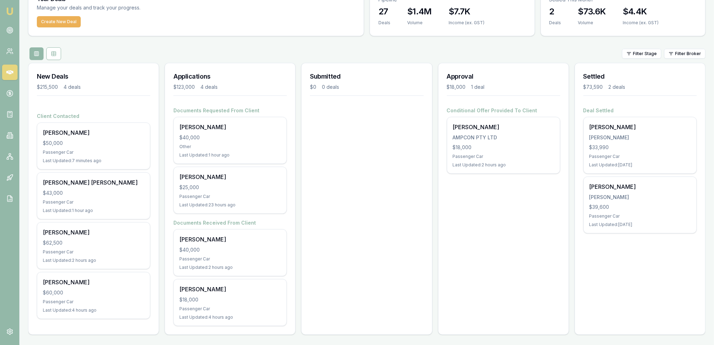
click at [6, 8] on img at bounding box center [10, 11] width 8 height 8
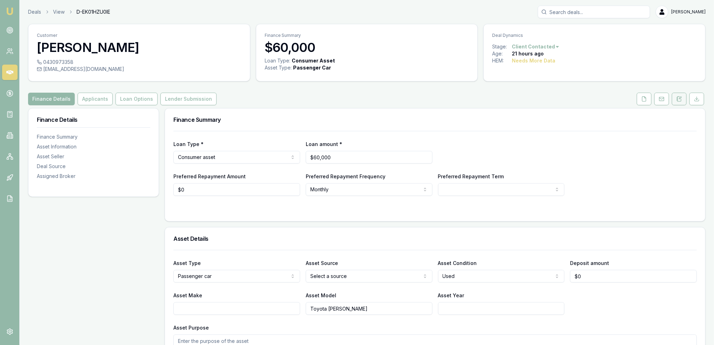
click at [677, 100] on icon at bounding box center [679, 99] width 6 height 6
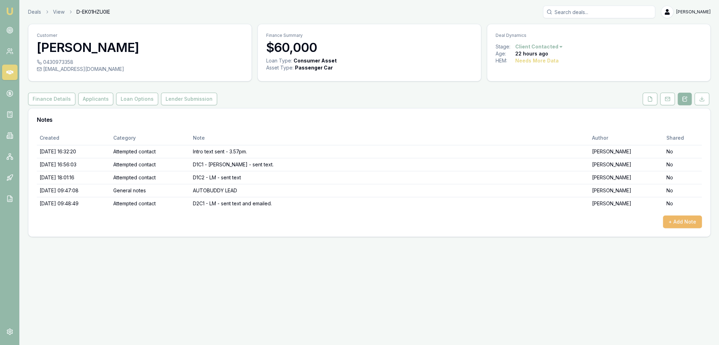
click at [682, 224] on button "+ Add Note" at bounding box center [682, 221] width 39 height 13
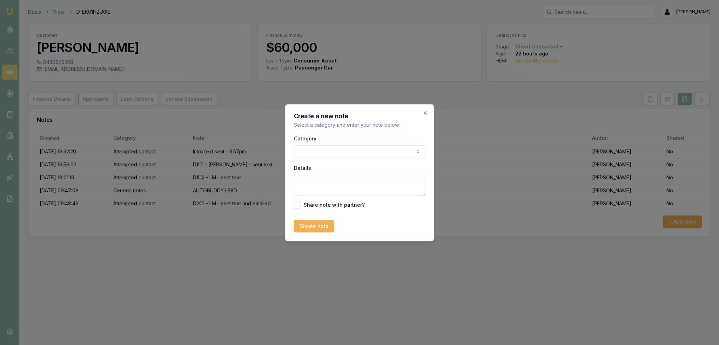
click at [394, 152] on body "Emu Broker Deals View D-EK01HZU0IE [PERSON_NAME] Toggle Menu Customer [PERSON_N…" at bounding box center [359, 172] width 719 height 345
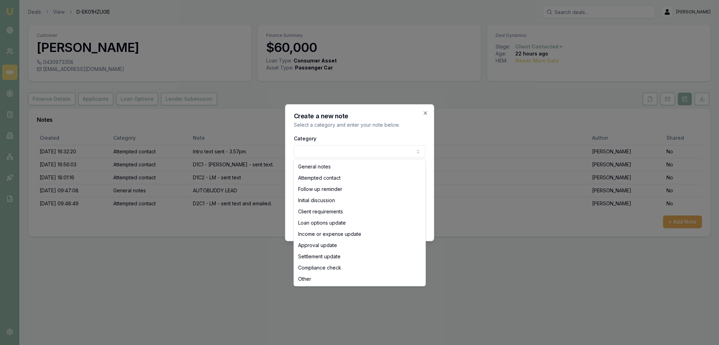
select select "ATTEMPTED_CONTACT"
drag, startPoint x: 313, startPoint y: 178, endPoint x: 325, endPoint y: 177, distance: 12.7
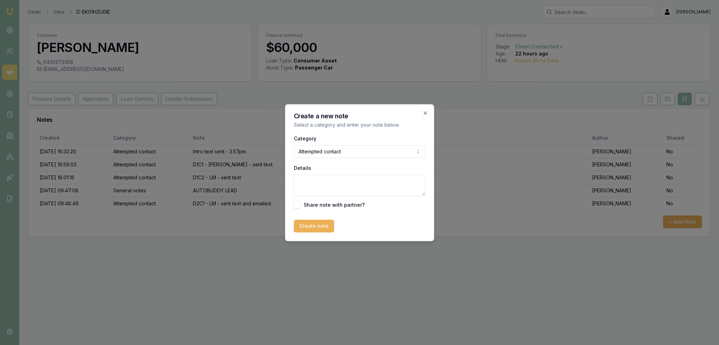
drag, startPoint x: 330, startPoint y: 181, endPoint x: 331, endPoint y: 177, distance: 3.8
click at [330, 181] on textarea "Details" at bounding box center [360, 185] width 132 height 21
type textarea "D2C2 - no message left."
click at [312, 228] on button "Create note" at bounding box center [314, 226] width 40 height 13
